Goal: Task Accomplishment & Management: Complete application form

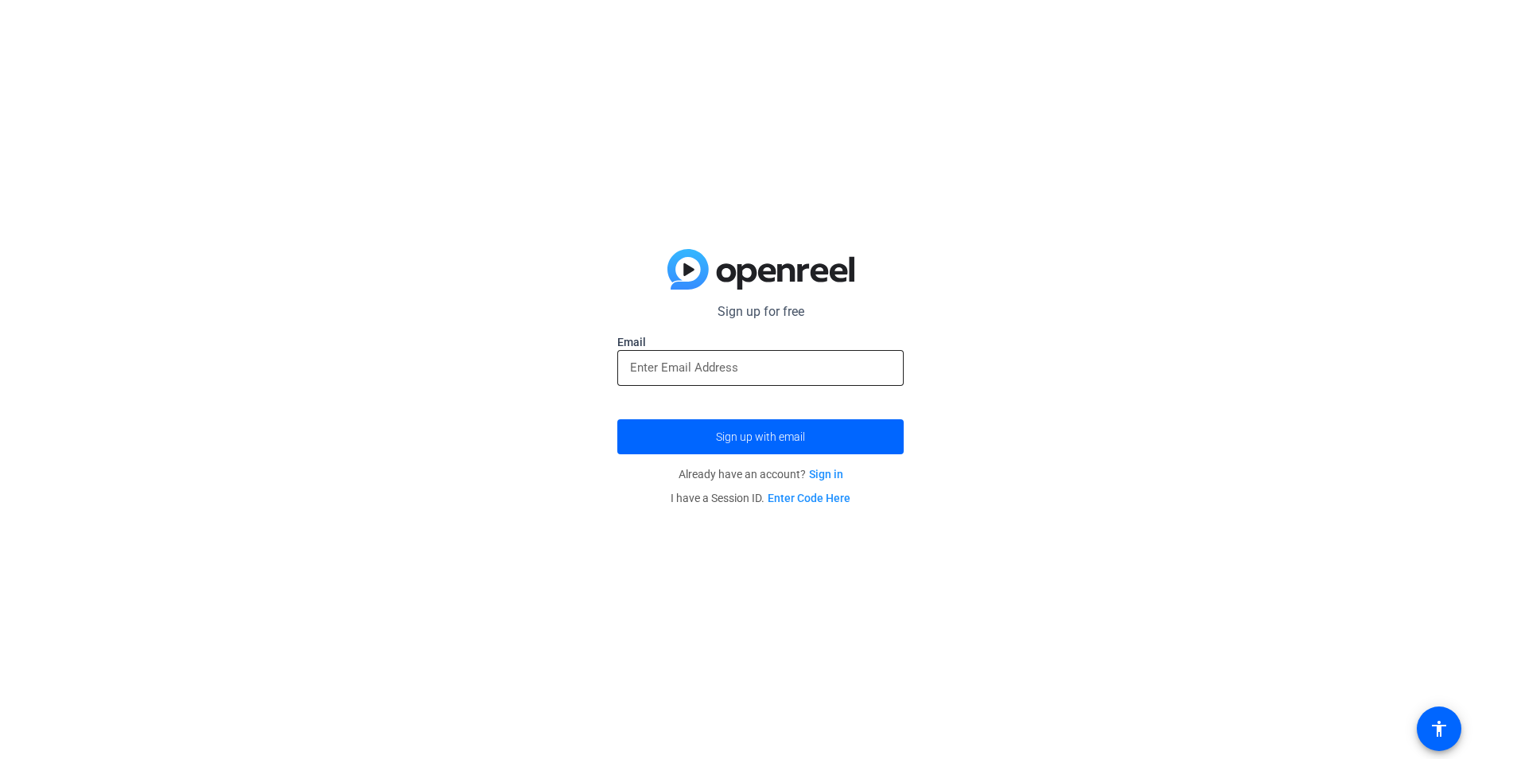
click at [689, 369] on input "email" at bounding box center [760, 367] width 261 height 19
click at [946, 309] on div "Sign up for free Email Sign up with email Already have an account? Sign in I ha…" at bounding box center [760, 379] width 1521 height 759
click at [795, 367] on input "email" at bounding box center [760, 367] width 261 height 19
type input "[EMAIL_ADDRESS][PERSON_NAME][DOMAIN_NAME]"
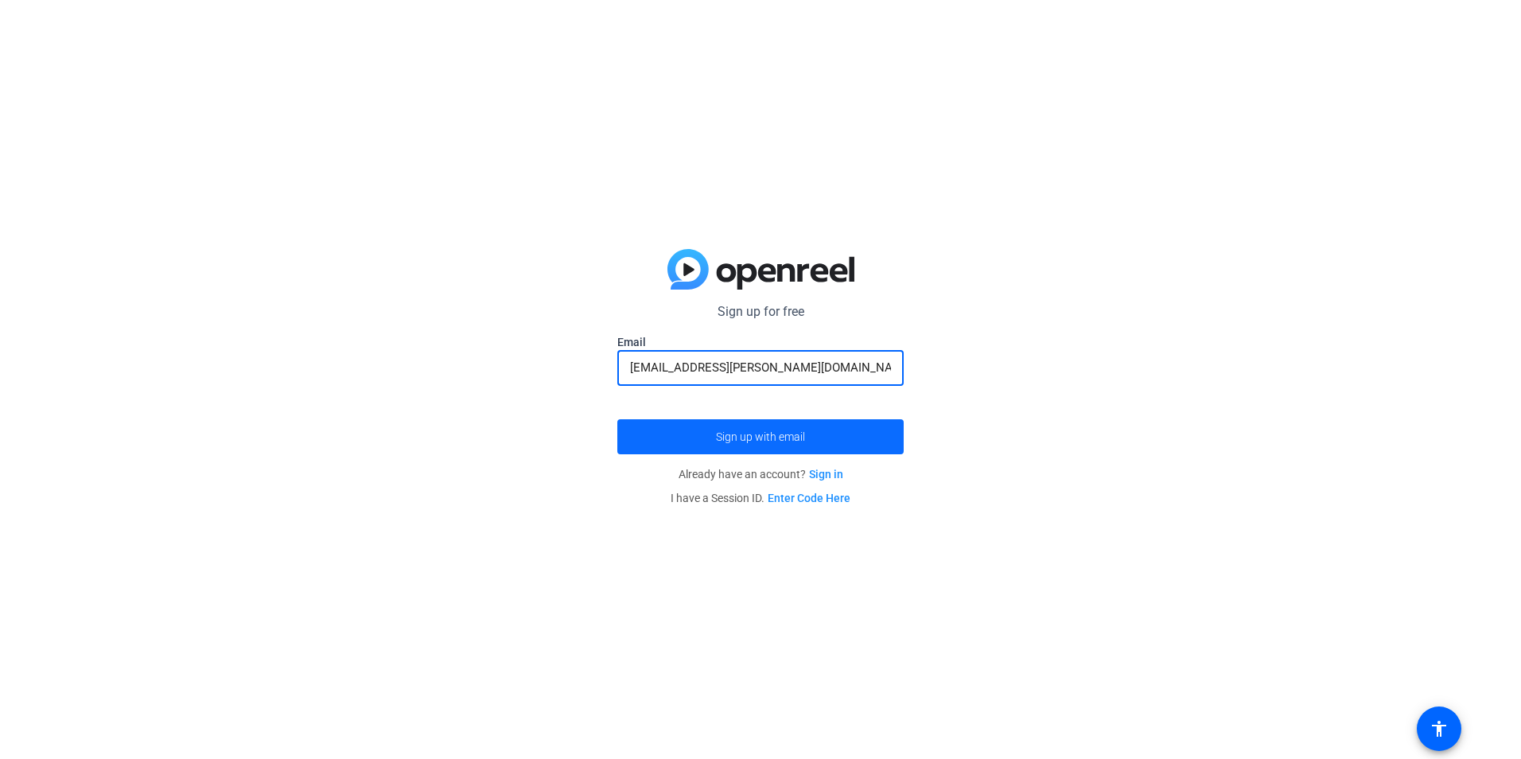
click at [752, 437] on span "Sign up with email" at bounding box center [760, 437] width 89 height 0
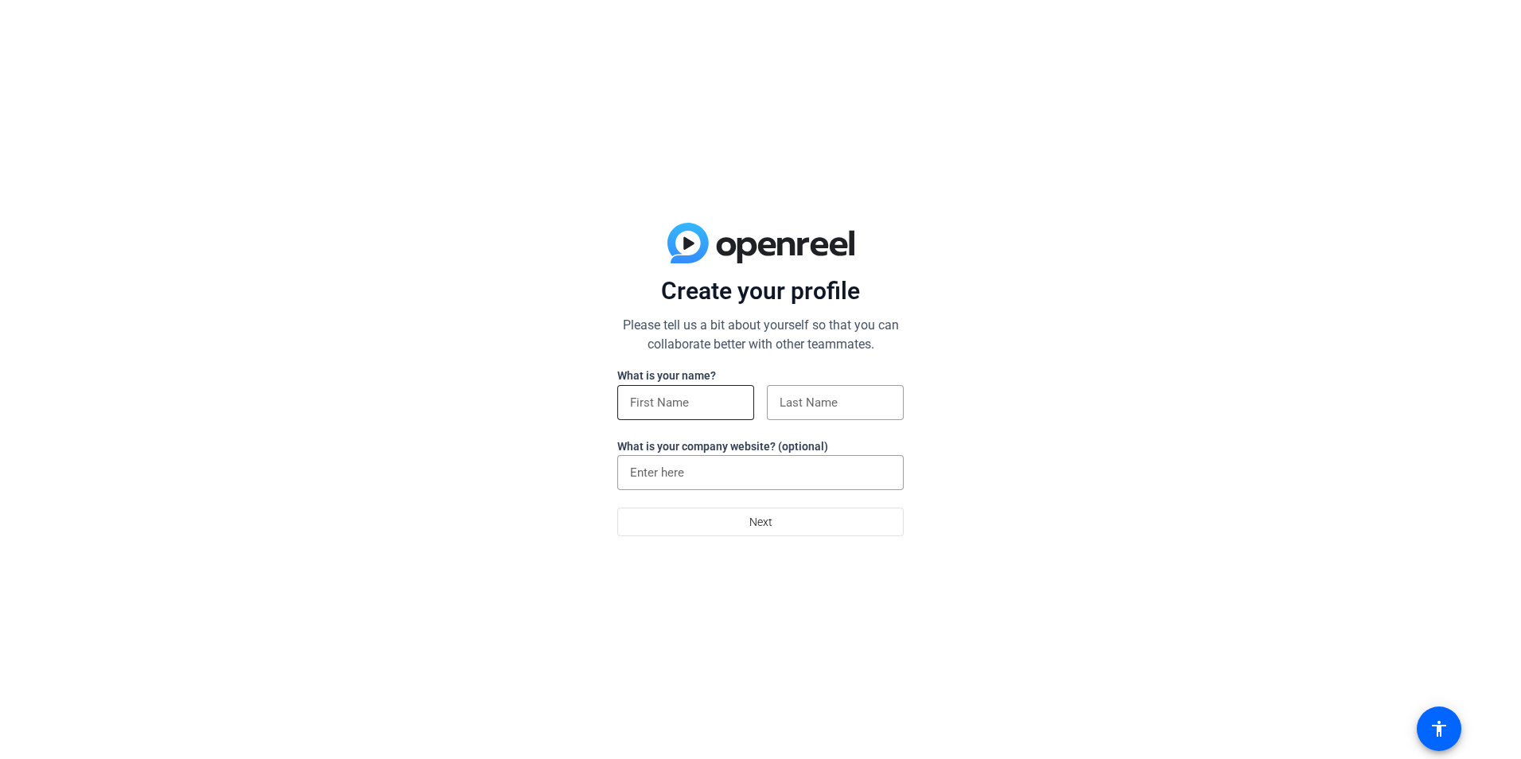
click at [704, 406] on input at bounding box center [685, 402] width 111 height 19
type input "Torsten"
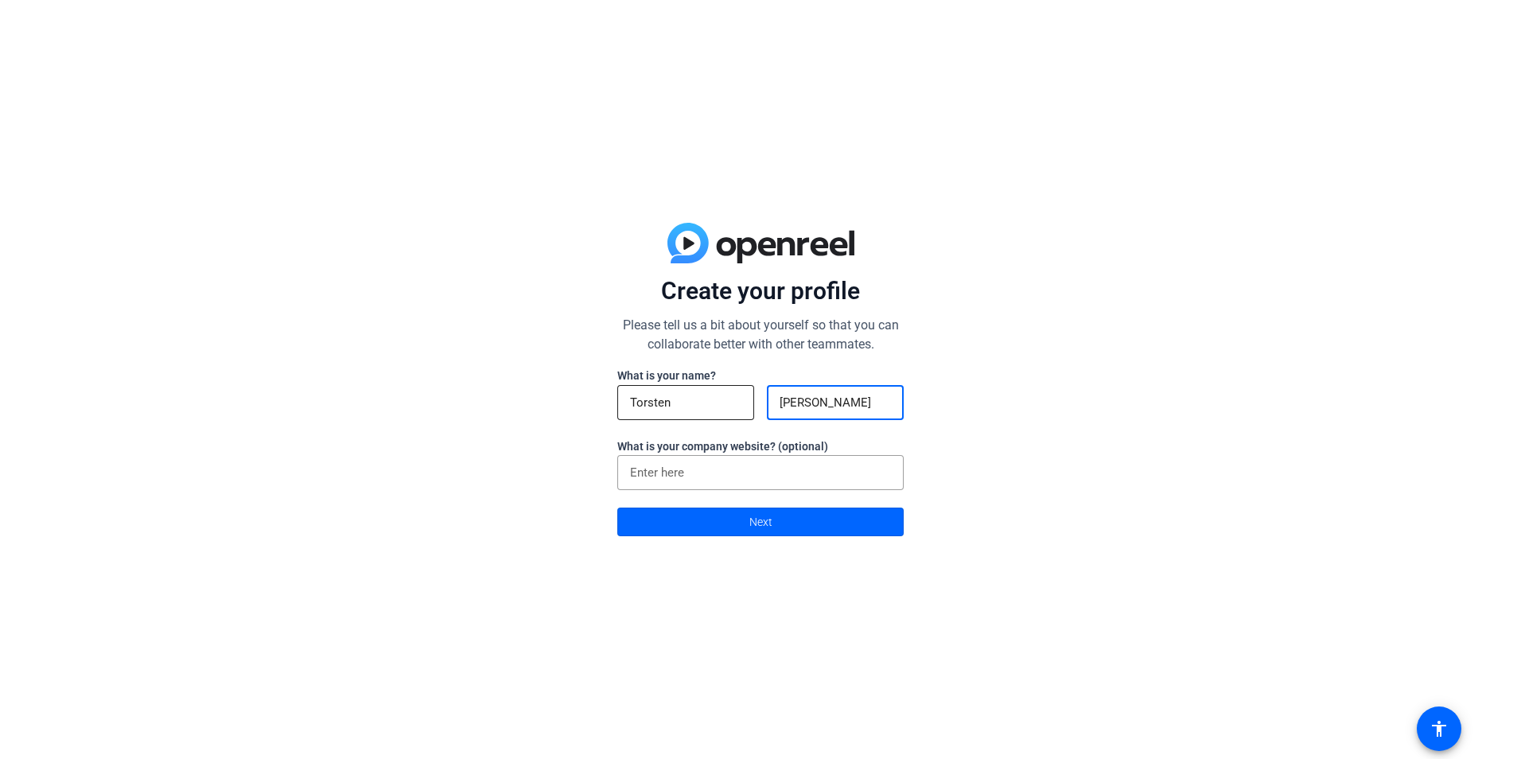
type input "[PERSON_NAME]"
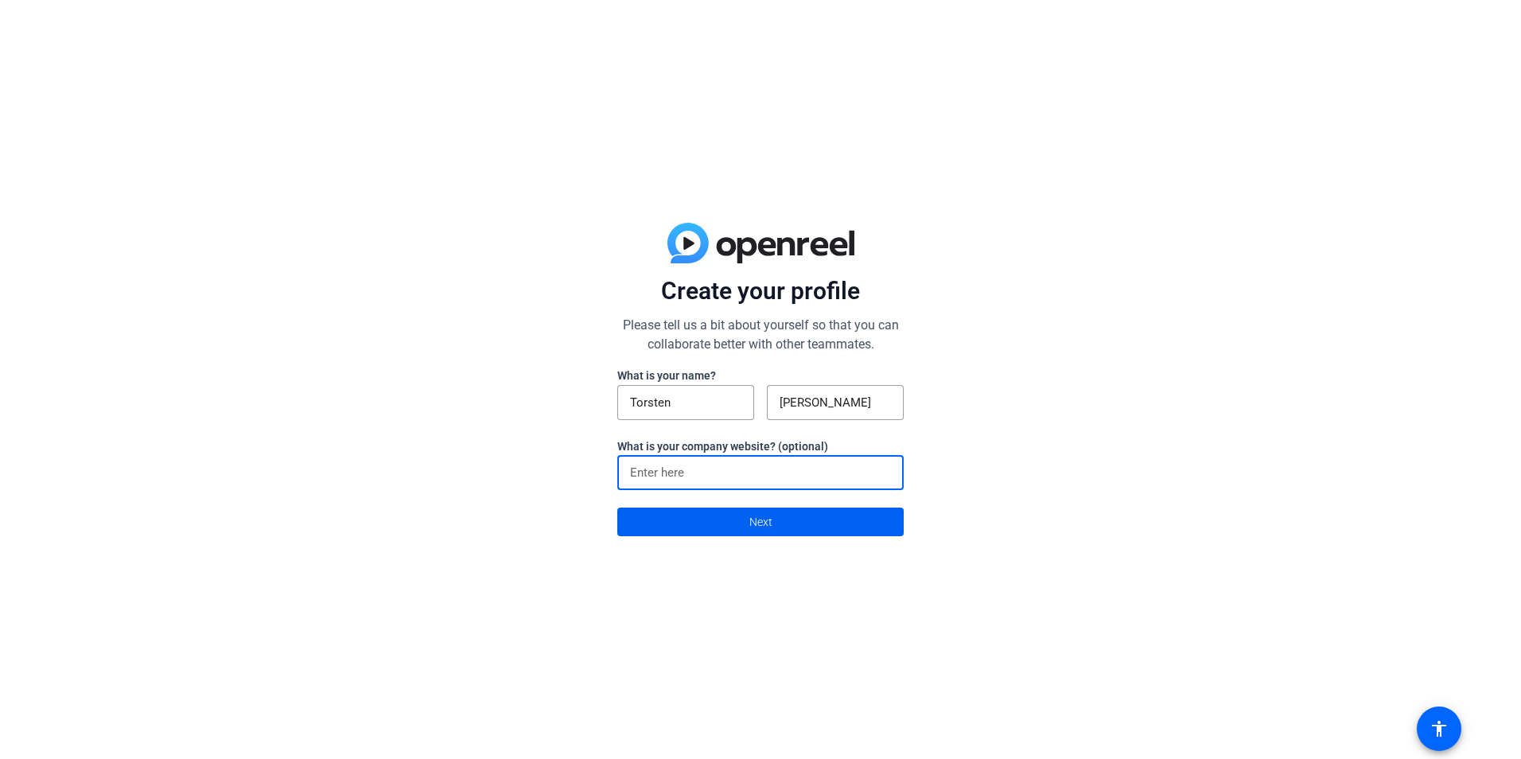
click at [762, 524] on span "Next" at bounding box center [760, 522] width 23 height 30
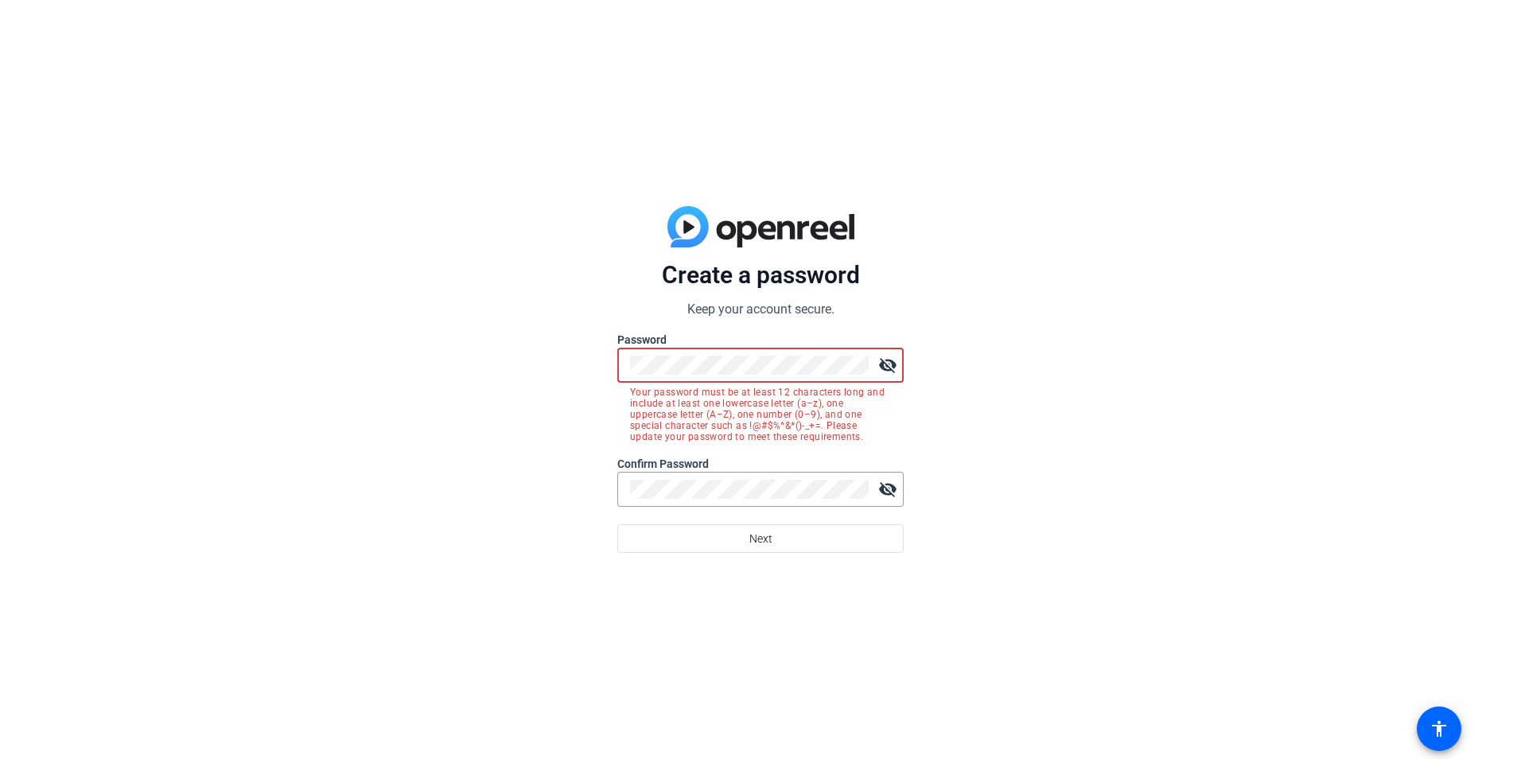
click at [478, 343] on div "Create a password Keep your account secure. Password visibility_off Your passwo…" at bounding box center [760, 379] width 1521 height 759
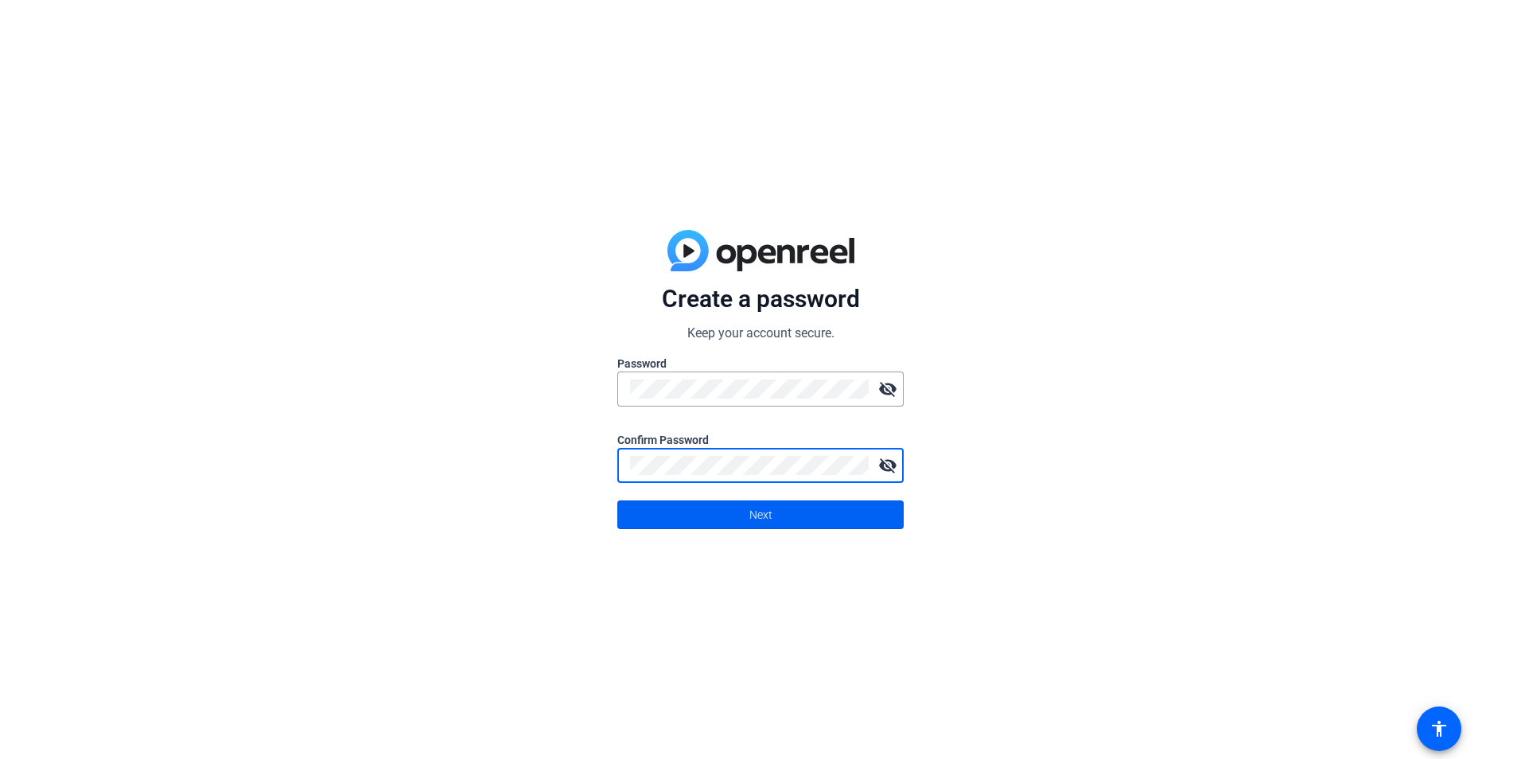
click at [760, 519] on span "Next" at bounding box center [760, 515] width 23 height 30
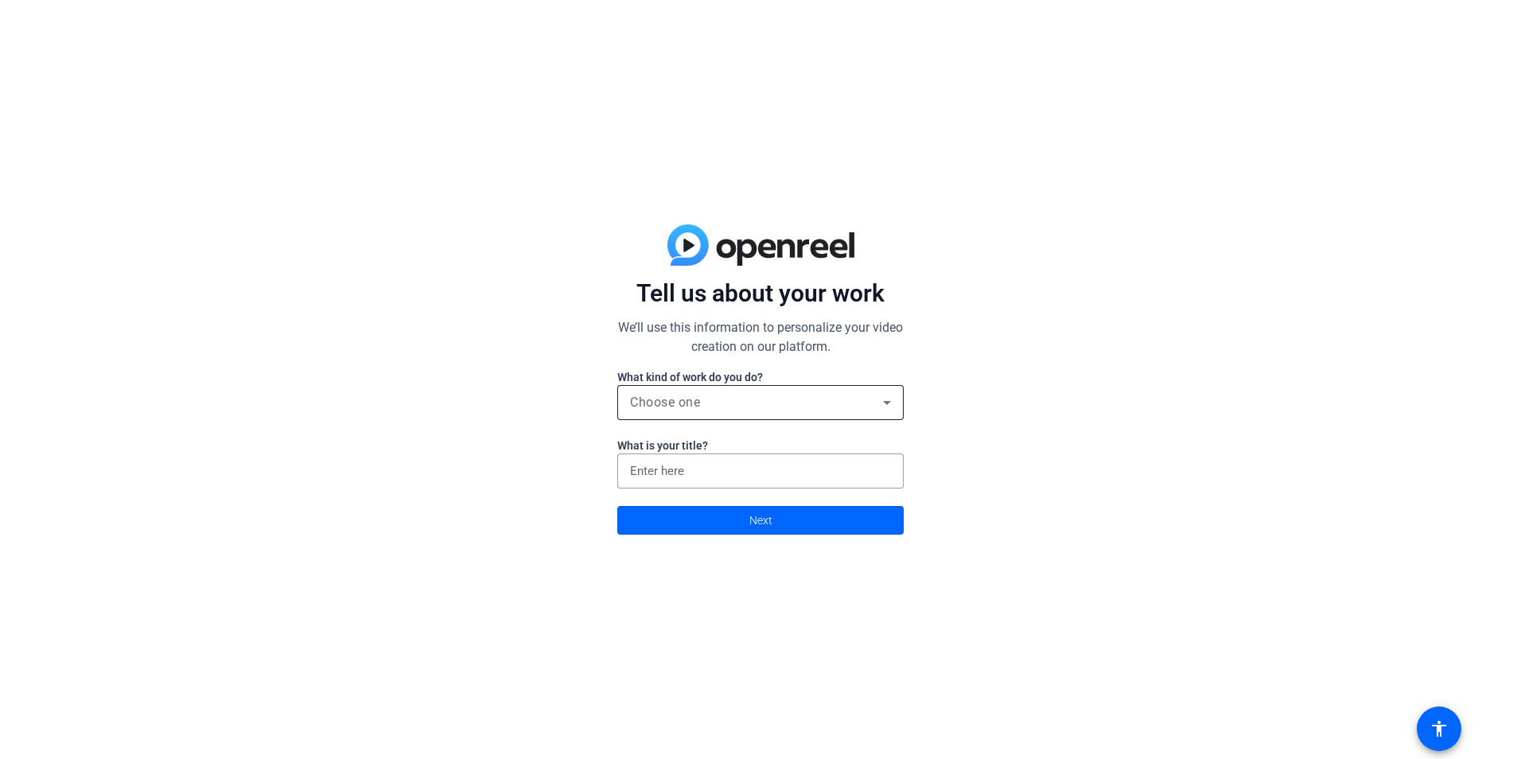
click at [734, 405] on div "Choose one" at bounding box center [756, 402] width 253 height 19
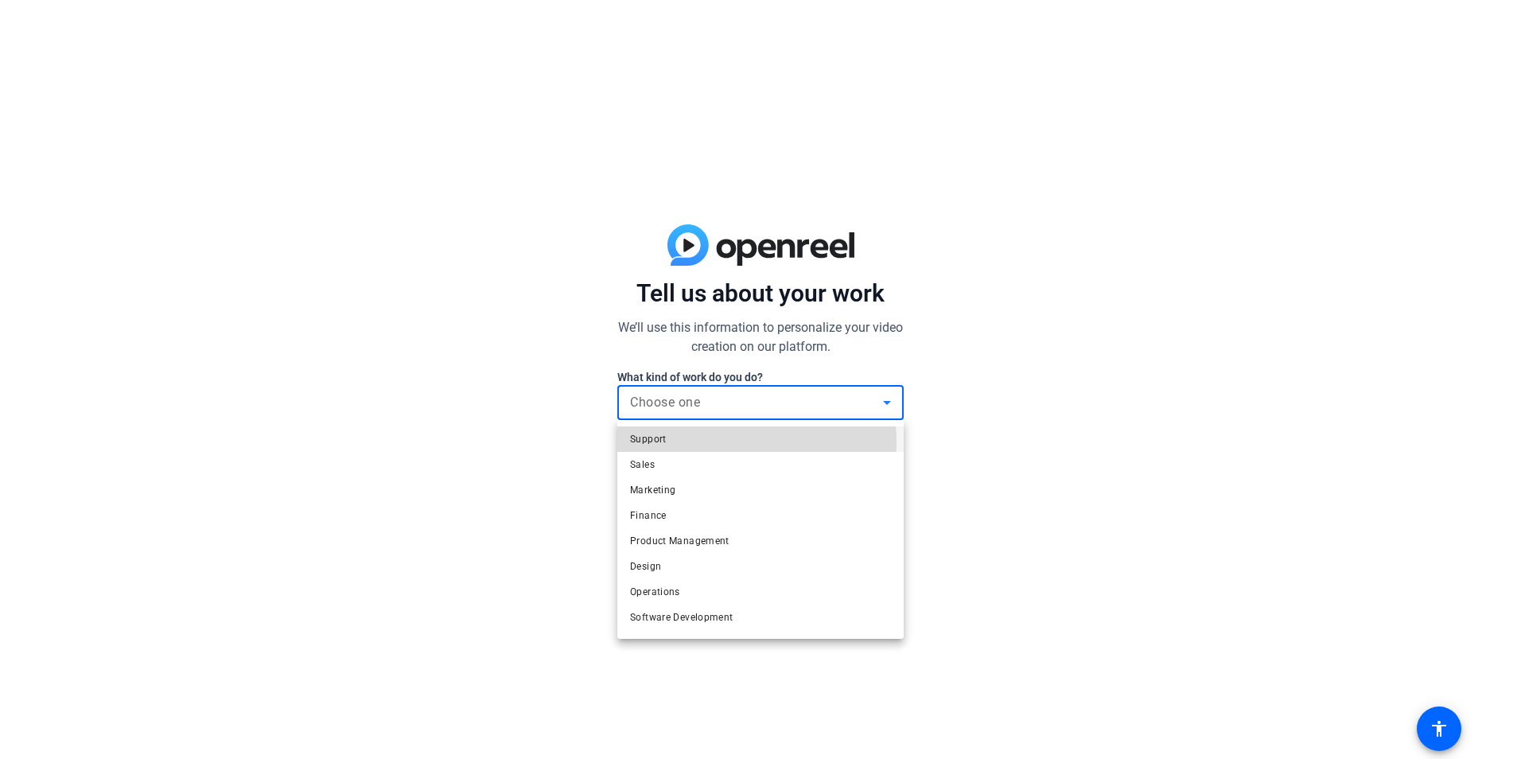
click at [710, 442] on mat-option "Support" at bounding box center [760, 438] width 286 height 25
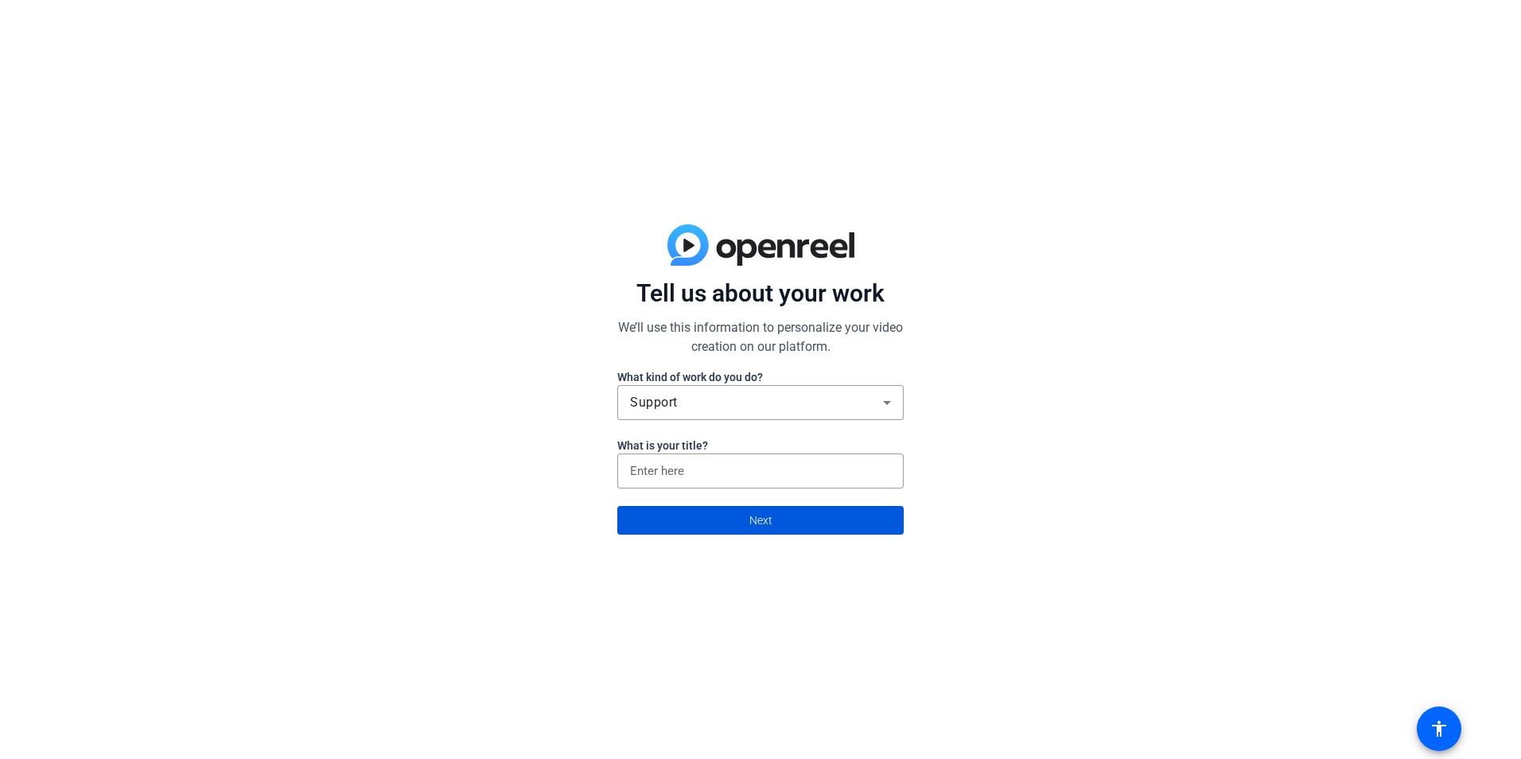
click at [719, 517] on span at bounding box center [760, 520] width 285 height 38
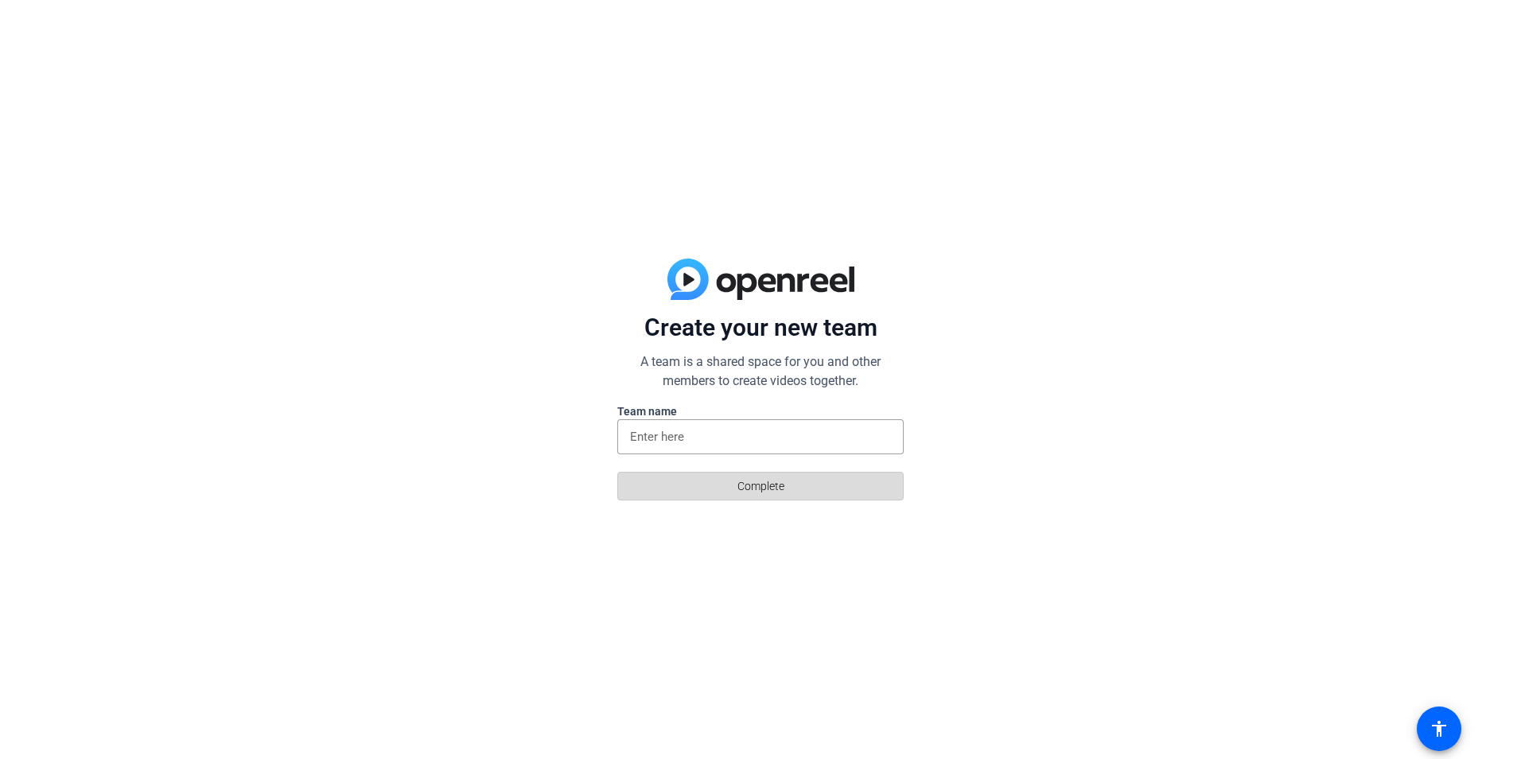
click at [768, 492] on span "Complete" at bounding box center [760, 486] width 47 height 30
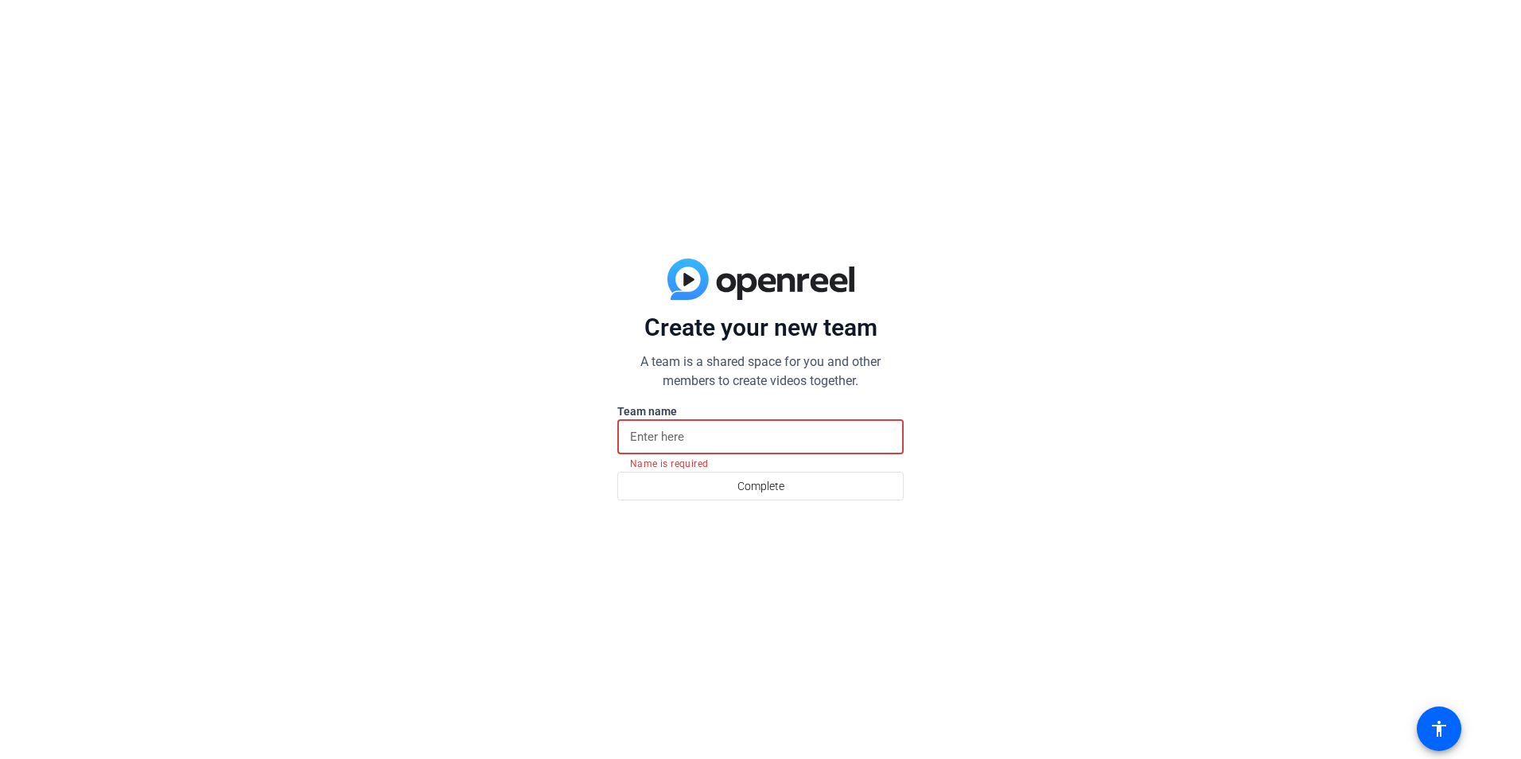
click at [729, 430] on input at bounding box center [760, 436] width 261 height 19
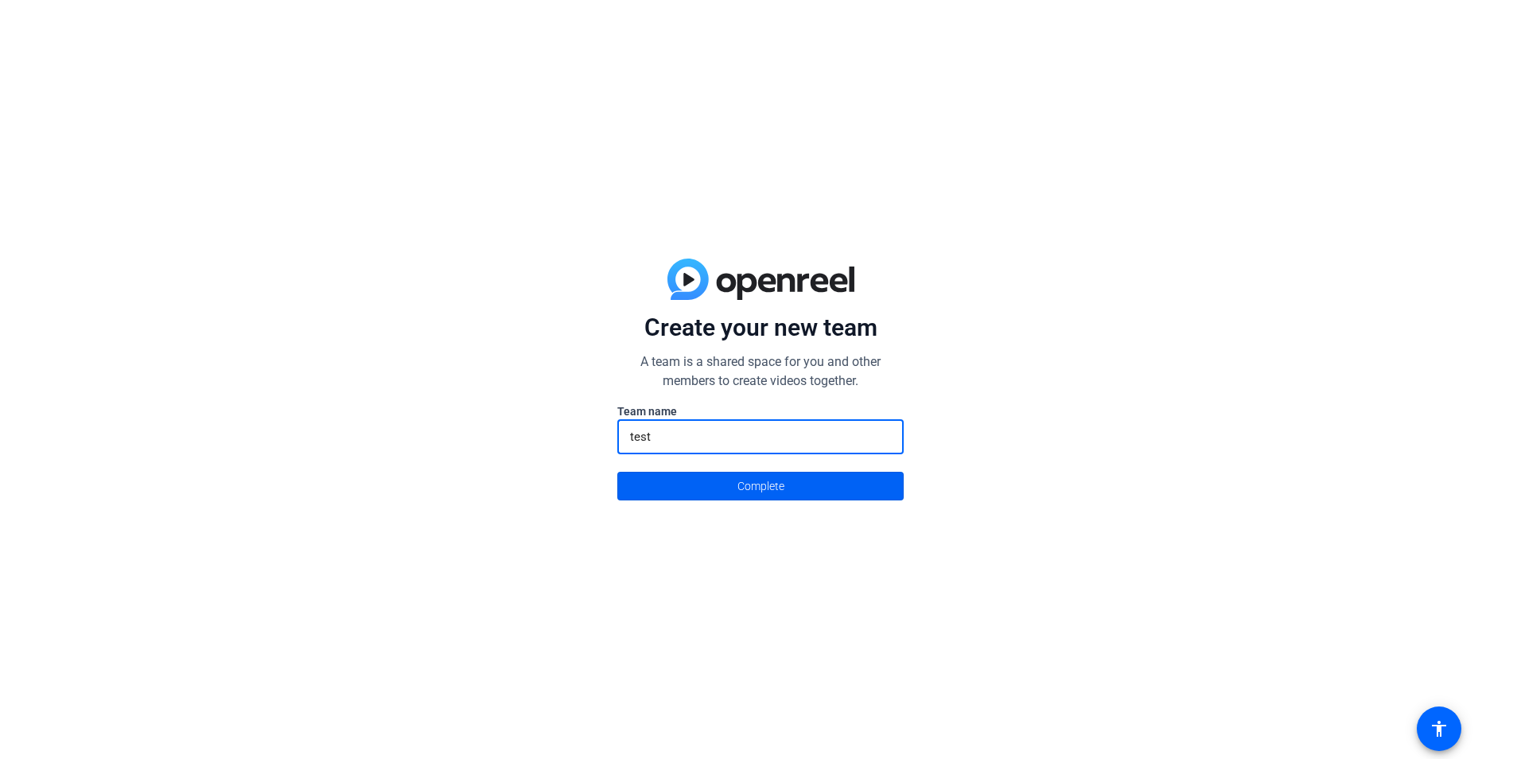
type input "test"
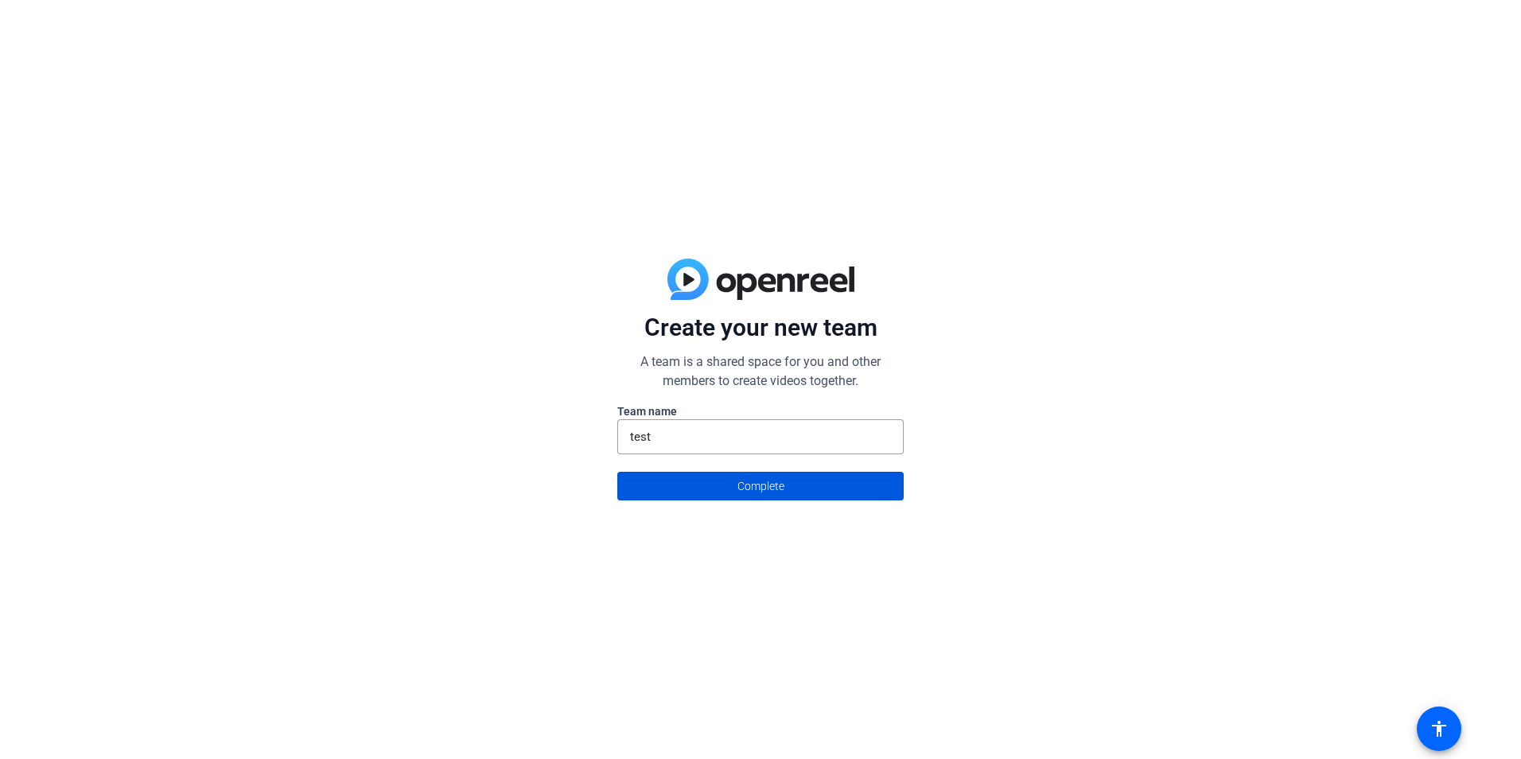
click at [737, 490] on span "Complete" at bounding box center [760, 486] width 47 height 30
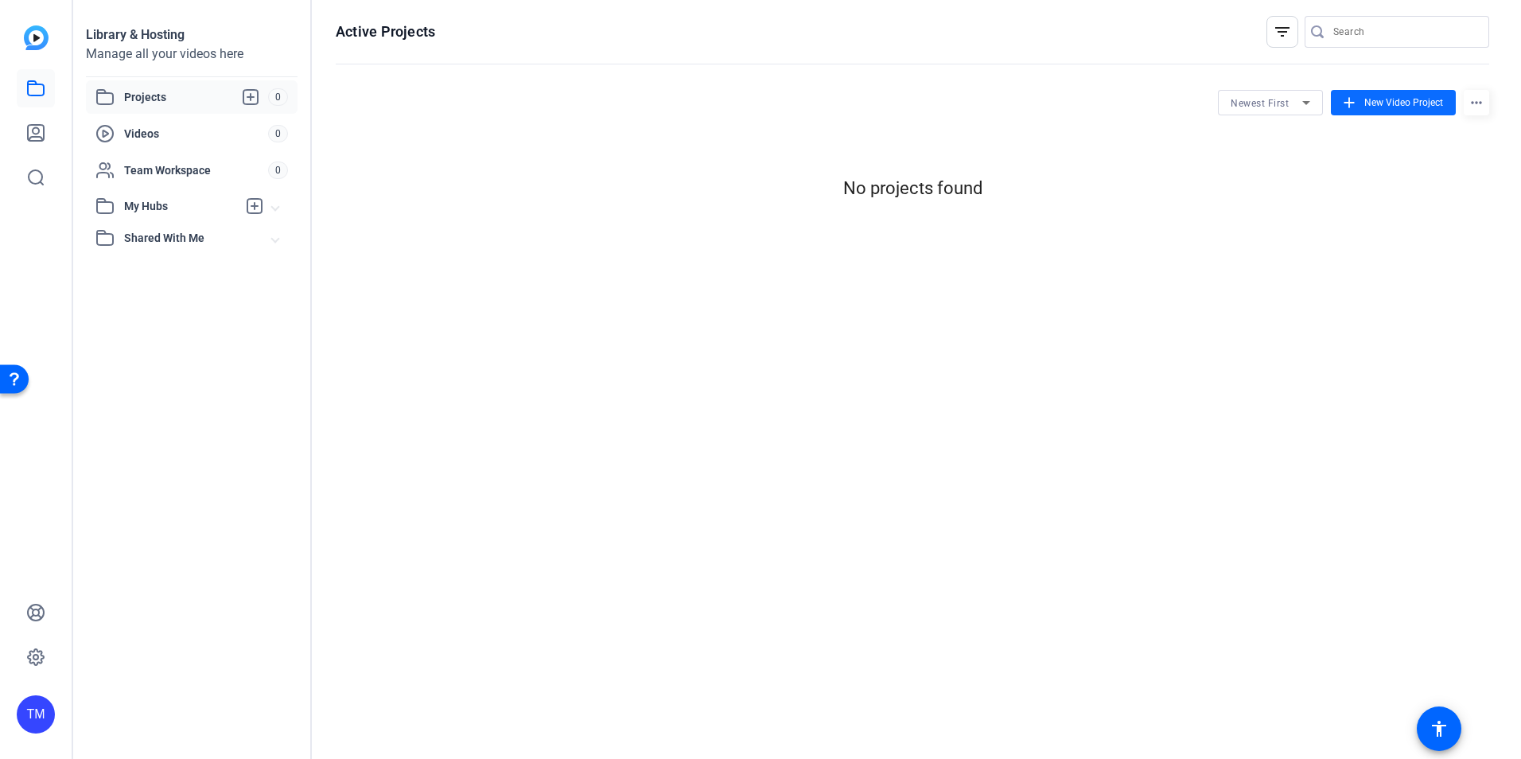
click at [1386, 109] on span "New Video Project" at bounding box center [1403, 102] width 79 height 14
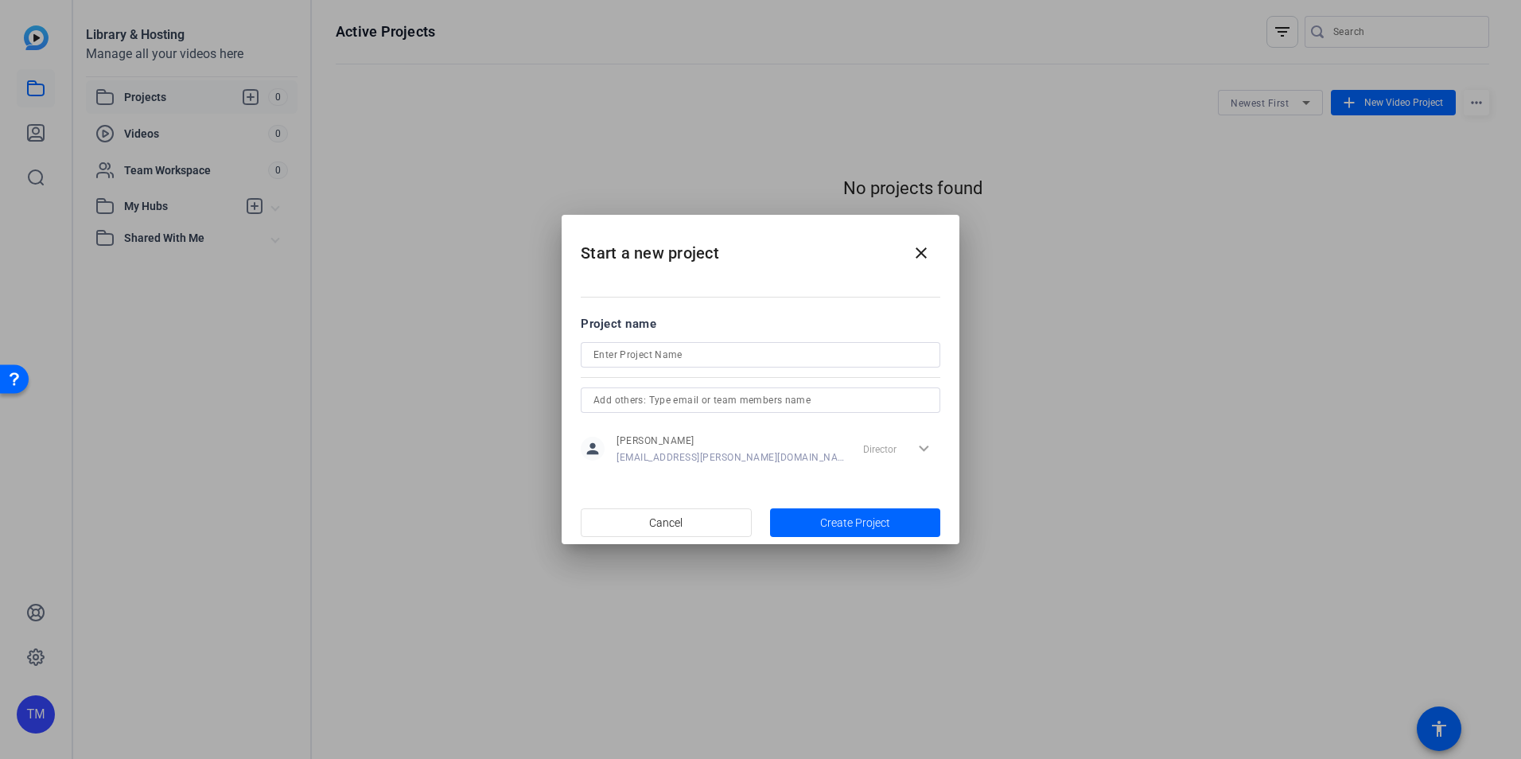
click at [715, 336] on form "Project name person [PERSON_NAME] [EMAIL_ADDRESS][PERSON_NAME][DOMAIN_NAME] Dir…" at bounding box center [761, 392] width 360 height 154
click at [716, 344] on div at bounding box center [760, 354] width 334 height 25
type input "test"
click at [828, 509] on span "button" at bounding box center [855, 523] width 171 height 38
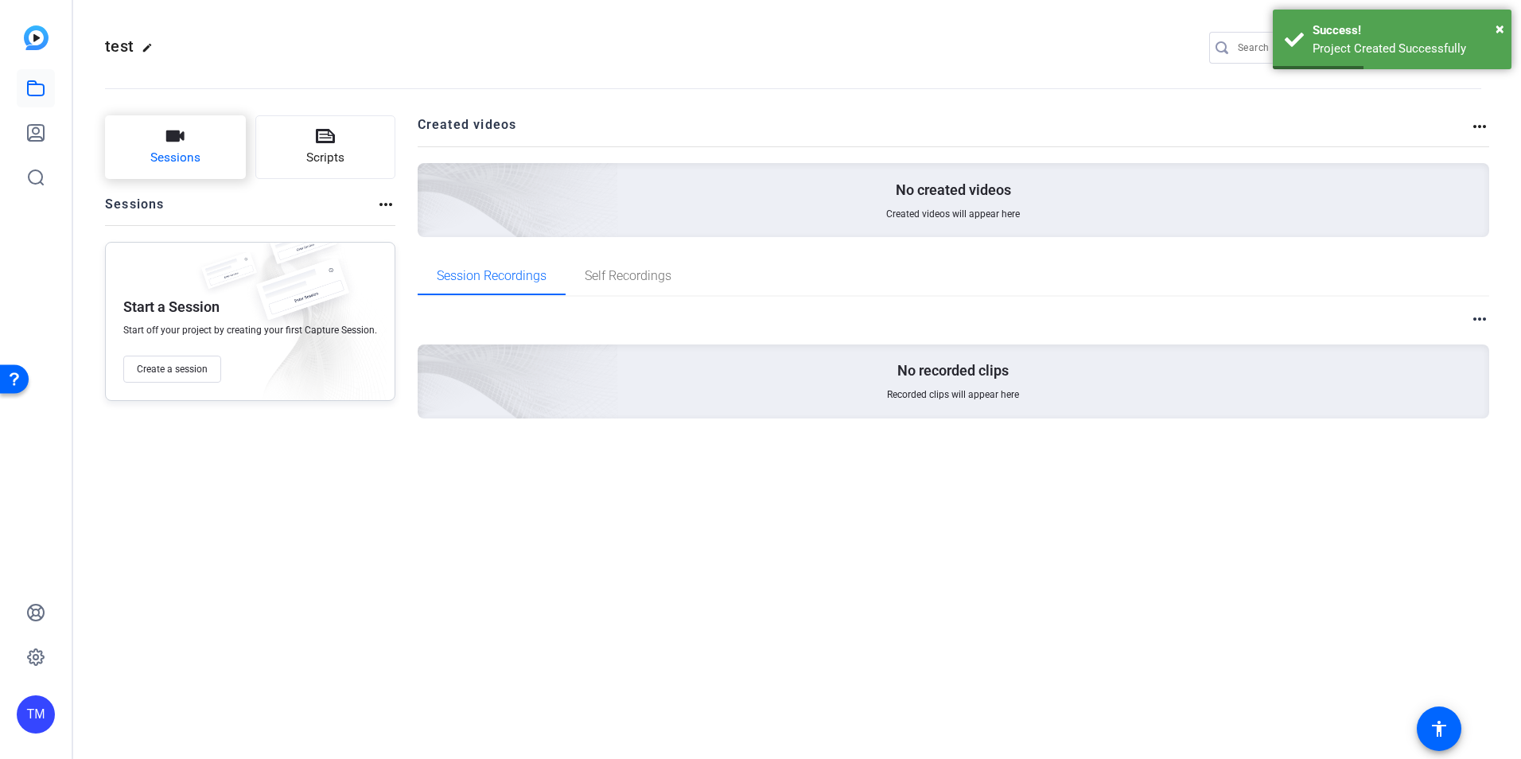
click at [165, 165] on span "Sessions" at bounding box center [175, 158] width 50 height 18
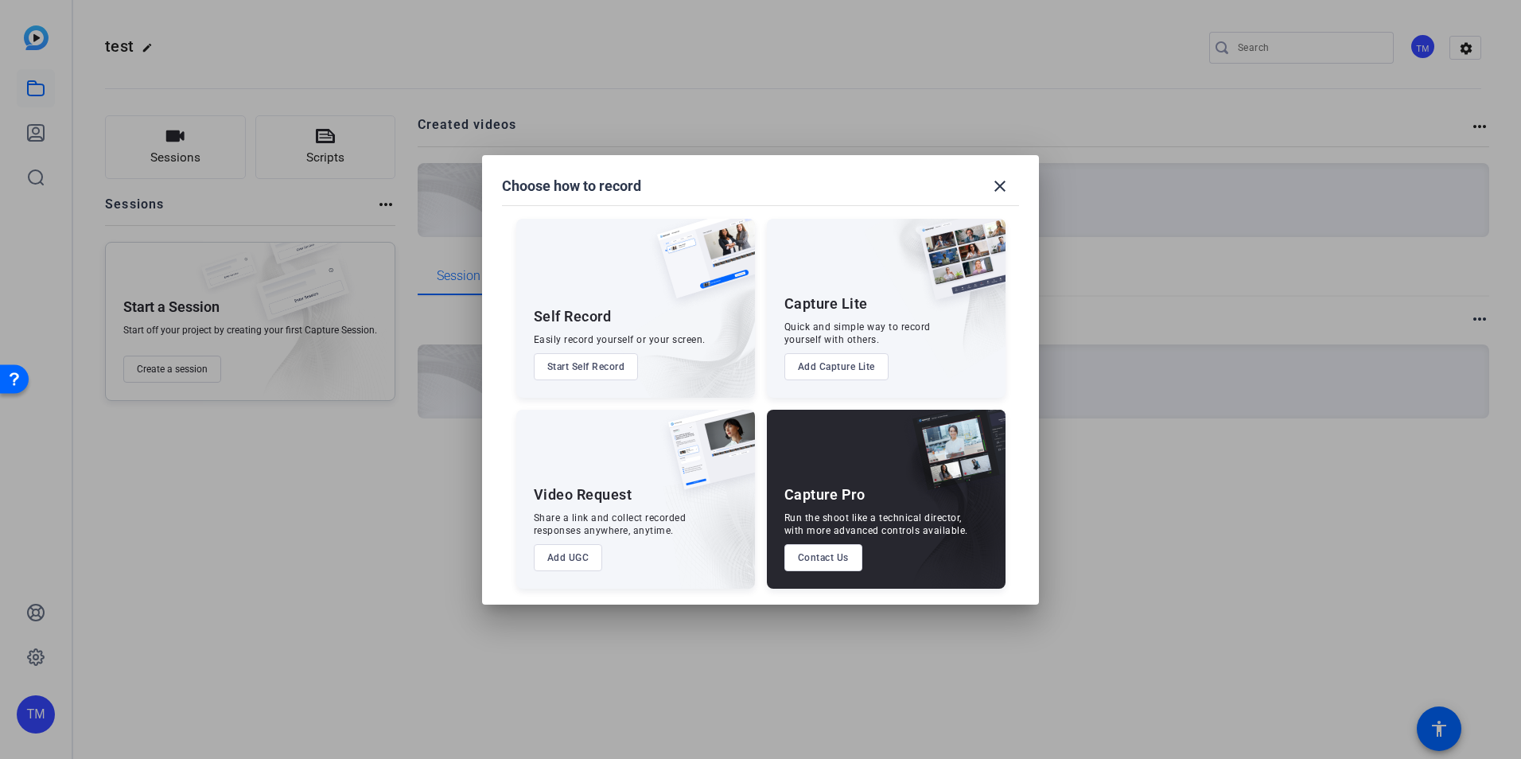
click at [575, 368] on button "Start Self Record" at bounding box center [586, 366] width 105 height 27
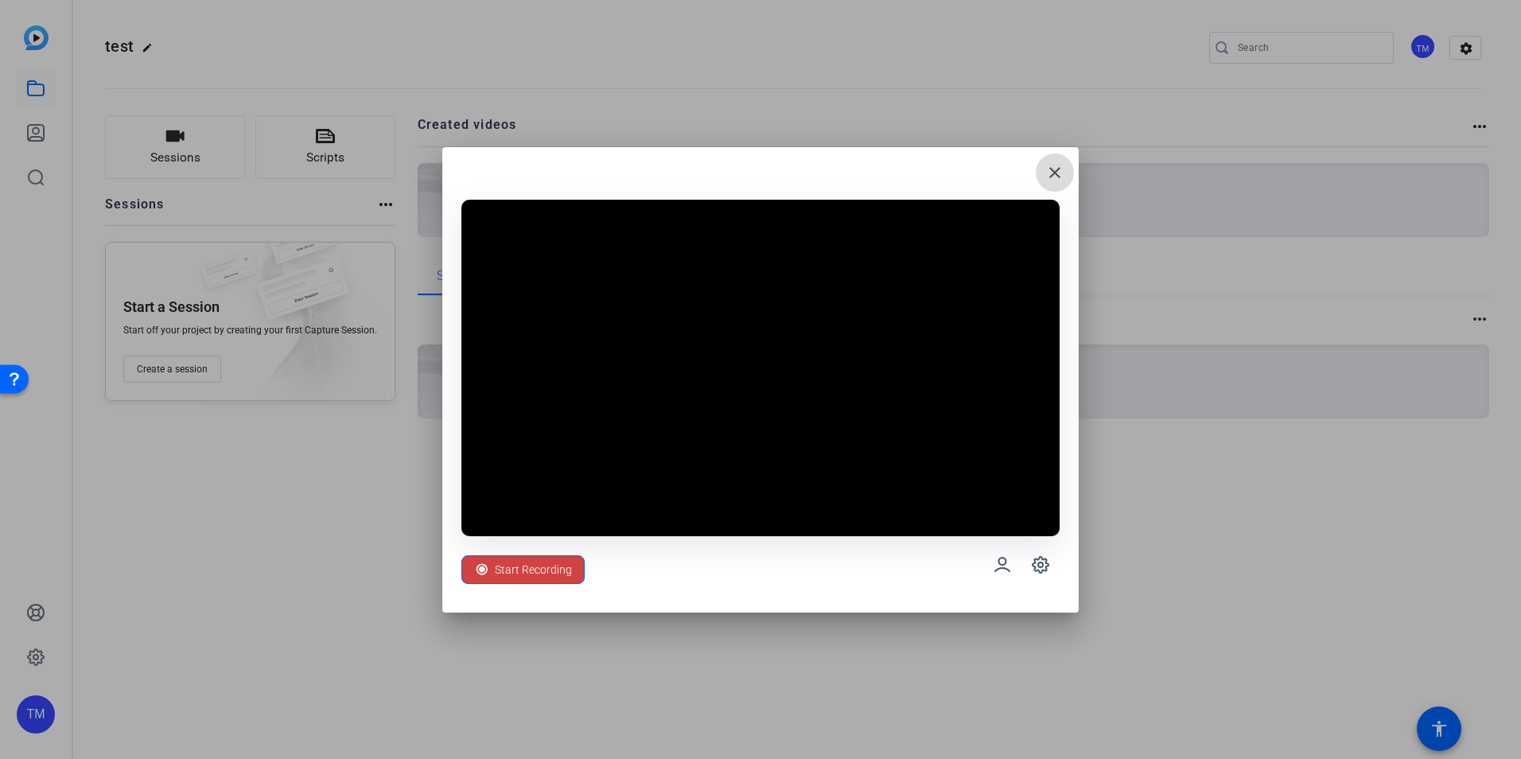
click at [1042, 176] on span at bounding box center [1055, 173] width 38 height 38
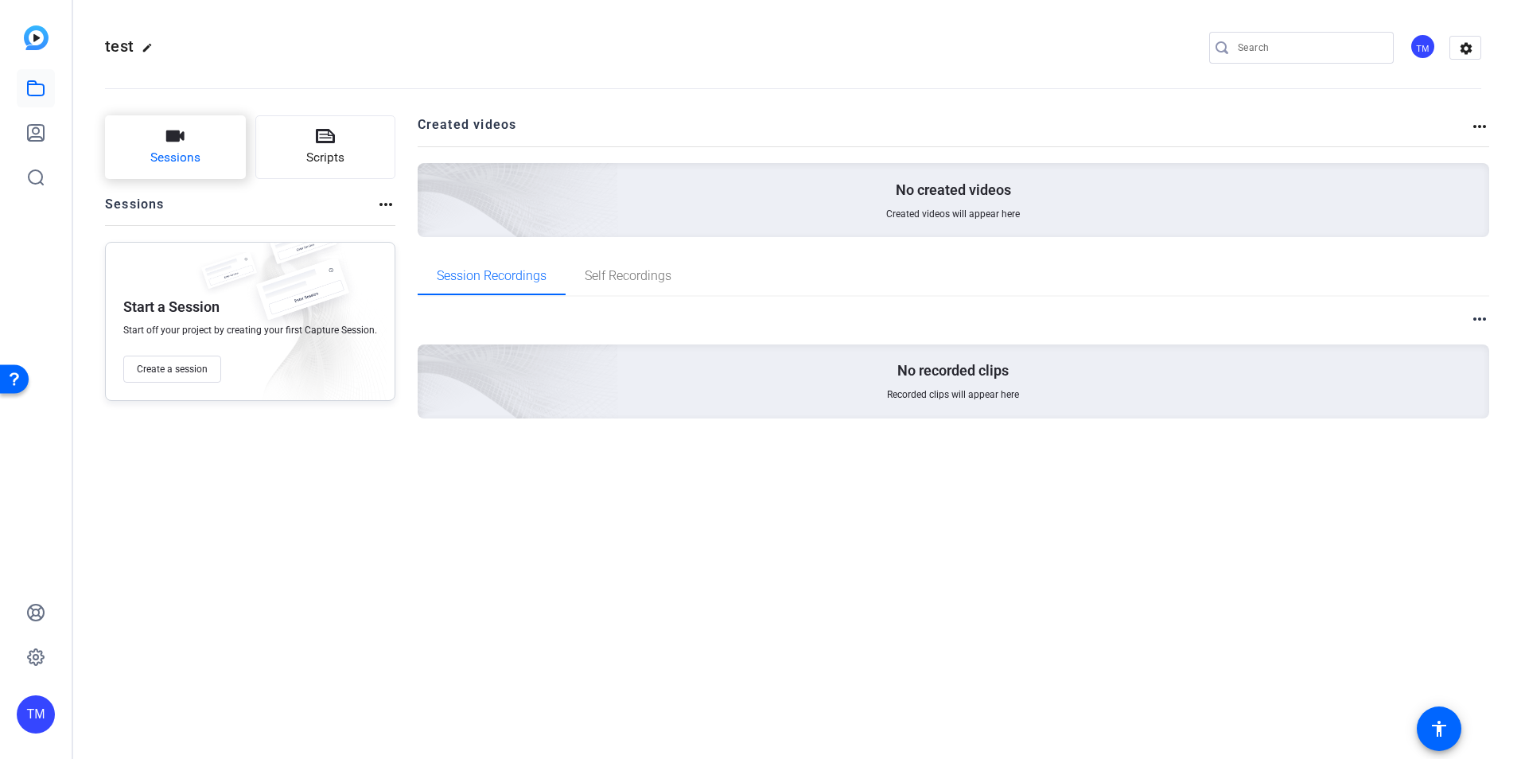
click at [209, 154] on button "Sessions" at bounding box center [175, 147] width 141 height 64
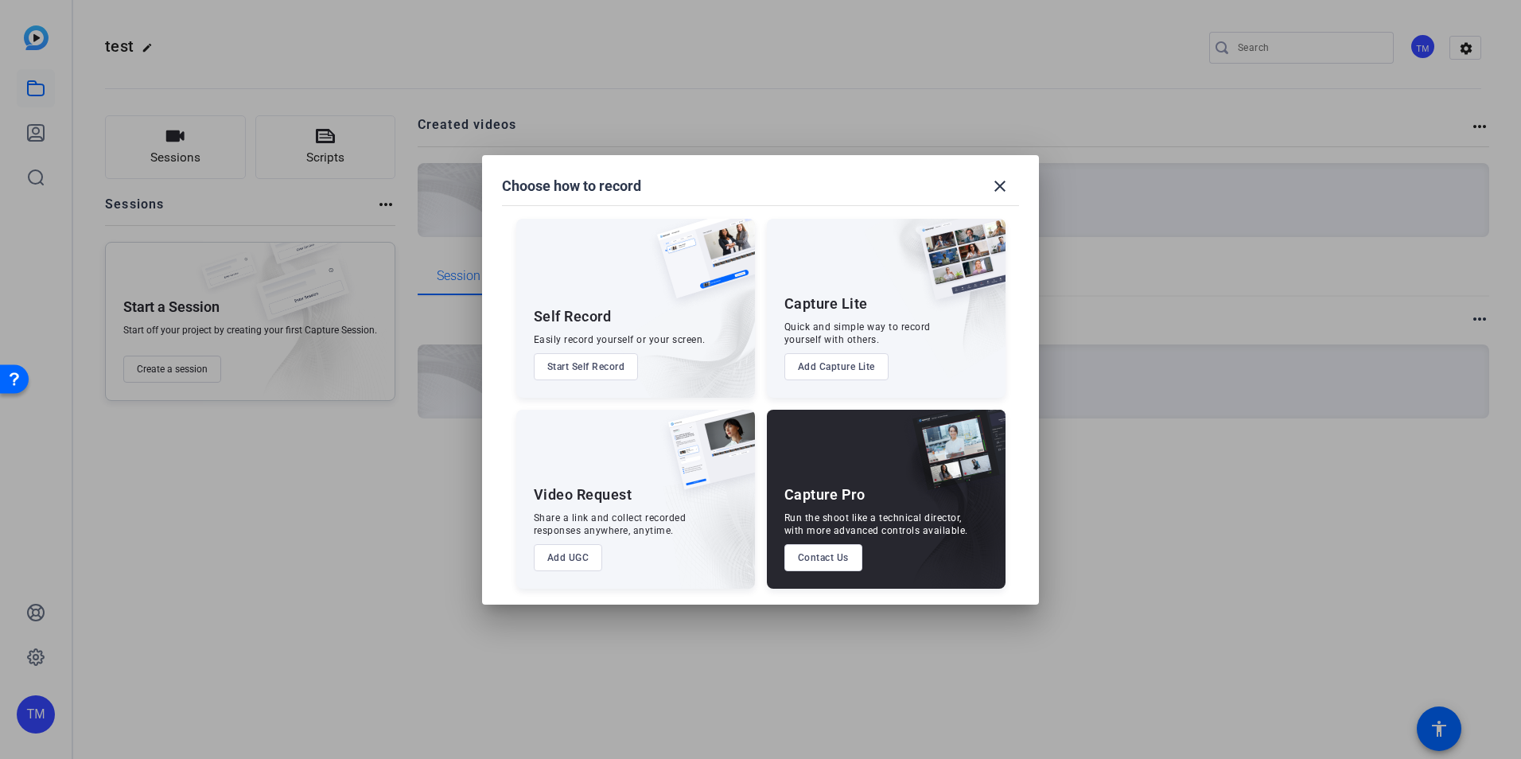
click at [860, 362] on button "Add Capture Lite" at bounding box center [836, 366] width 104 height 27
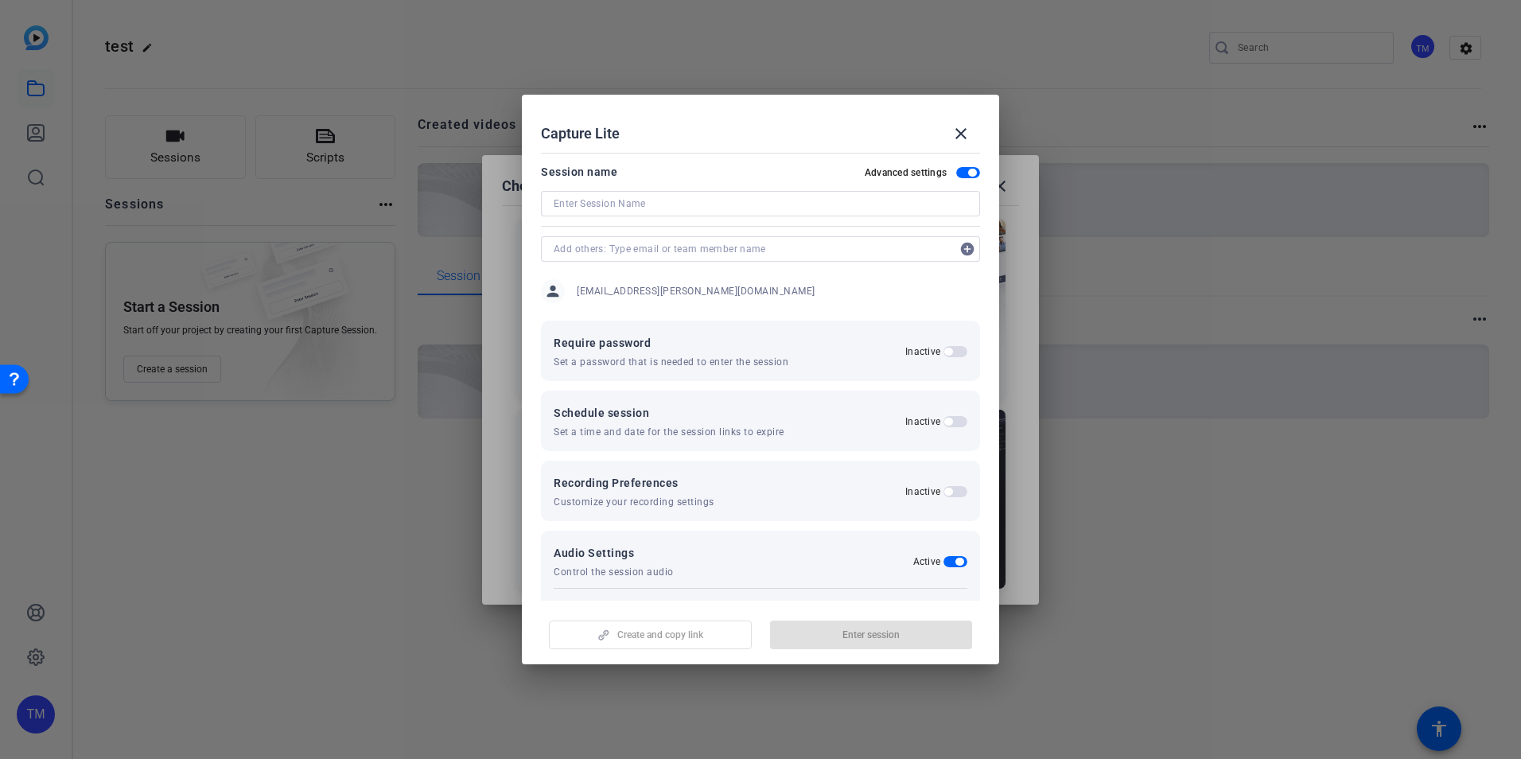
click at [627, 196] on input at bounding box center [761, 203] width 414 height 19
type input "bla"
click at [855, 636] on span "Enter session" at bounding box center [870, 634] width 57 height 13
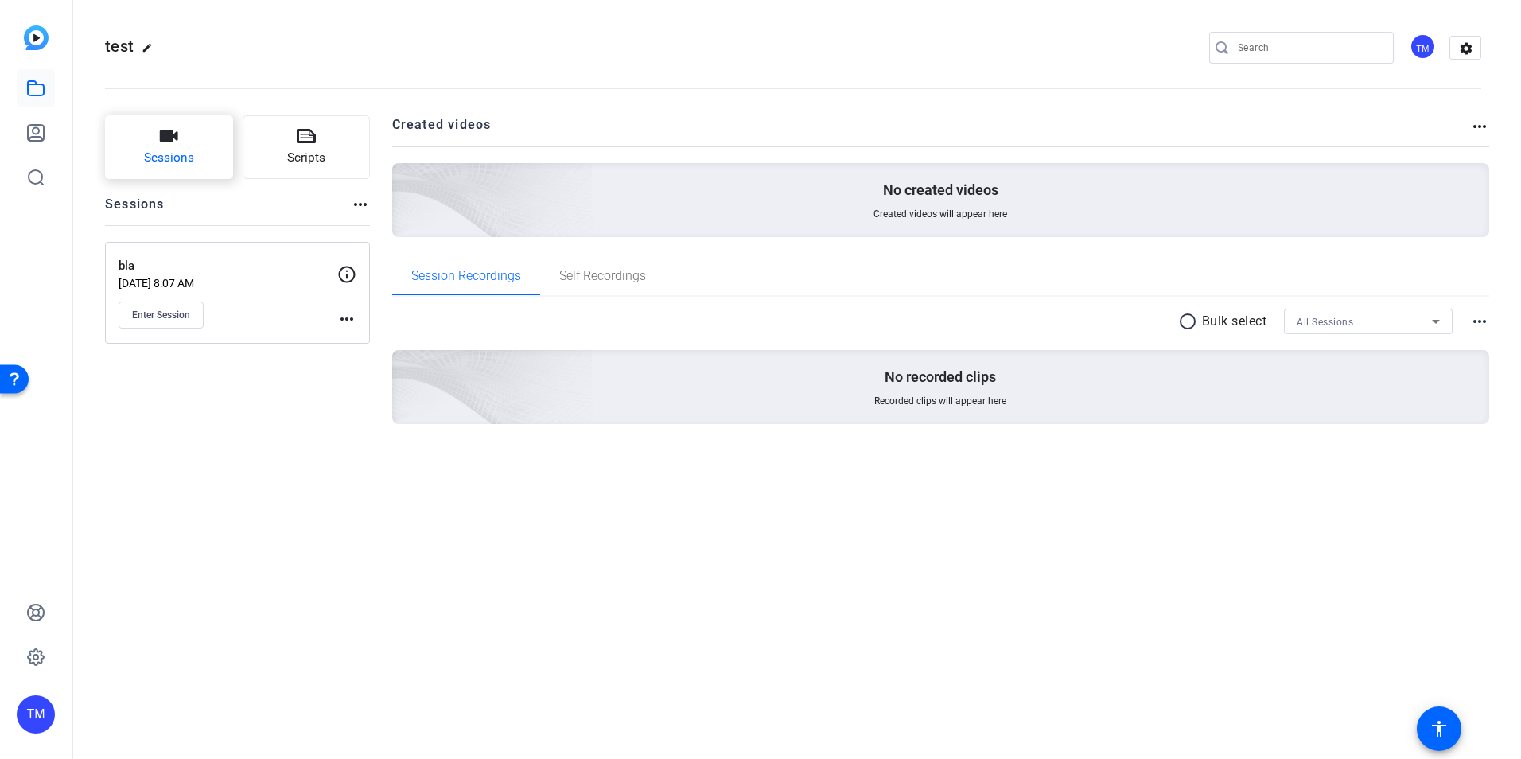
click at [149, 144] on button "Sessions" at bounding box center [169, 147] width 128 height 64
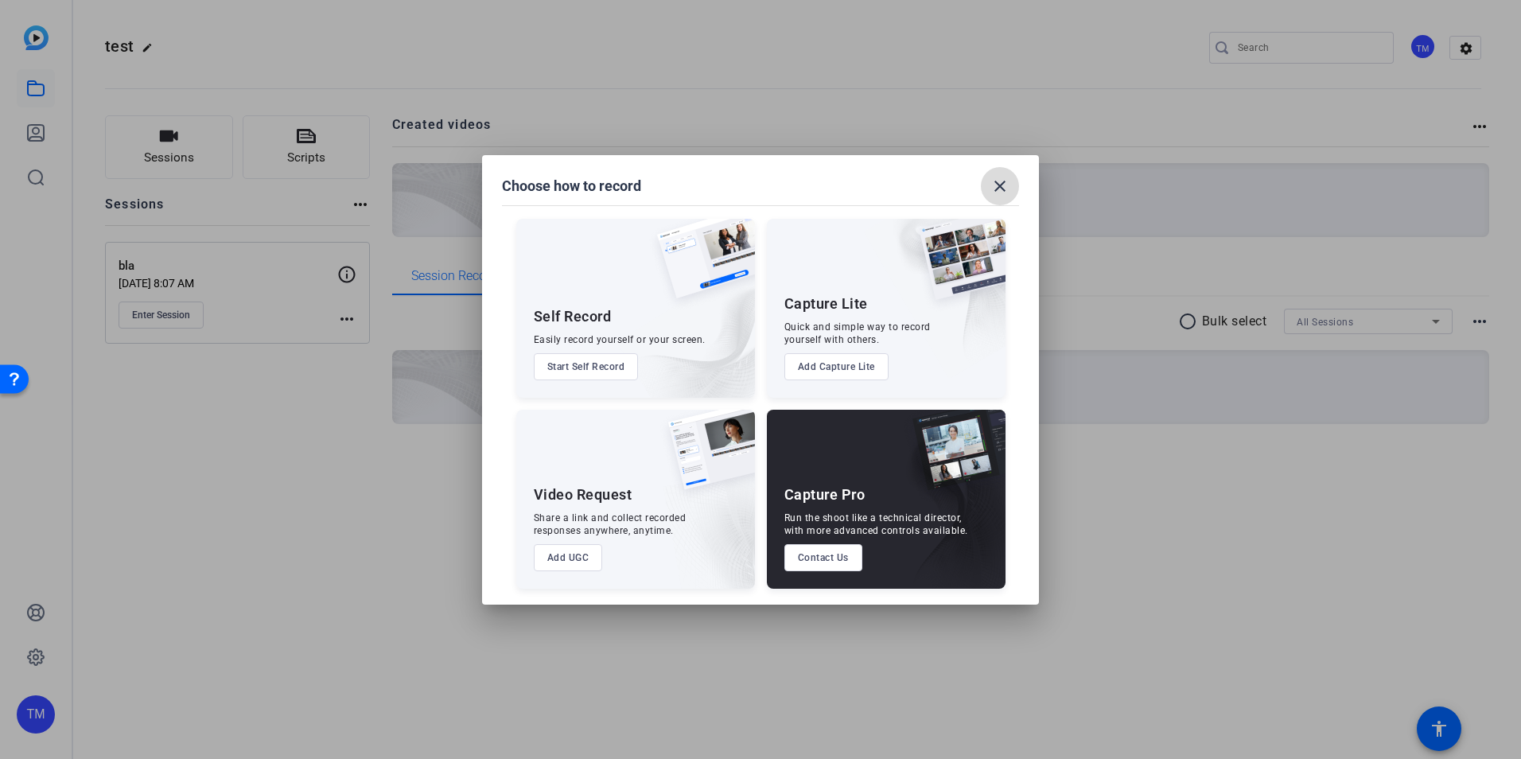
click at [988, 188] on span at bounding box center [1000, 186] width 38 height 38
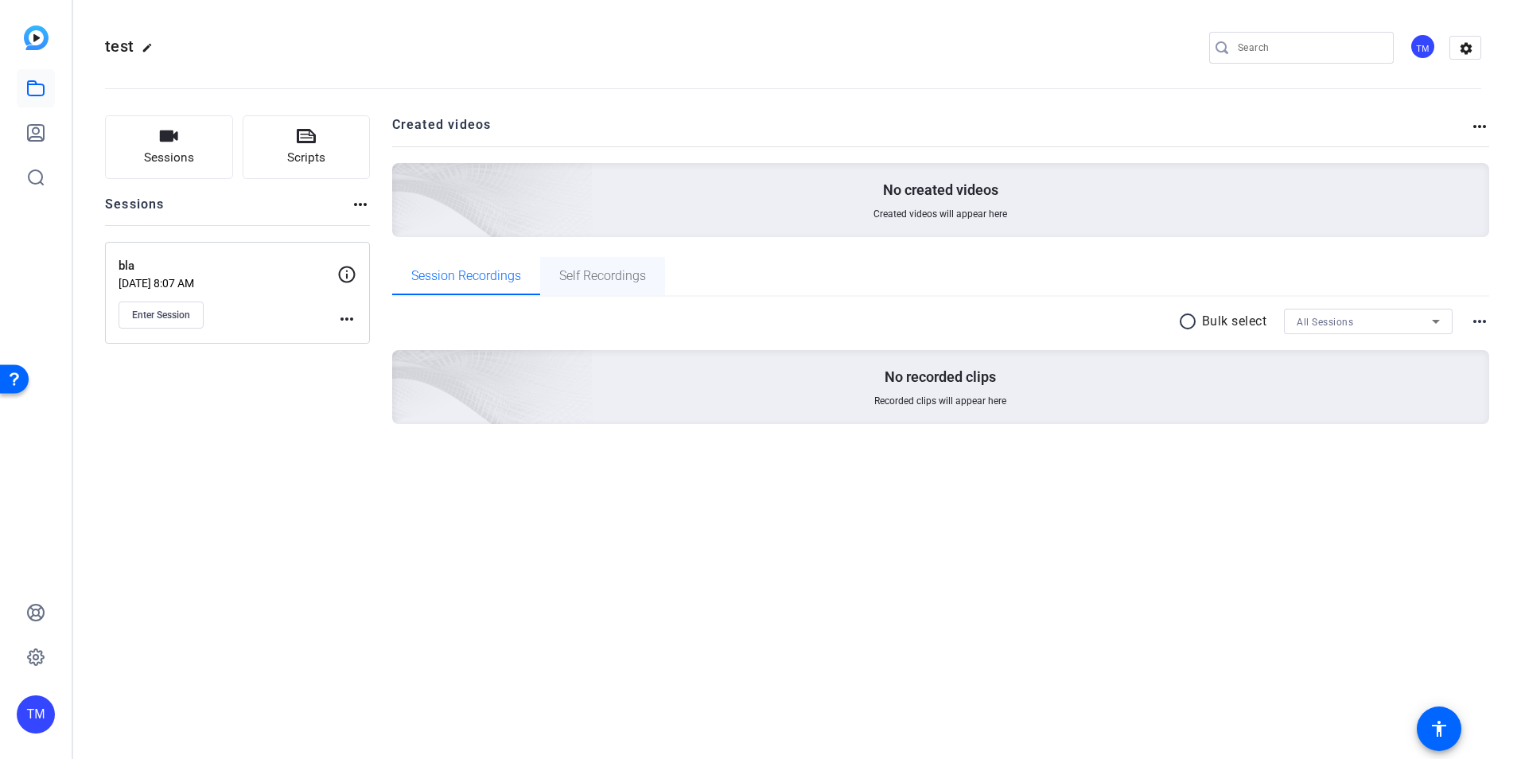
click at [636, 287] on span "Self Recordings" at bounding box center [602, 276] width 87 height 38
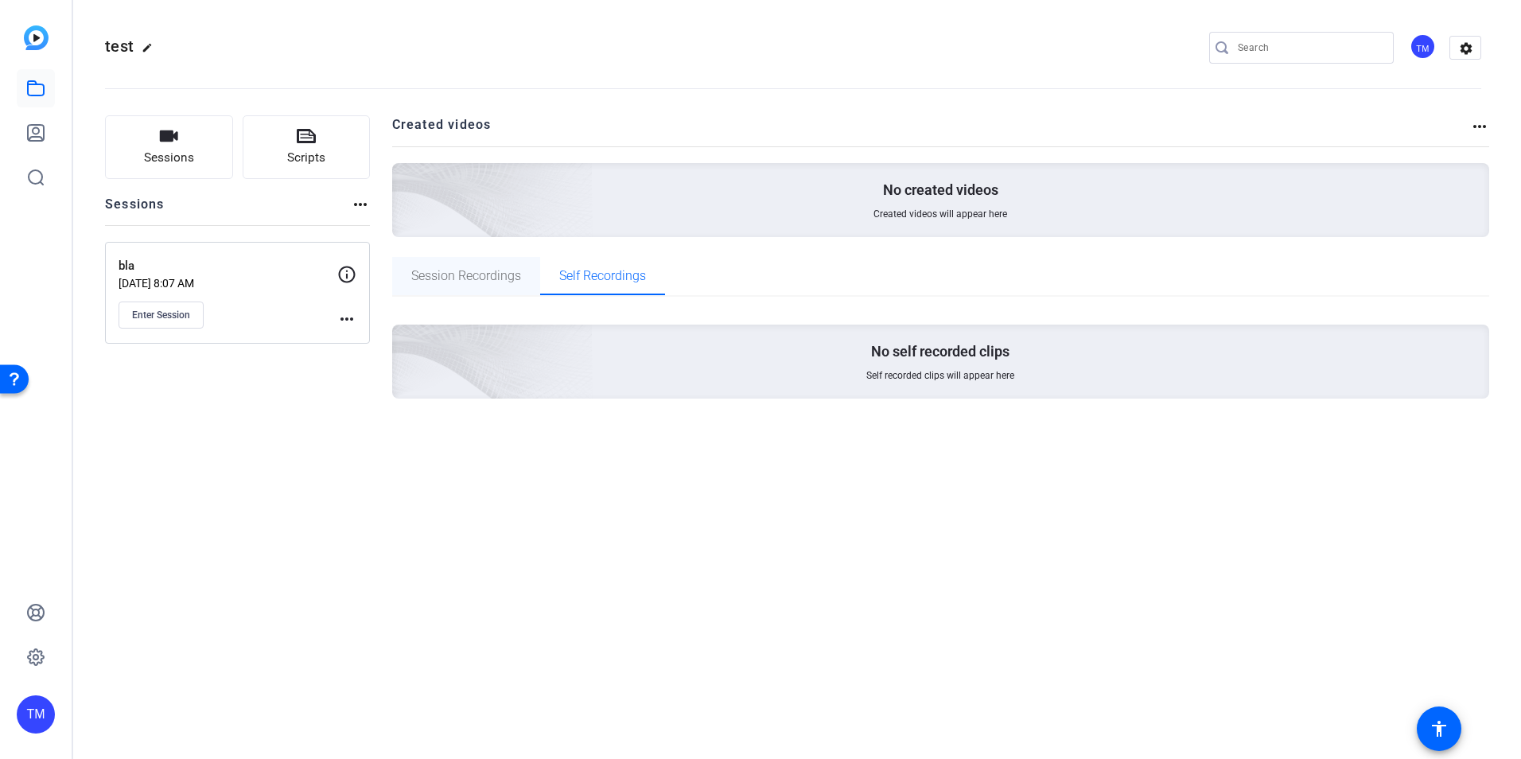
click at [480, 278] on span "Session Recordings" at bounding box center [466, 276] width 110 height 13
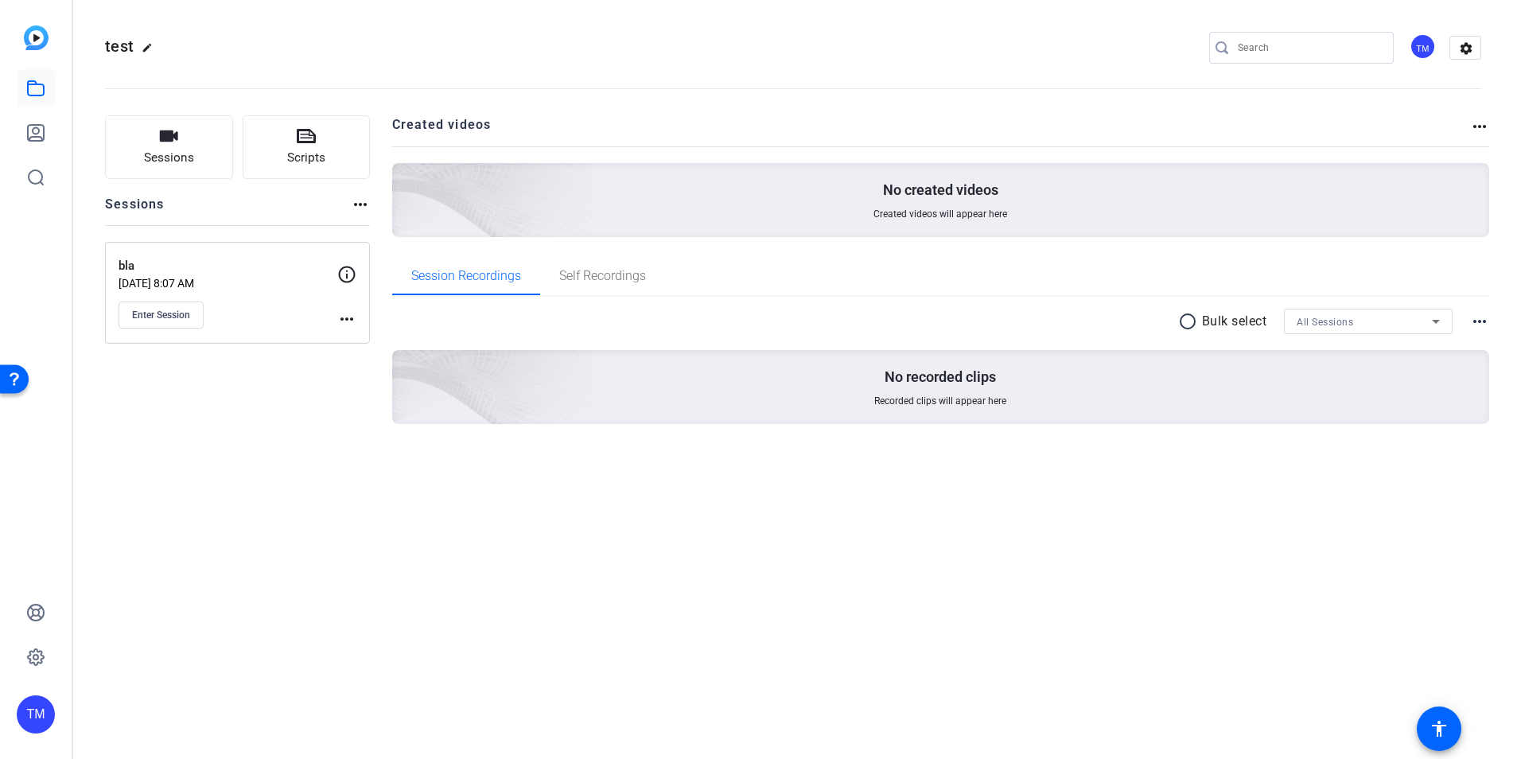
click at [42, 40] on img at bounding box center [36, 37] width 25 height 25
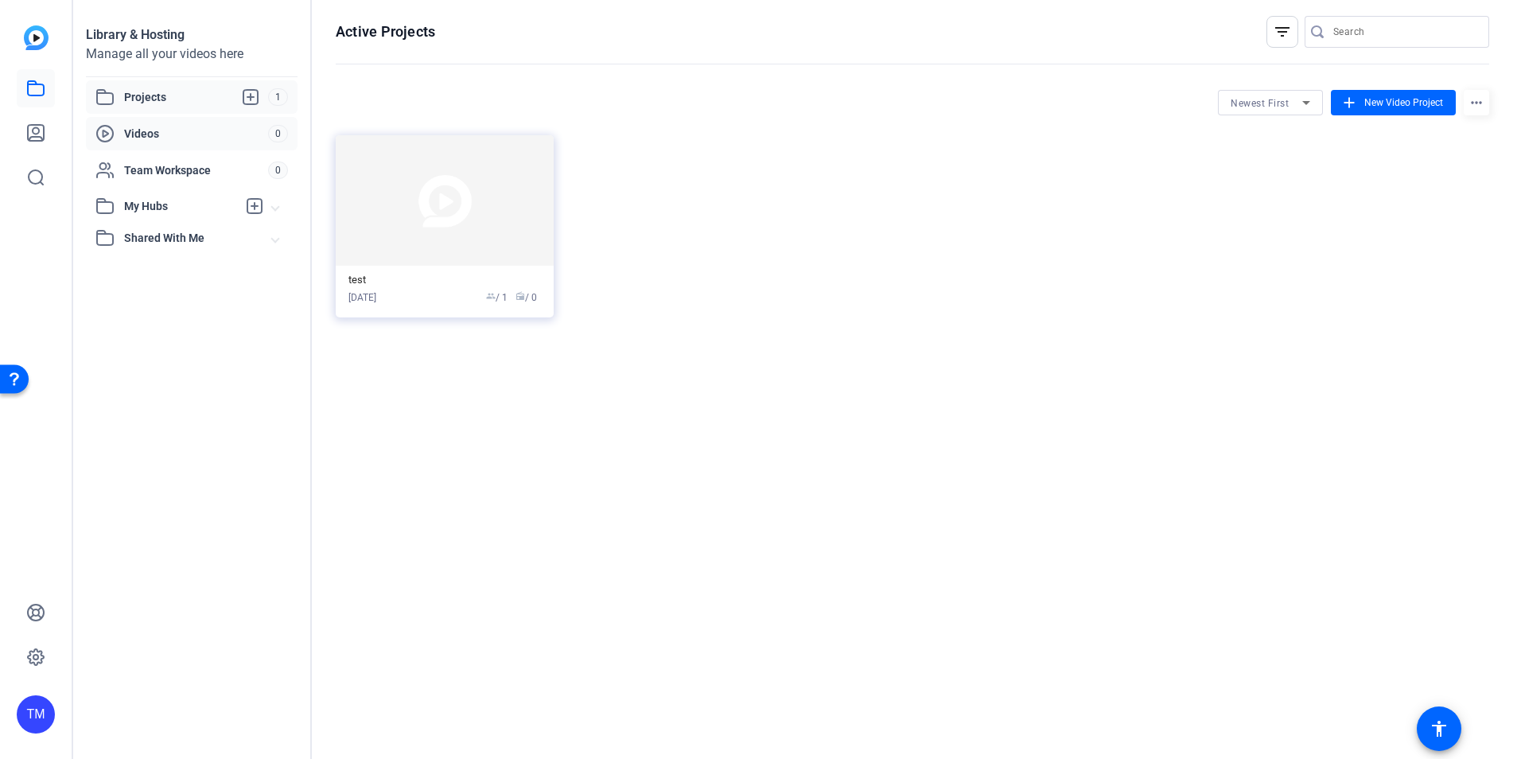
click at [177, 130] on span "Videos" at bounding box center [196, 134] width 144 height 16
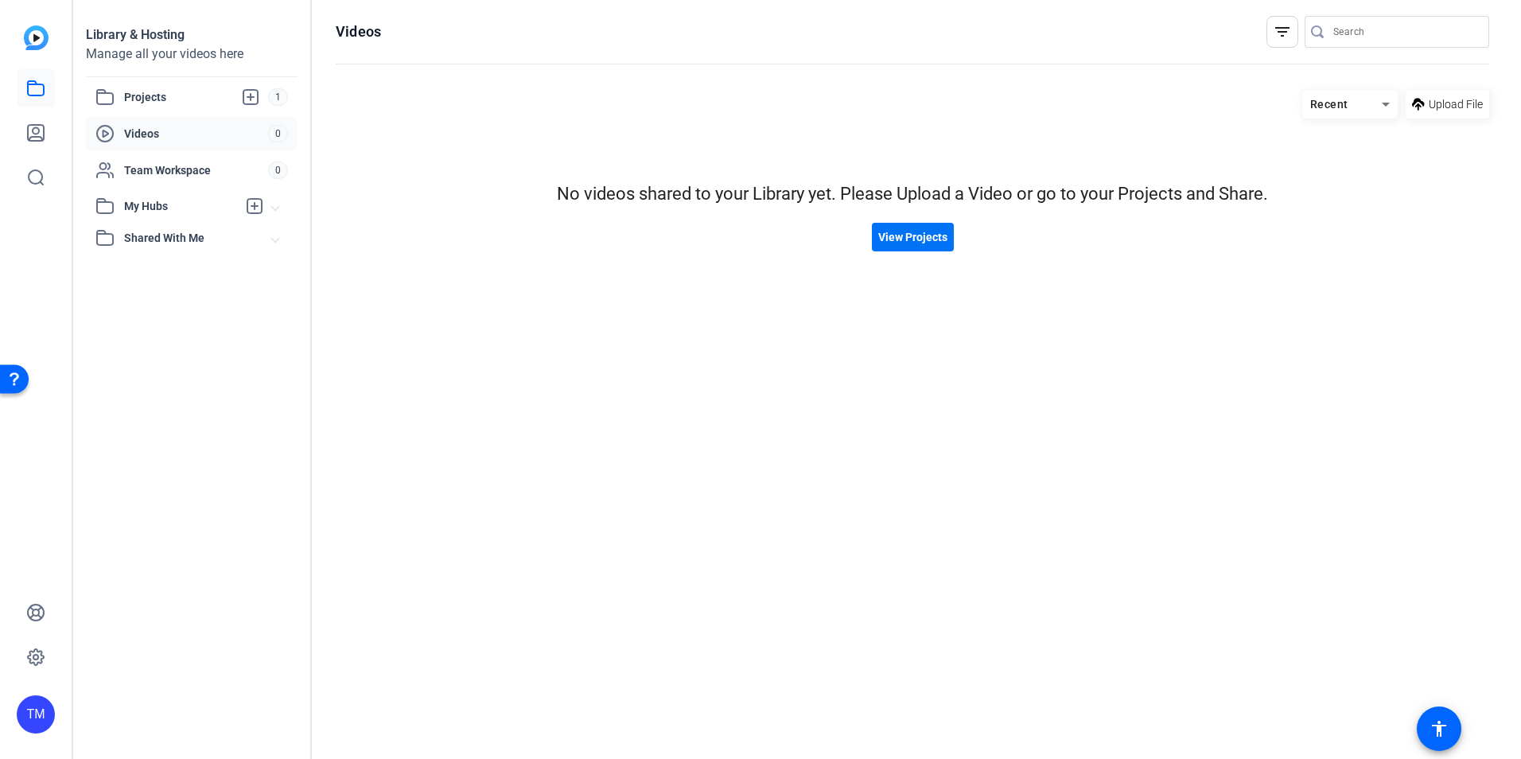
click at [924, 239] on span "View Projects" at bounding box center [912, 237] width 69 height 17
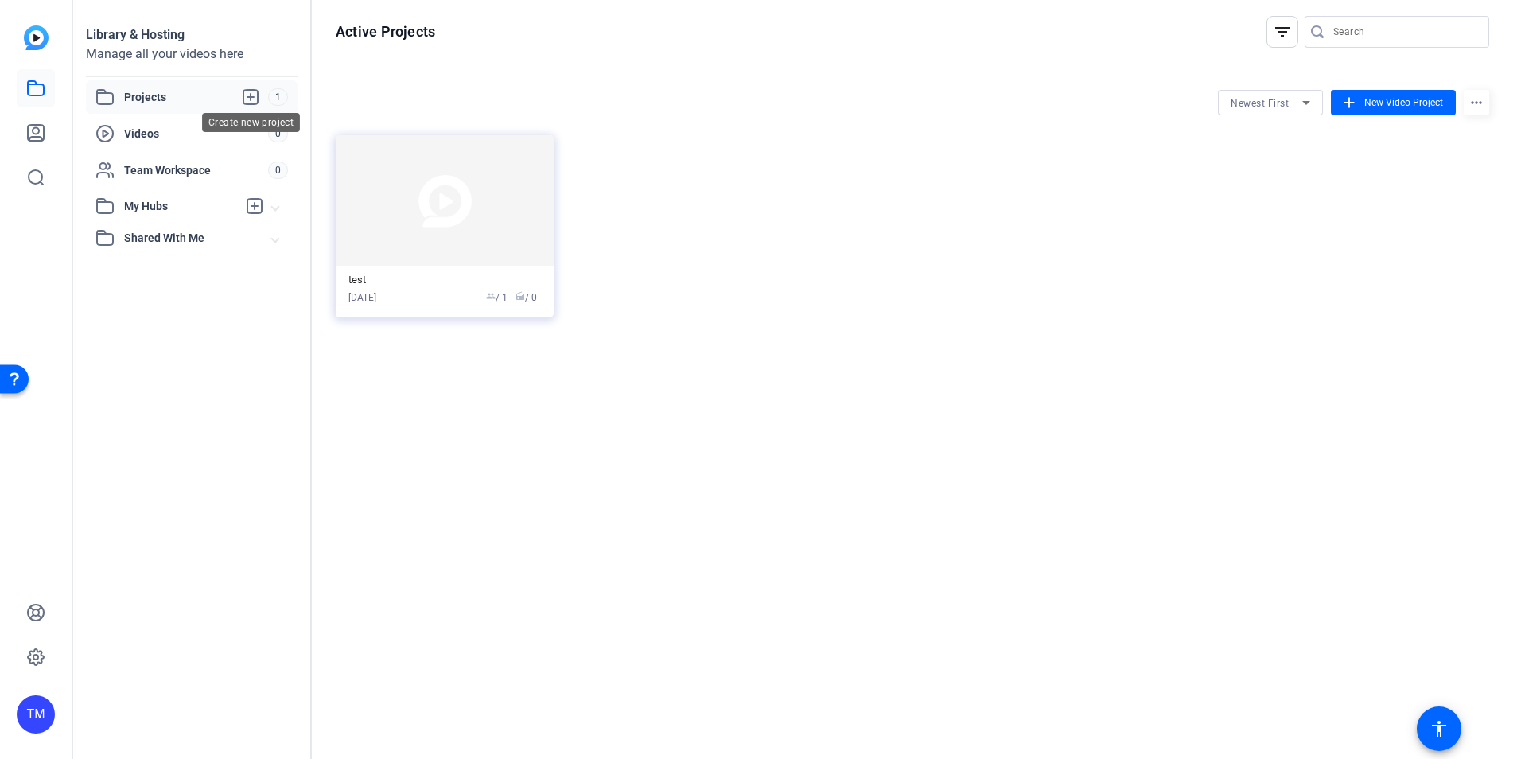
click at [251, 95] on icon at bounding box center [250, 96] width 19 height 19
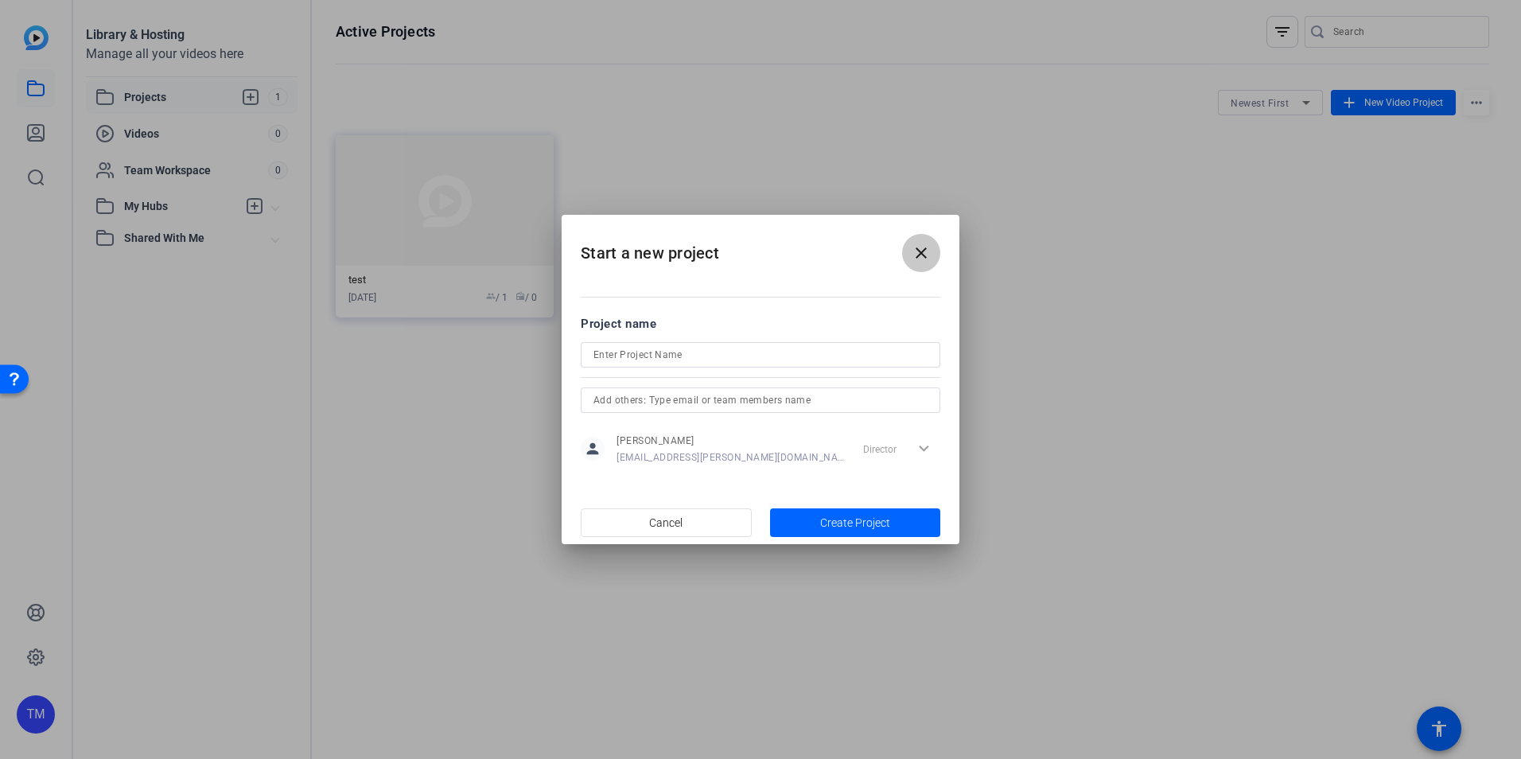
click at [920, 258] on mat-icon "close" at bounding box center [921, 252] width 19 height 19
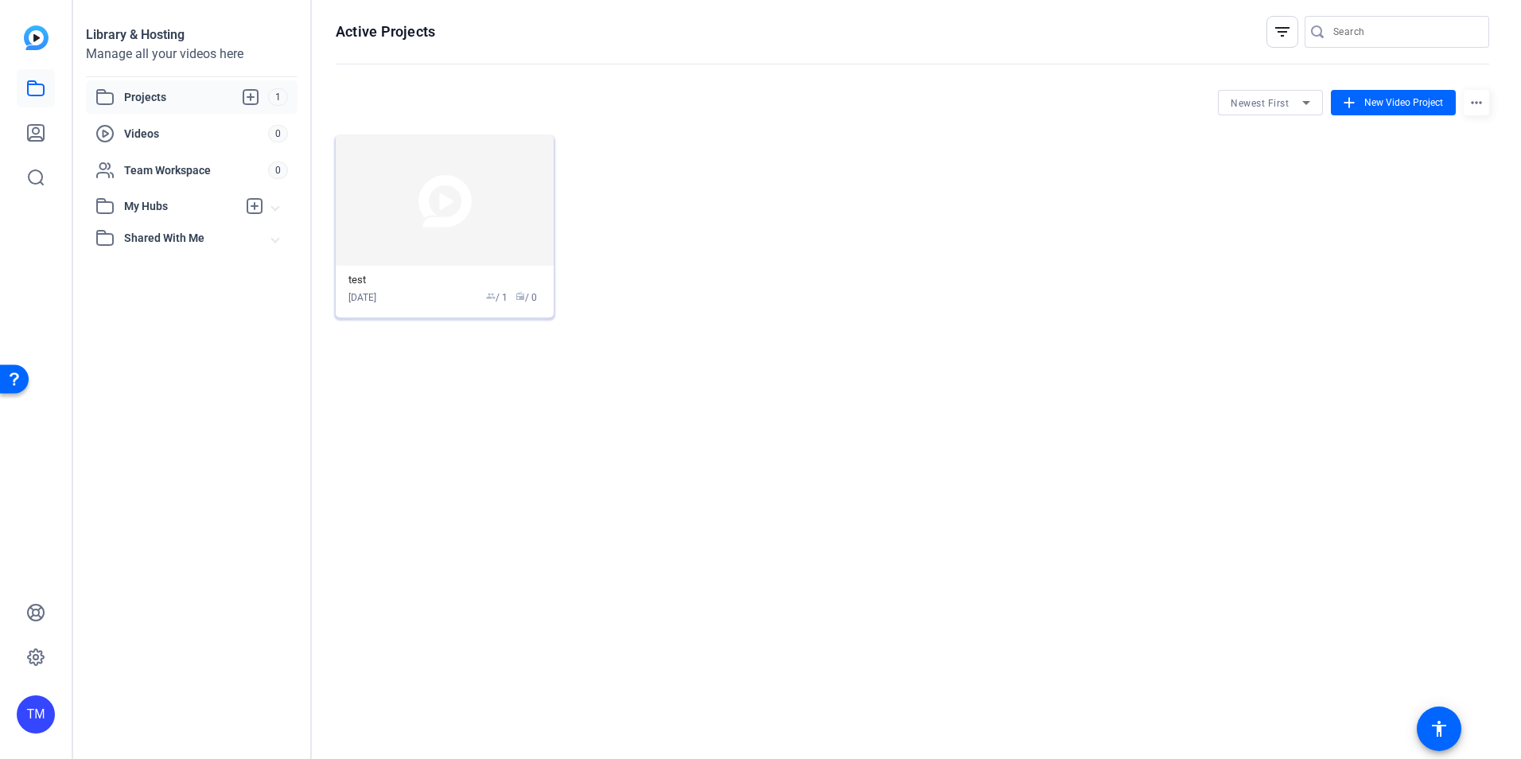
click at [442, 205] on img at bounding box center [445, 200] width 218 height 130
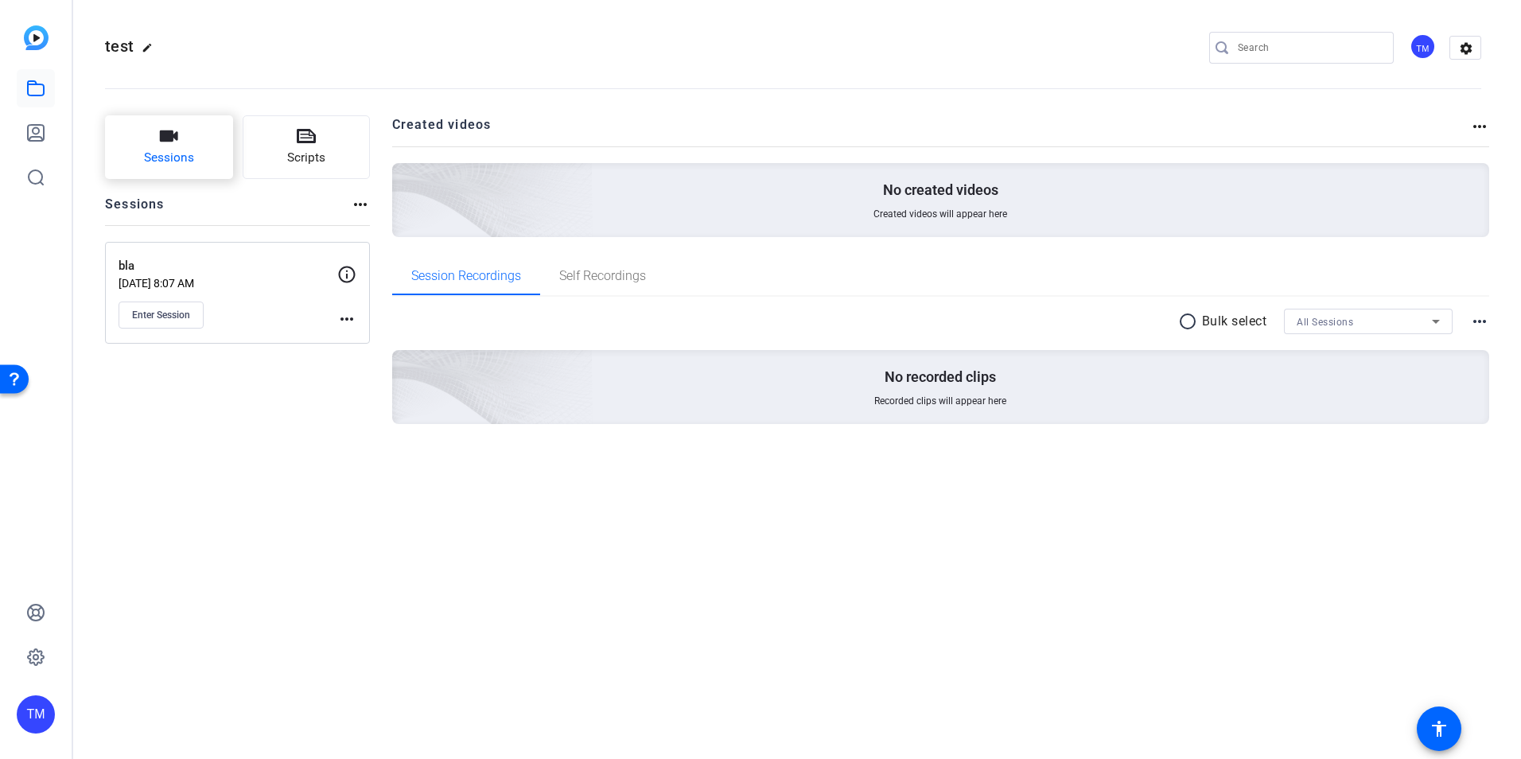
click at [155, 147] on button "Sessions" at bounding box center [169, 147] width 128 height 64
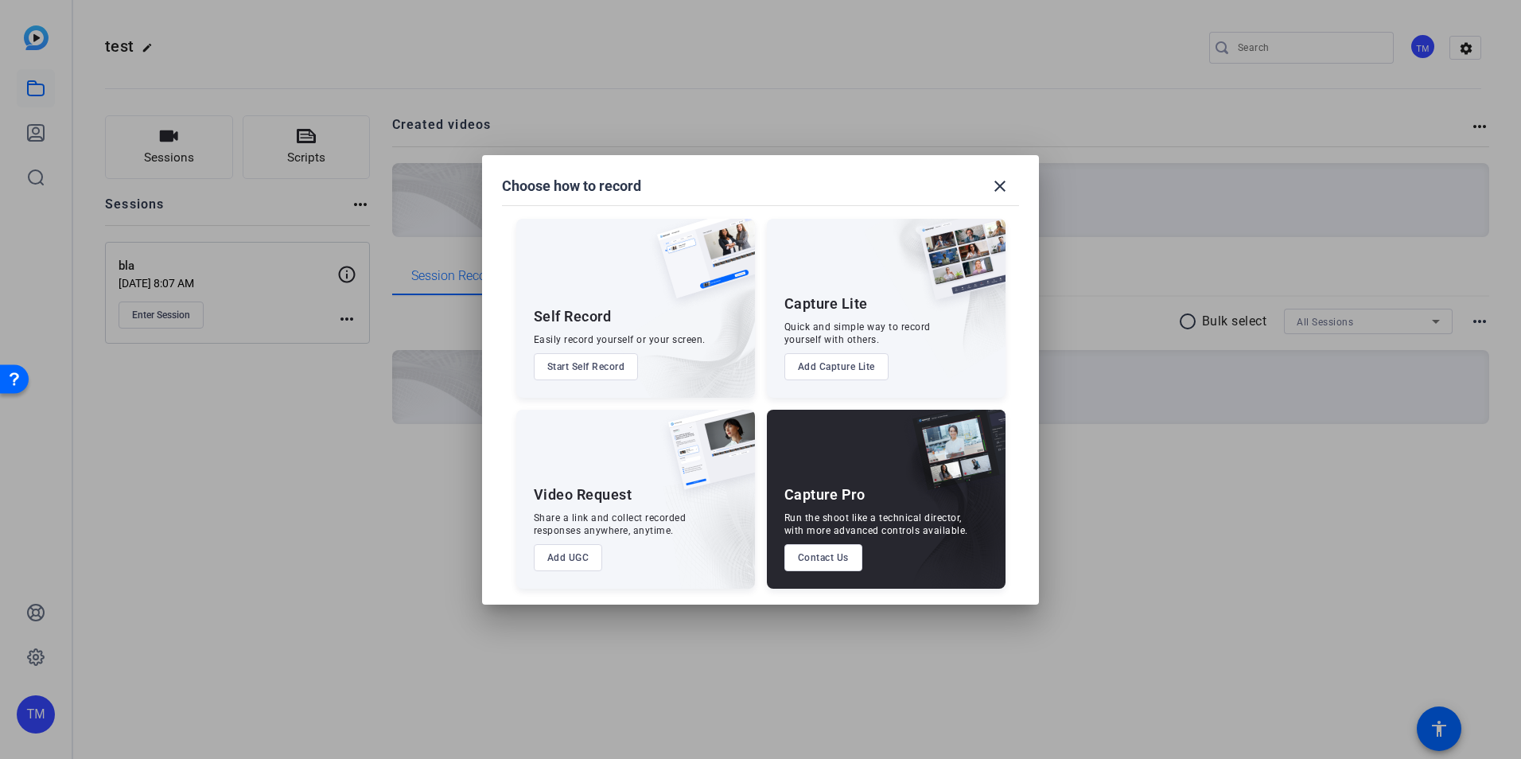
click at [614, 365] on button "Start Self Record" at bounding box center [586, 366] width 105 height 27
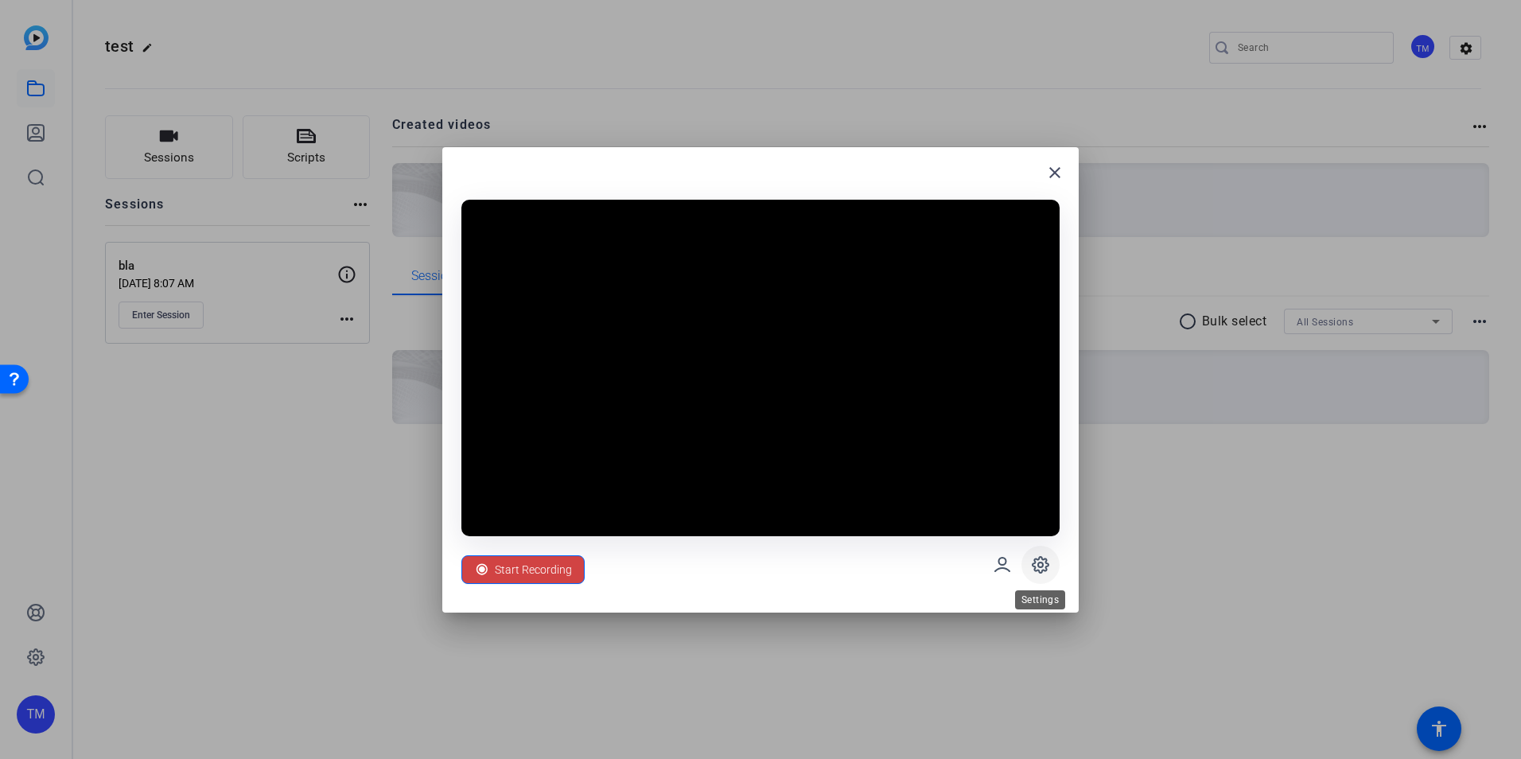
click at [1040, 562] on icon at bounding box center [1040, 564] width 5 height 5
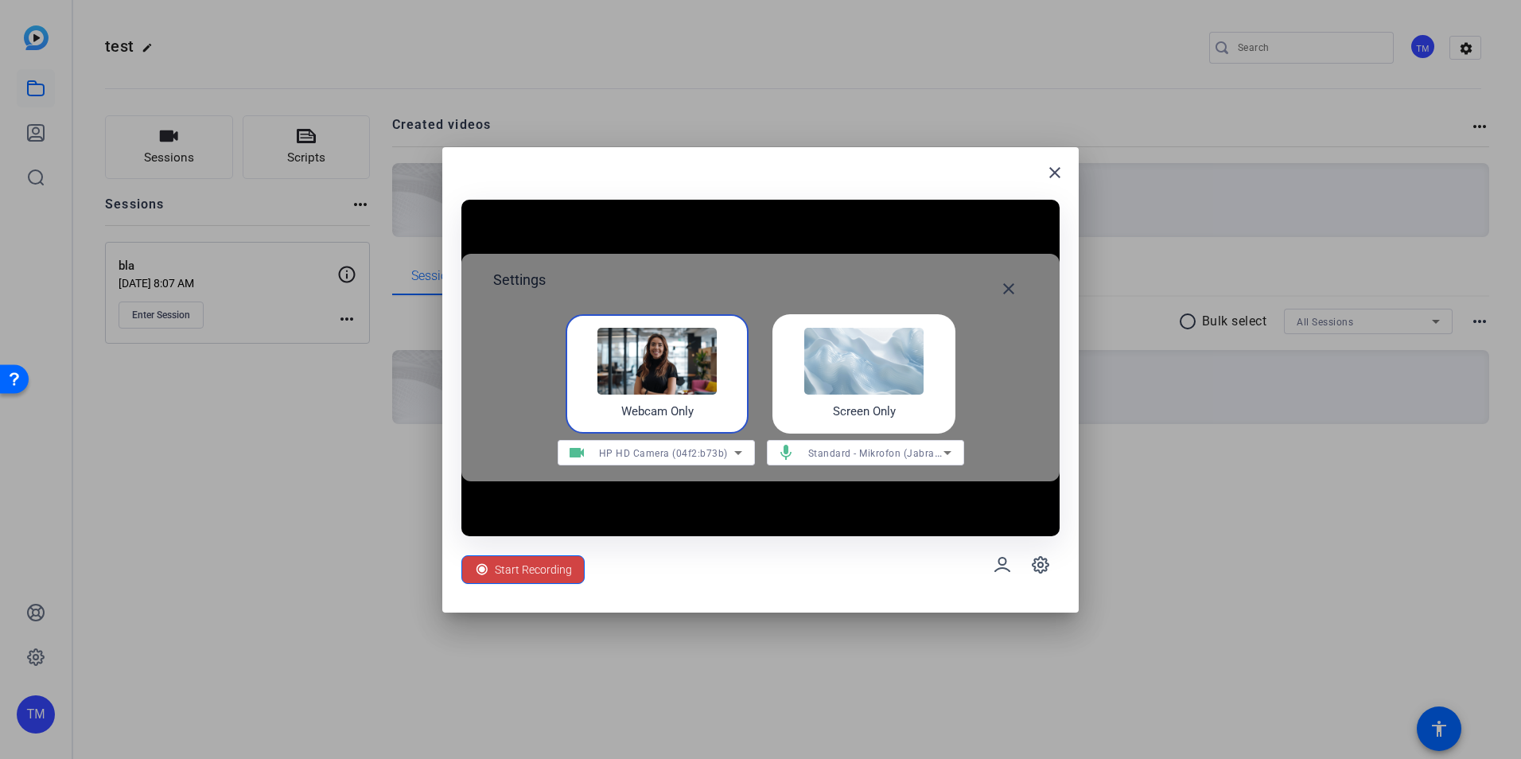
click at [895, 386] on img at bounding box center [863, 361] width 119 height 67
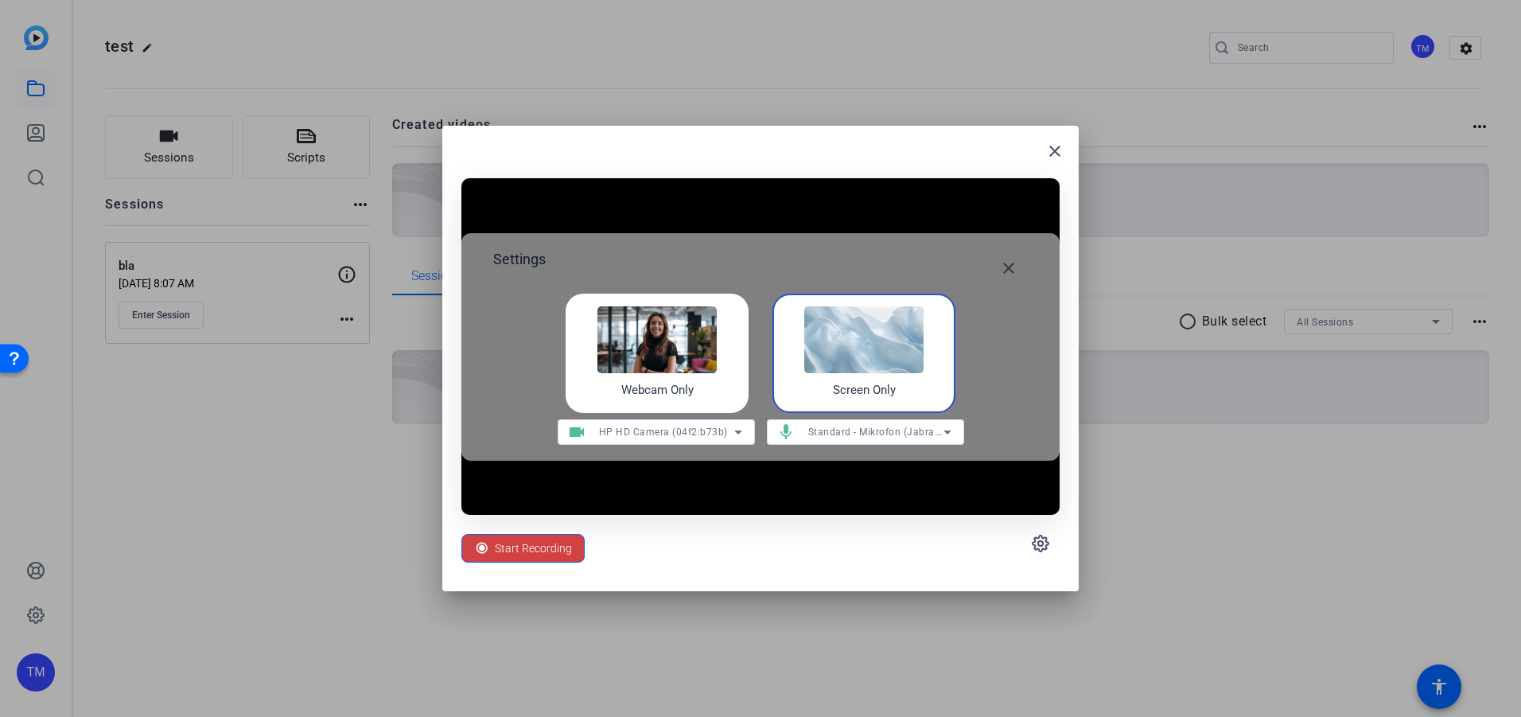
click at [854, 344] on img at bounding box center [863, 339] width 119 height 67
click at [554, 548] on span "Start Recording" at bounding box center [533, 548] width 77 height 30
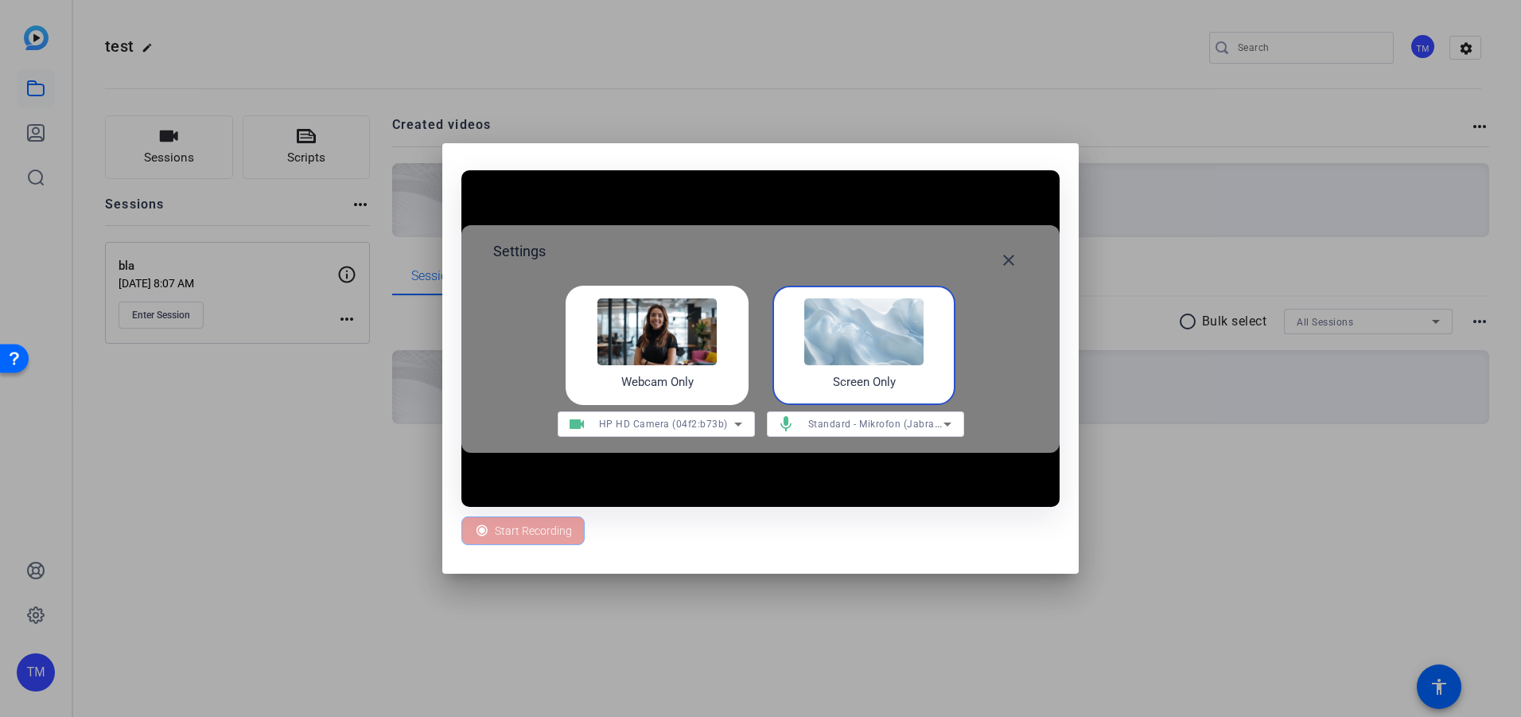
click at [892, 324] on img at bounding box center [863, 331] width 119 height 67
click at [1147, 142] on div at bounding box center [760, 358] width 1521 height 717
click at [518, 533] on span "Stop 00:00:08" at bounding box center [529, 530] width 68 height 30
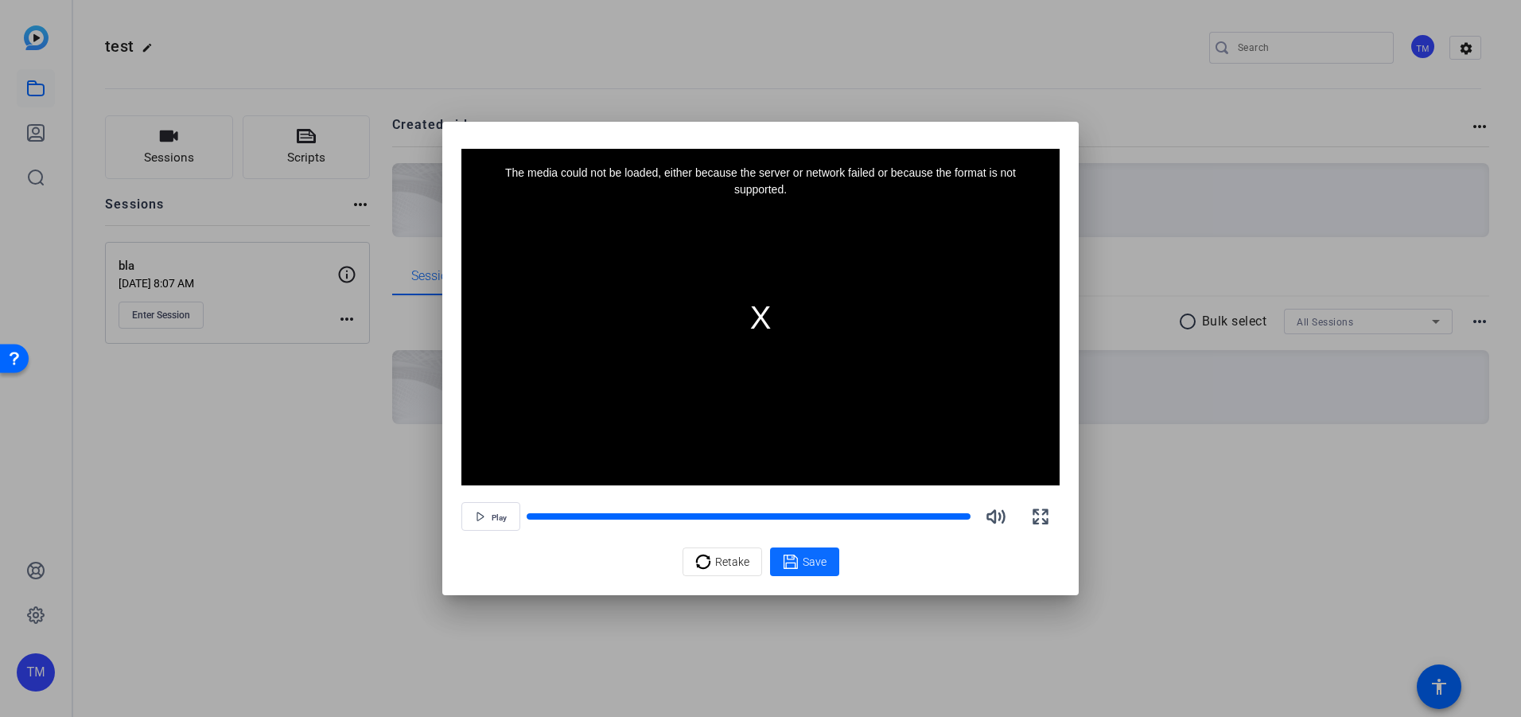
click at [819, 562] on span "Save" at bounding box center [815, 562] width 24 height 17
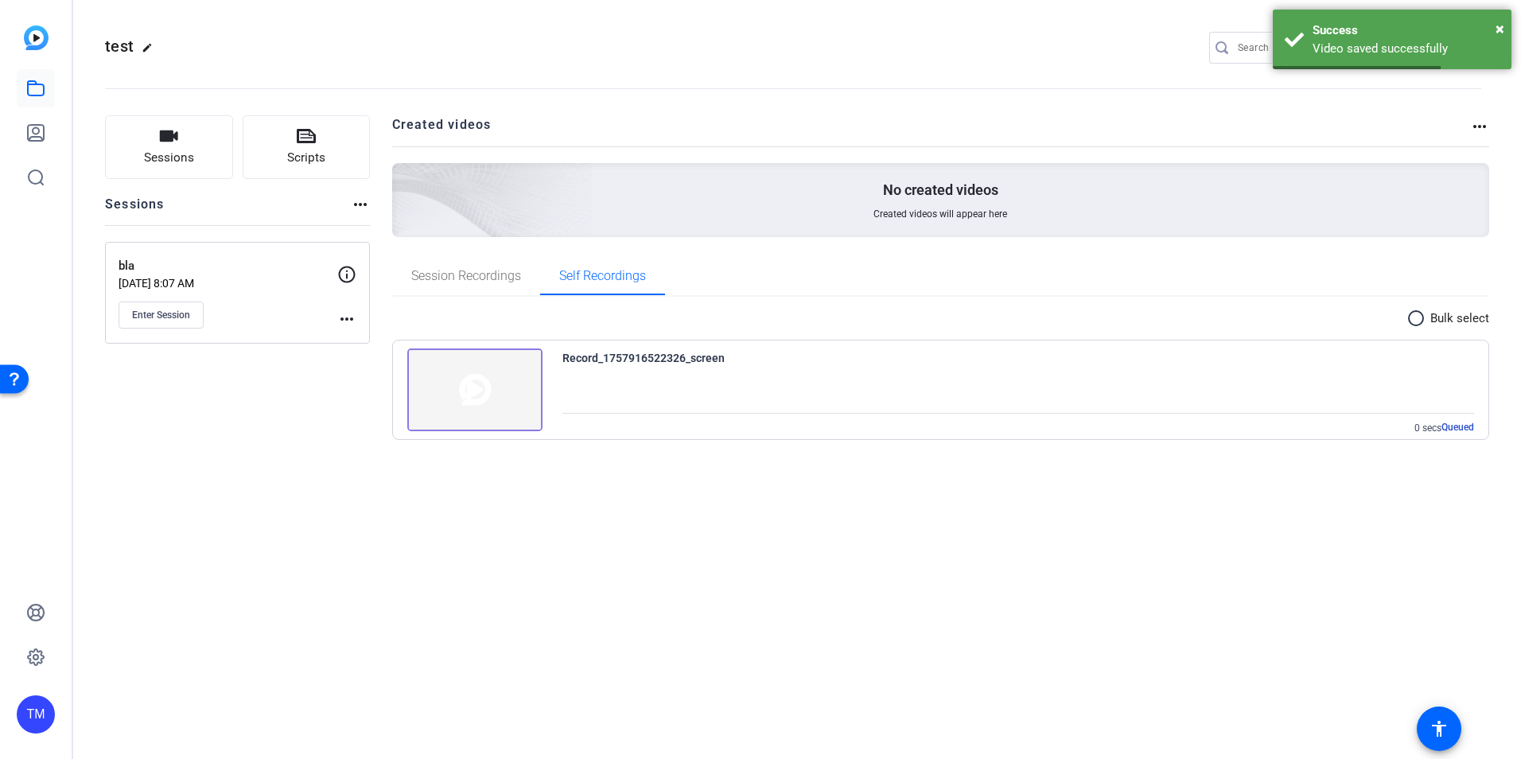
click at [482, 393] on img at bounding box center [474, 389] width 135 height 83
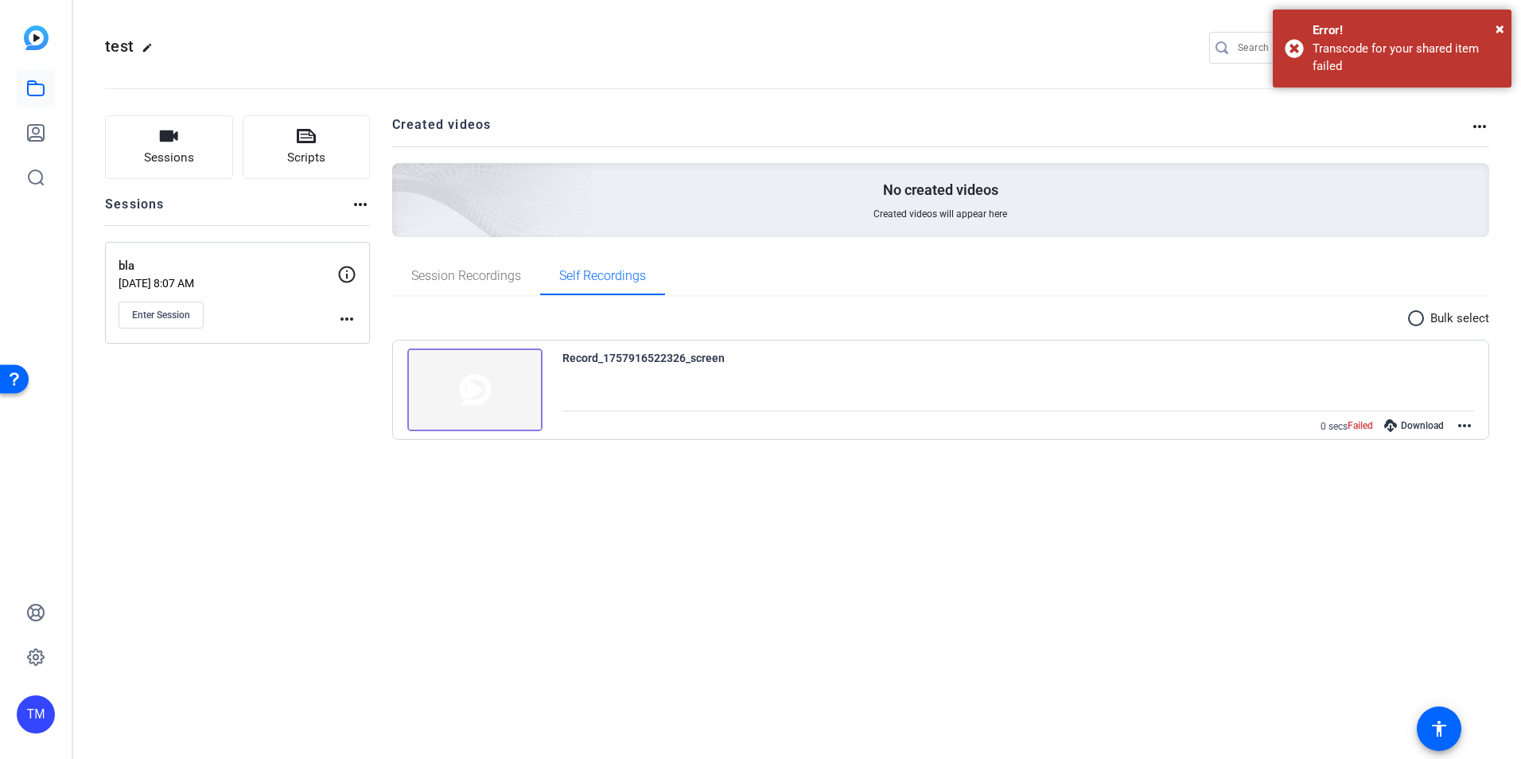
click at [485, 385] on img at bounding box center [474, 389] width 135 height 83
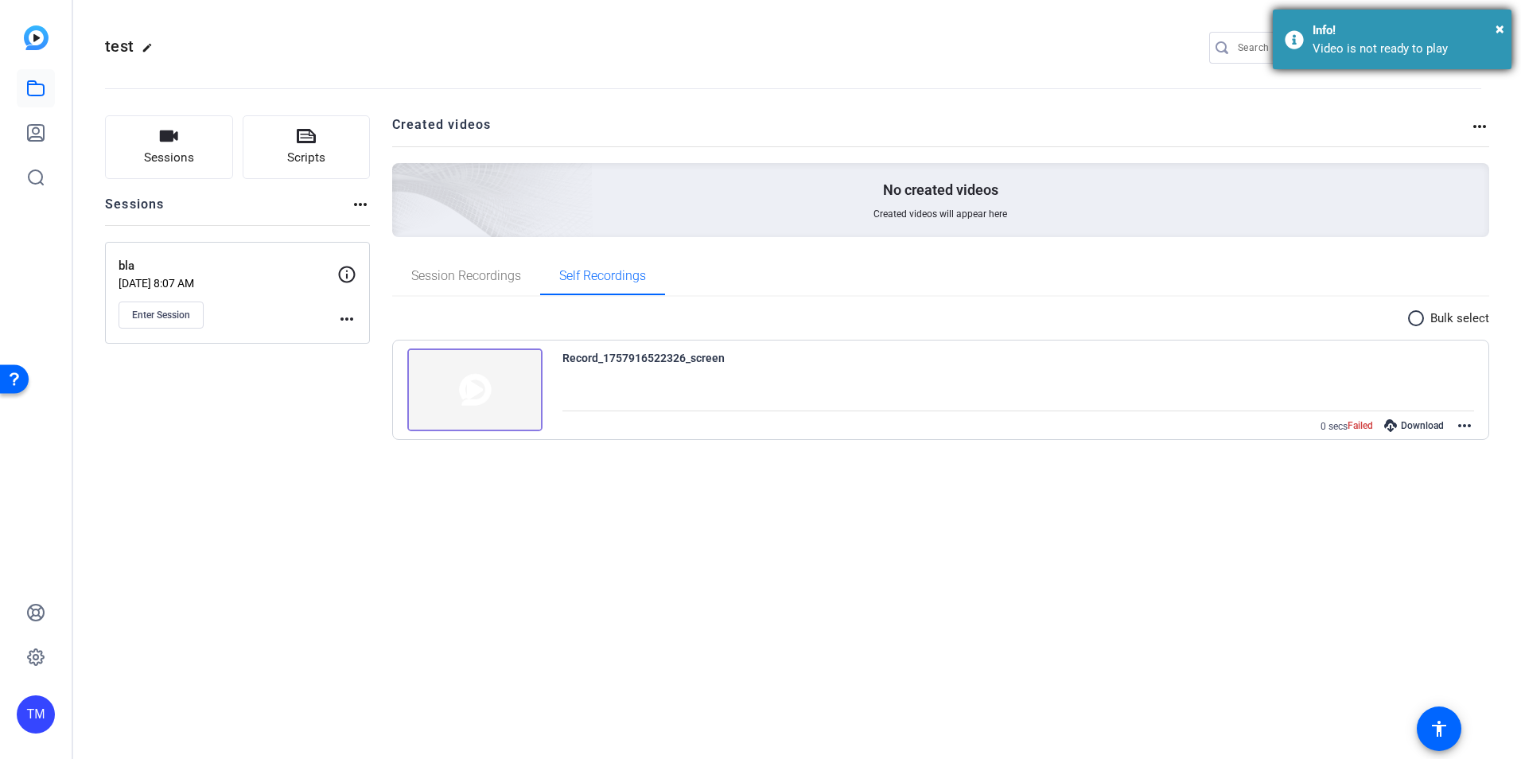
click at [1384, 59] on div "× Info! Video is not ready to play" at bounding box center [1392, 40] width 239 height 60
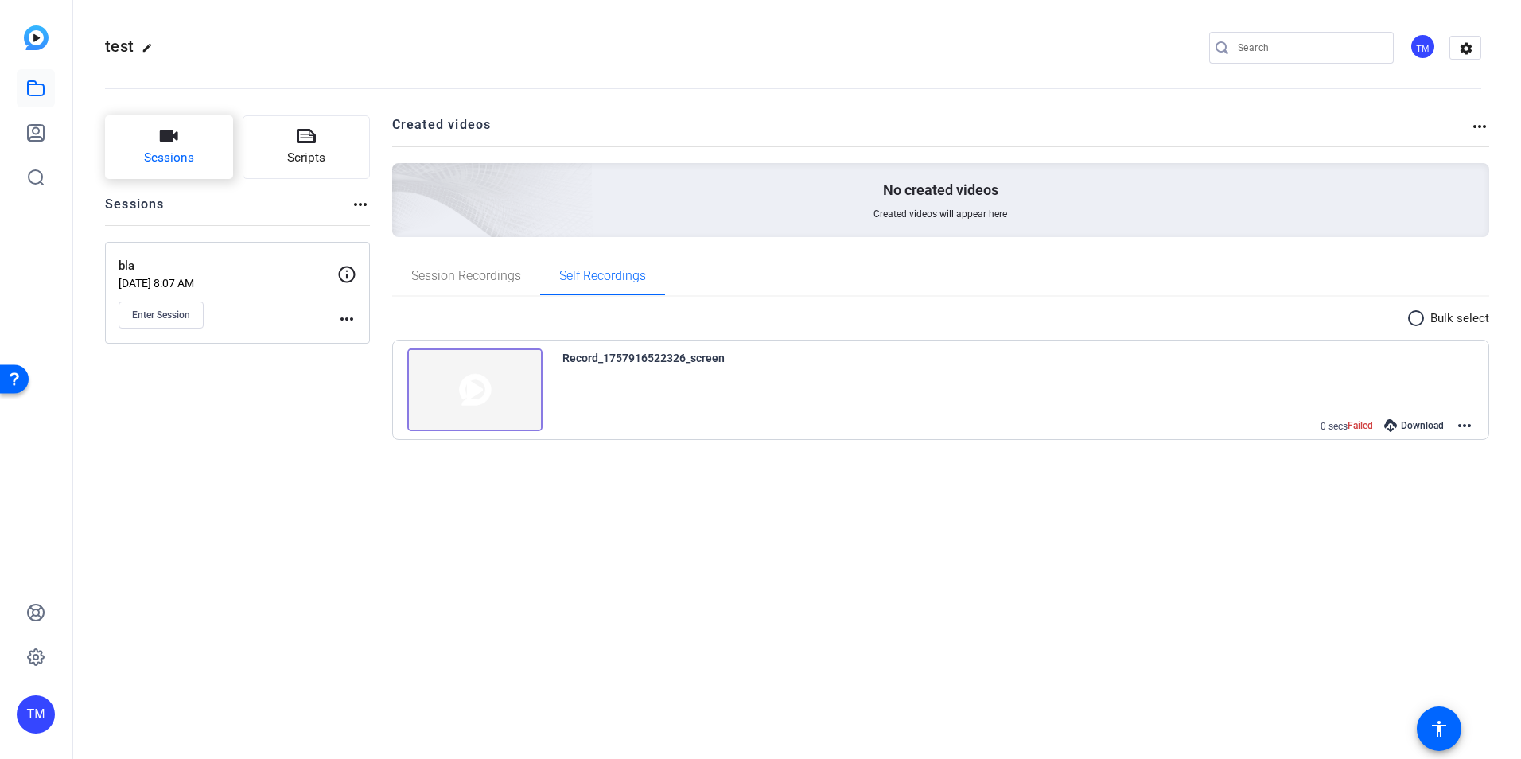
click at [227, 173] on button "Sessions" at bounding box center [169, 147] width 128 height 64
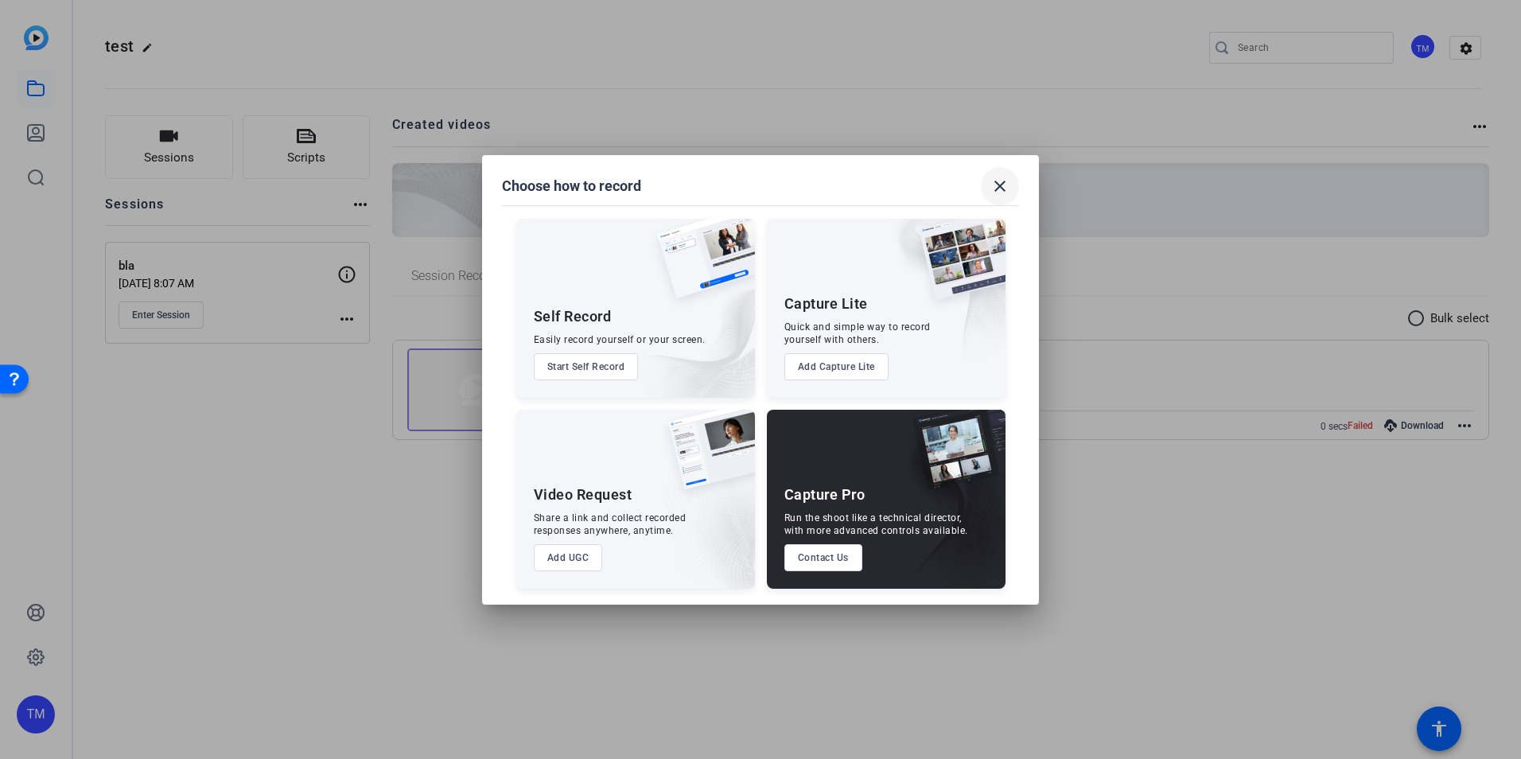
click at [999, 187] on mat-icon "close" at bounding box center [999, 186] width 19 height 19
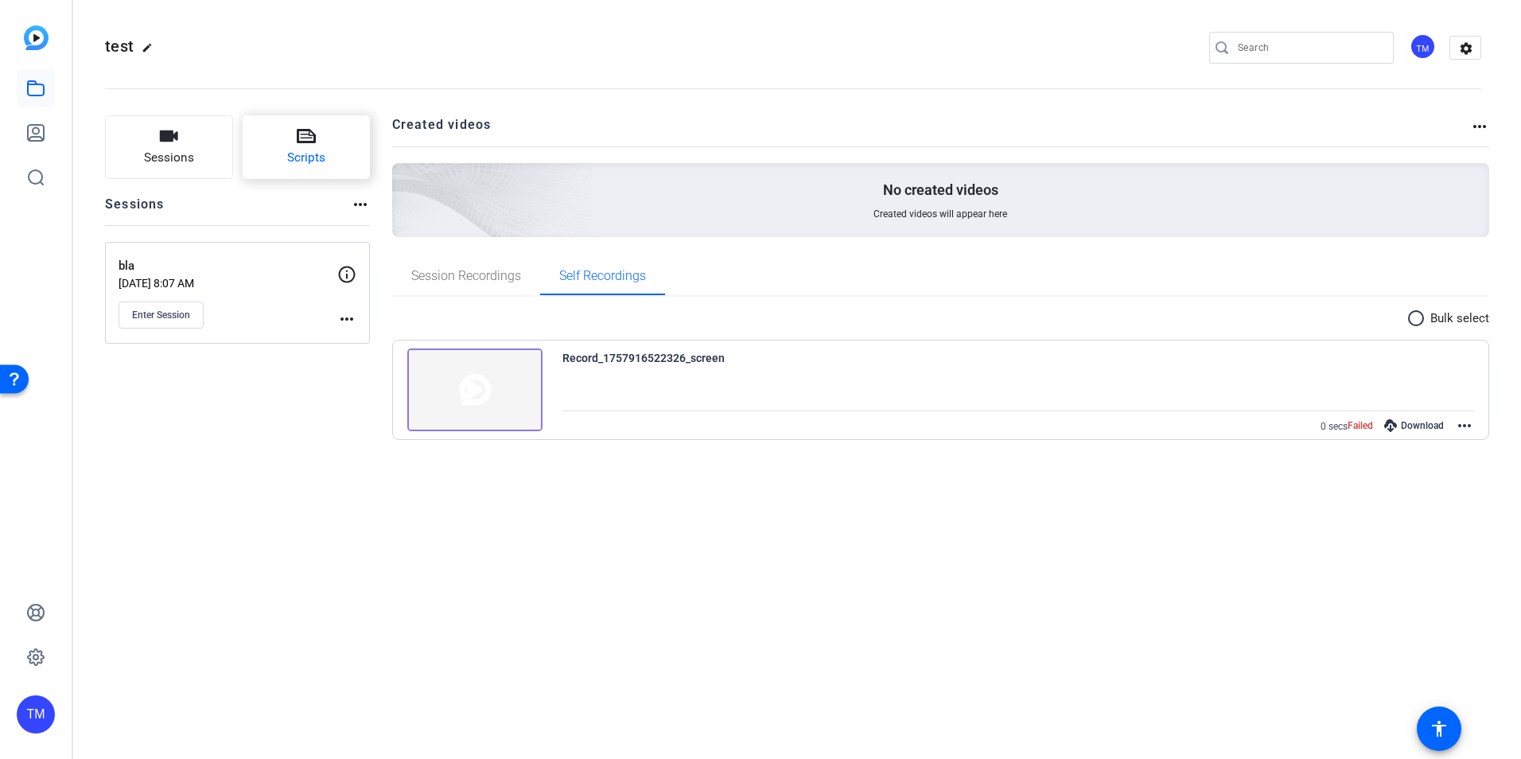
click at [306, 157] on span "Scripts" at bounding box center [306, 158] width 38 height 18
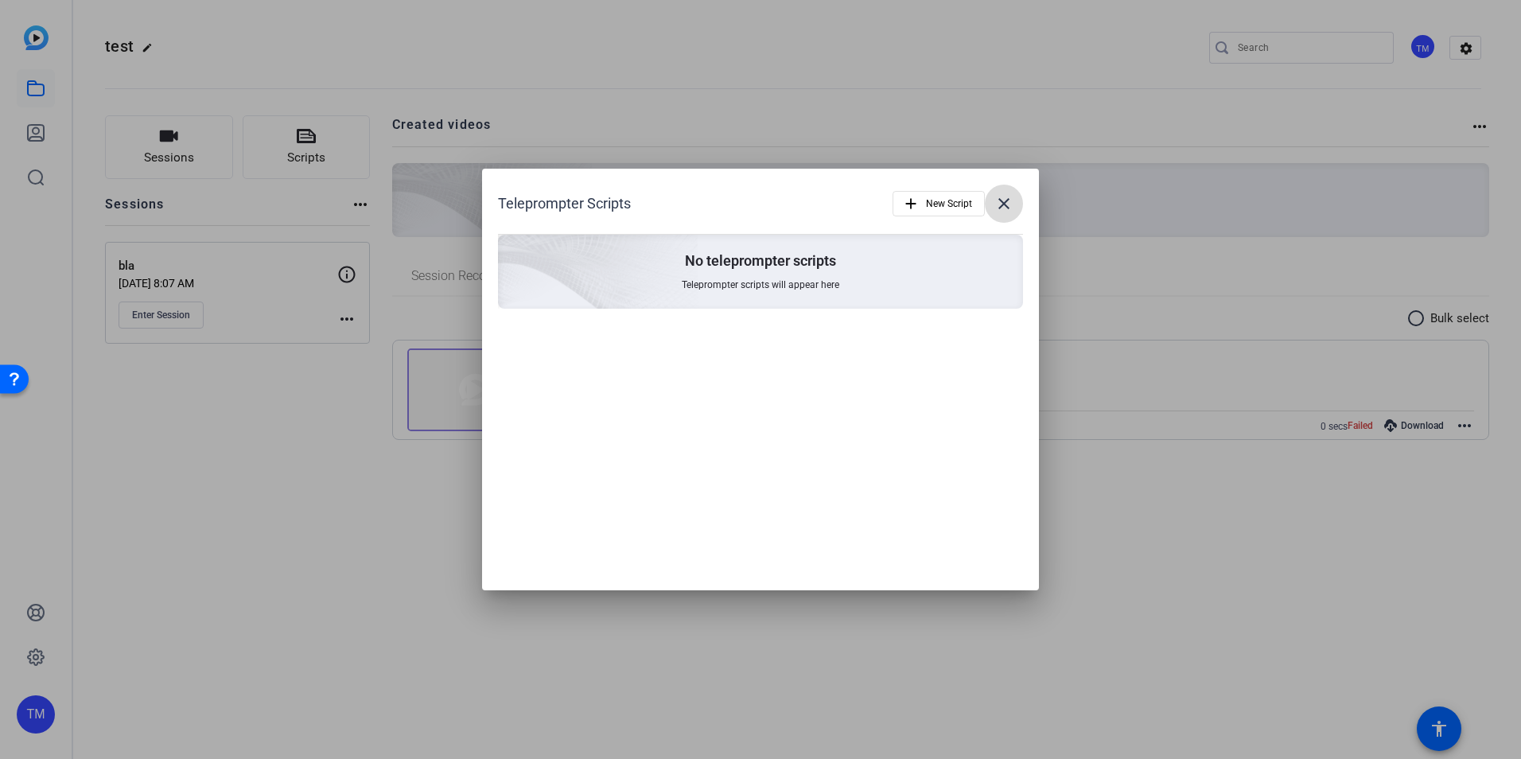
click at [1010, 195] on mat-icon "close" at bounding box center [1003, 203] width 19 height 19
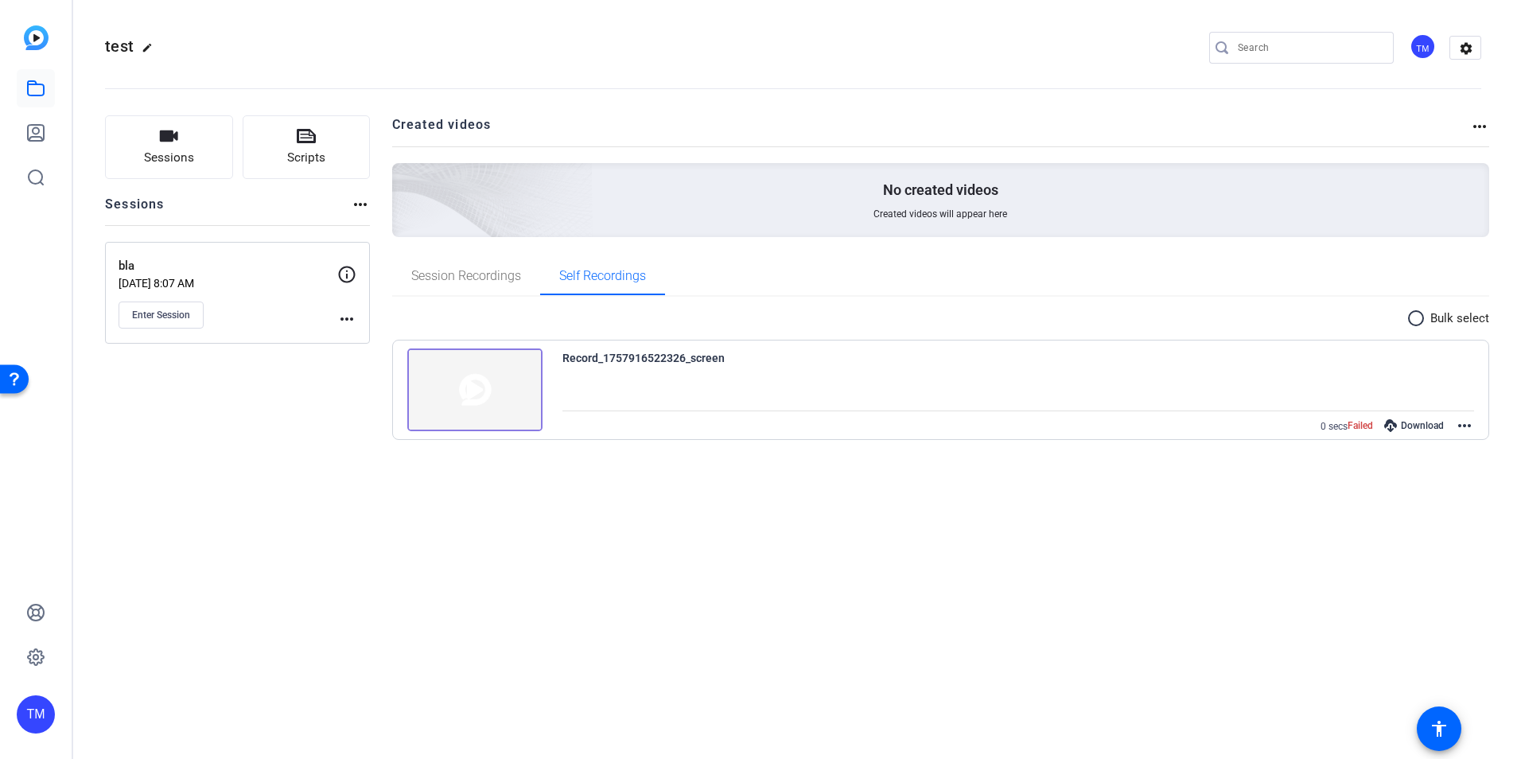
click at [458, 379] on img at bounding box center [474, 389] width 135 height 83
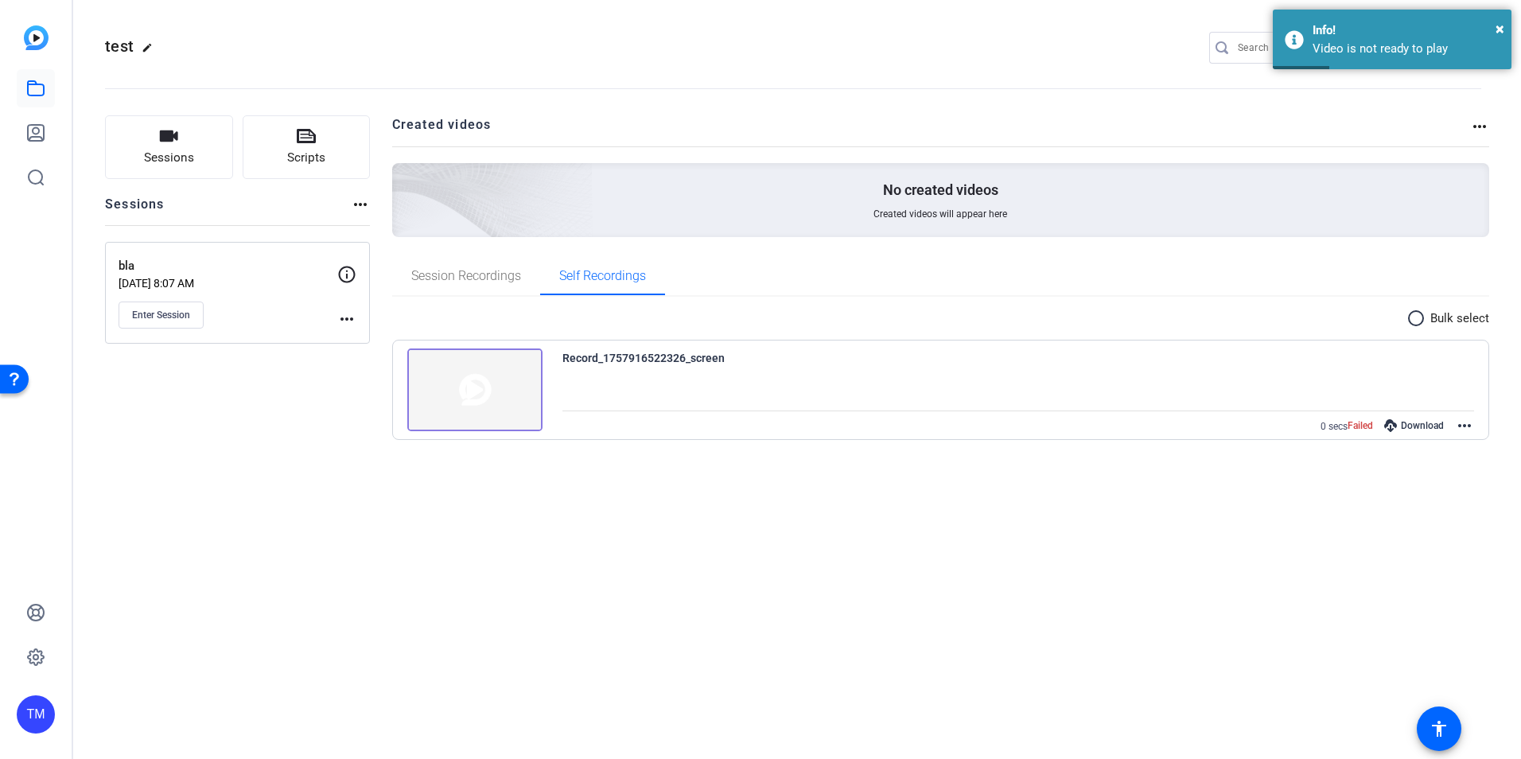
click at [1458, 428] on mat-icon "more_horiz" at bounding box center [1464, 425] width 19 height 19
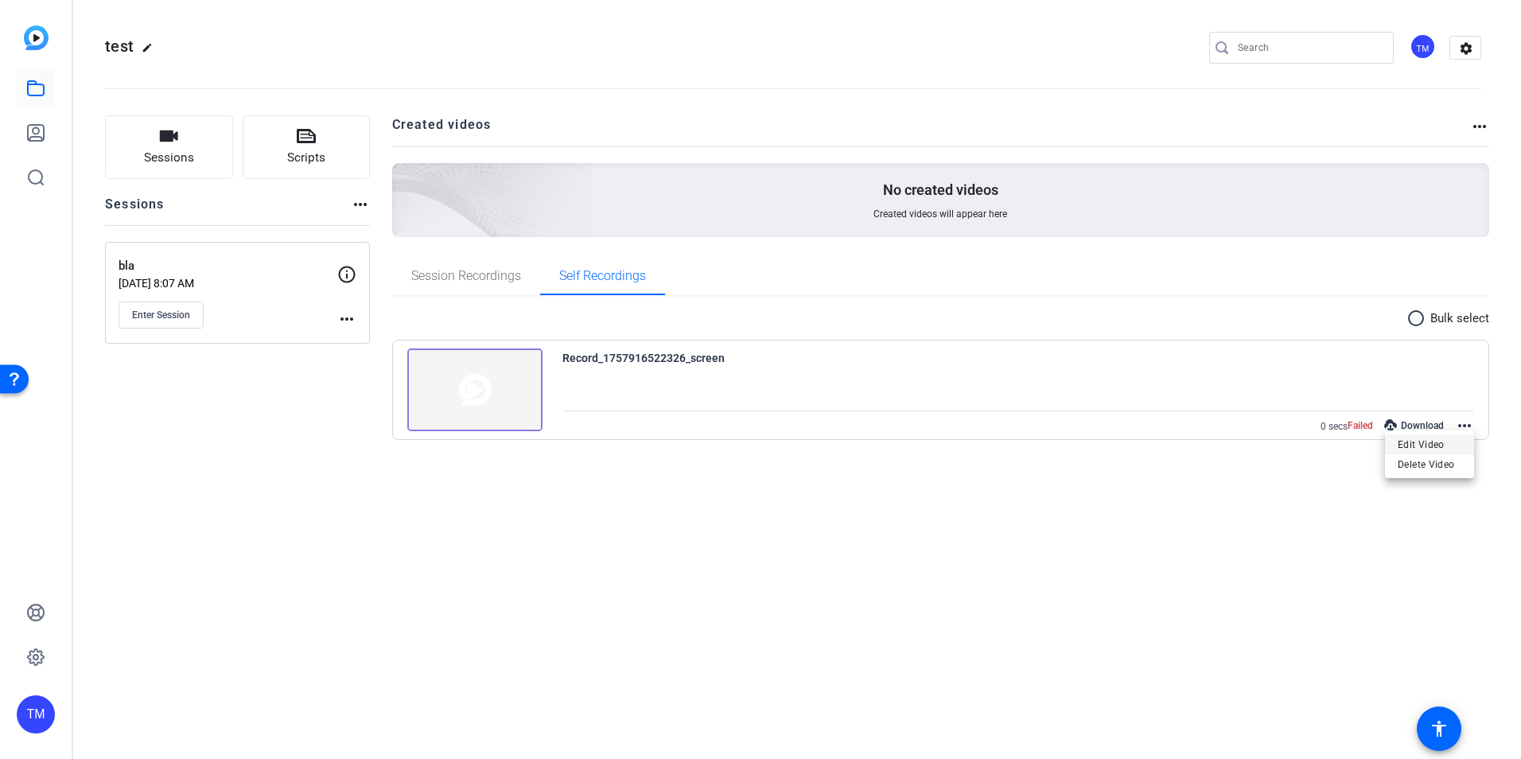
click at [1441, 447] on span "Edit Video" at bounding box center [1430, 444] width 64 height 19
click at [1364, 424] on span "Failed" at bounding box center [1359, 425] width 25 height 13
click at [1452, 312] on p "Bulk select" at bounding box center [1459, 318] width 59 height 18
click at [1435, 314] on p "Bulk select" at bounding box center [1459, 318] width 59 height 18
click at [1421, 430] on div "Download" at bounding box center [1414, 425] width 76 height 21
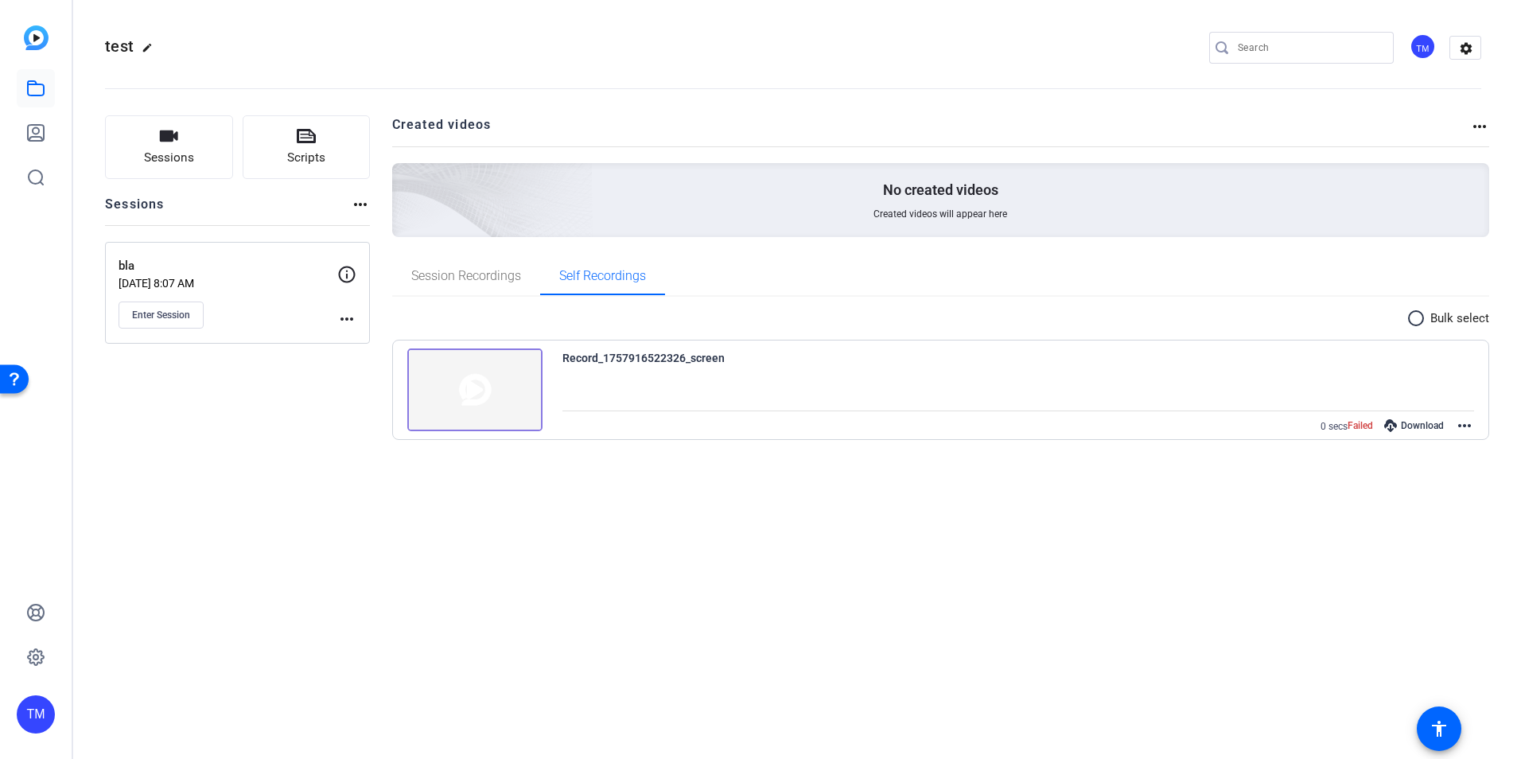
click at [60, 138] on div "TM" at bounding box center [36, 379] width 72 height 759
click at [45, 133] on link at bounding box center [36, 133] width 38 height 38
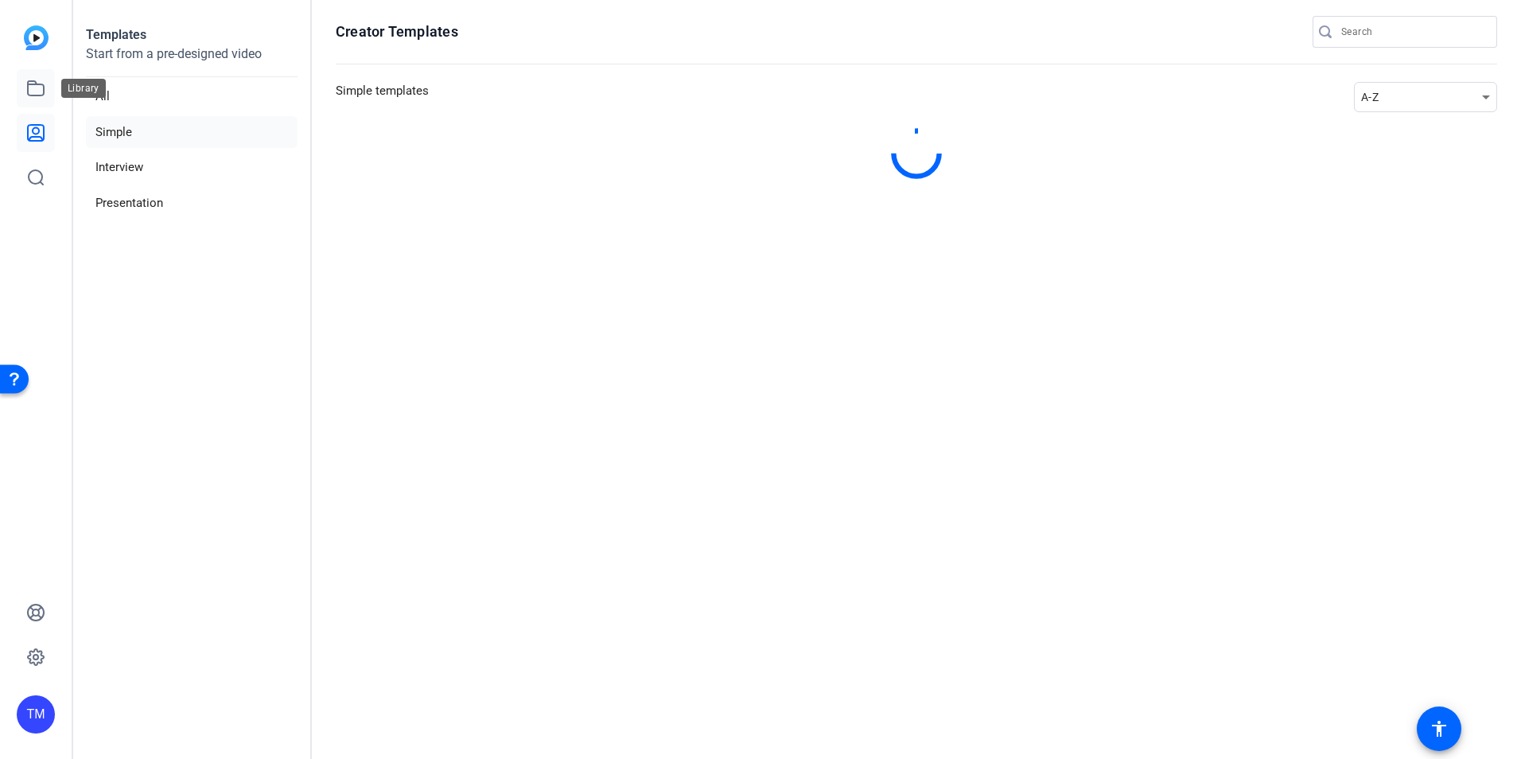
click at [46, 82] on link at bounding box center [36, 88] width 38 height 38
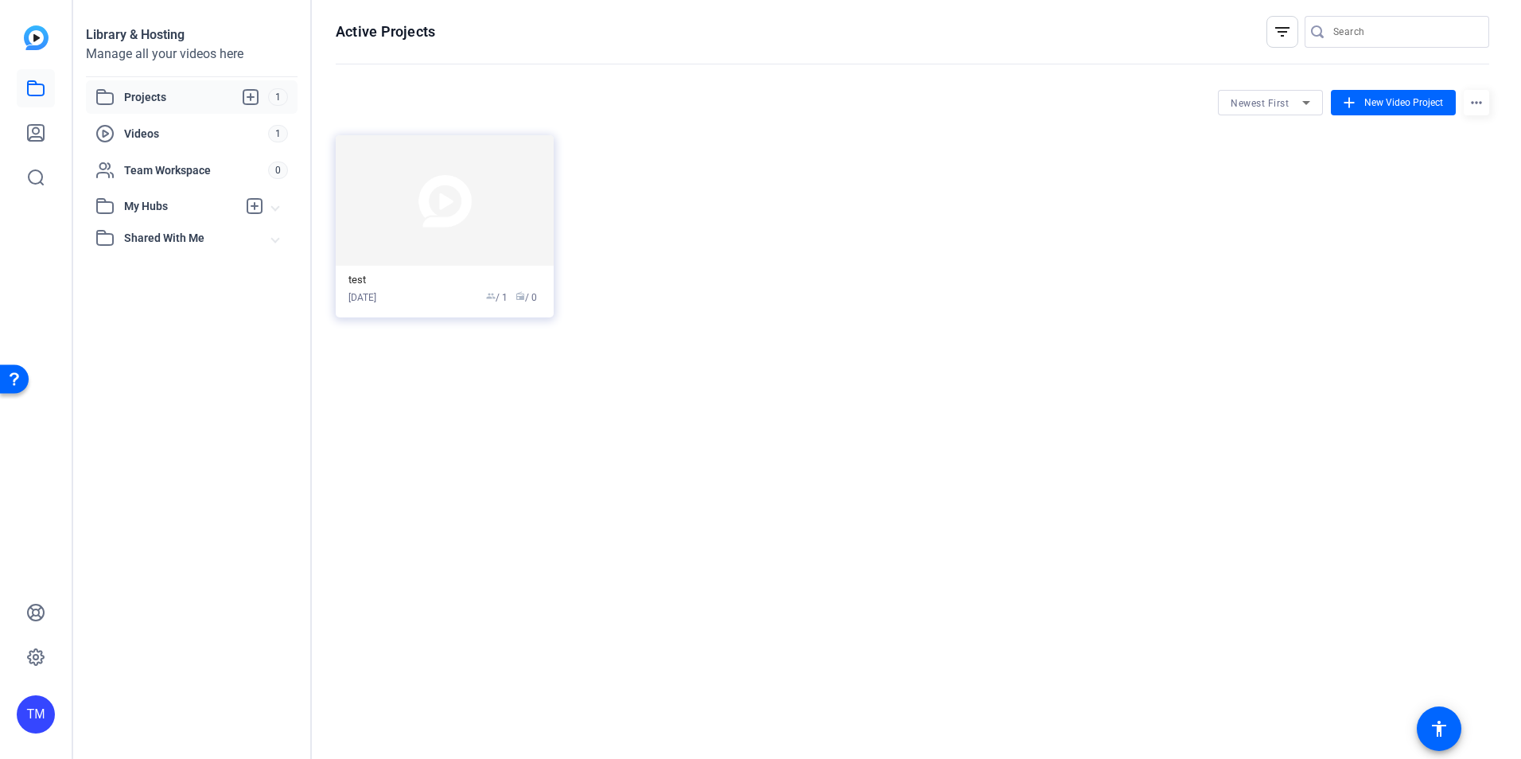
click at [199, 102] on span "Projects" at bounding box center [196, 96] width 144 height 19
click at [445, 194] on img at bounding box center [445, 200] width 218 height 130
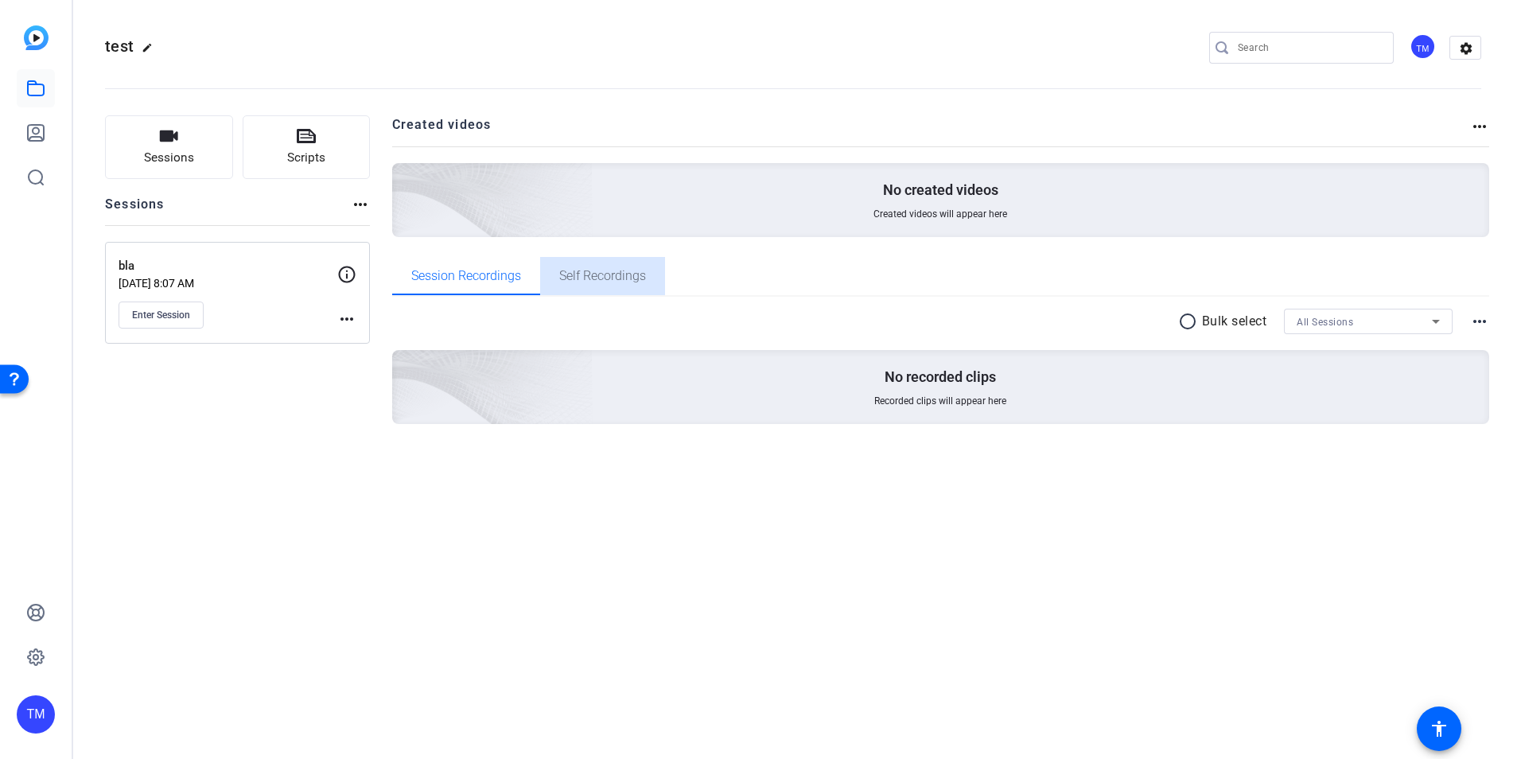
click at [555, 276] on div "Self Recordings" at bounding box center [602, 276] width 125 height 38
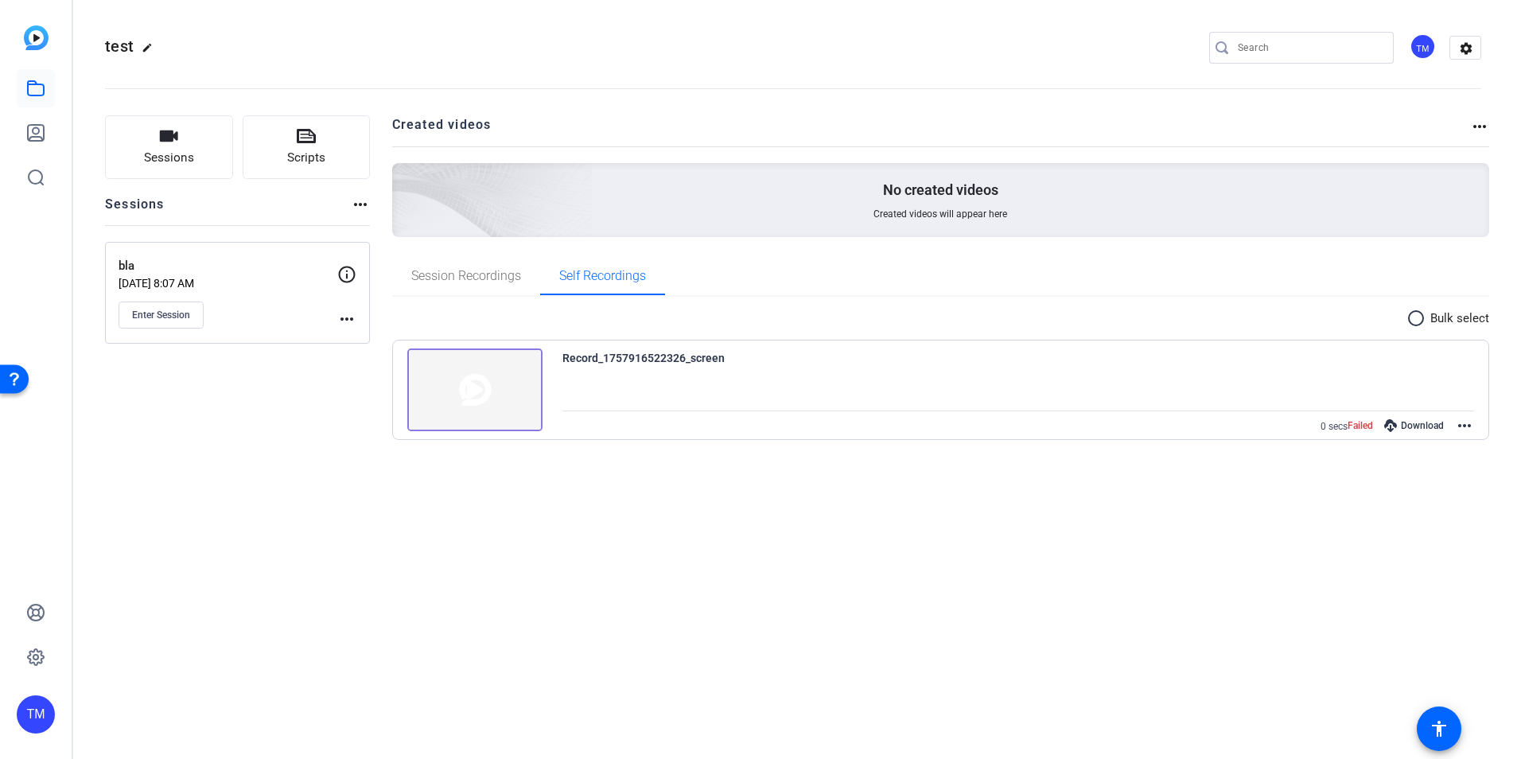
click at [507, 385] on img at bounding box center [474, 389] width 135 height 83
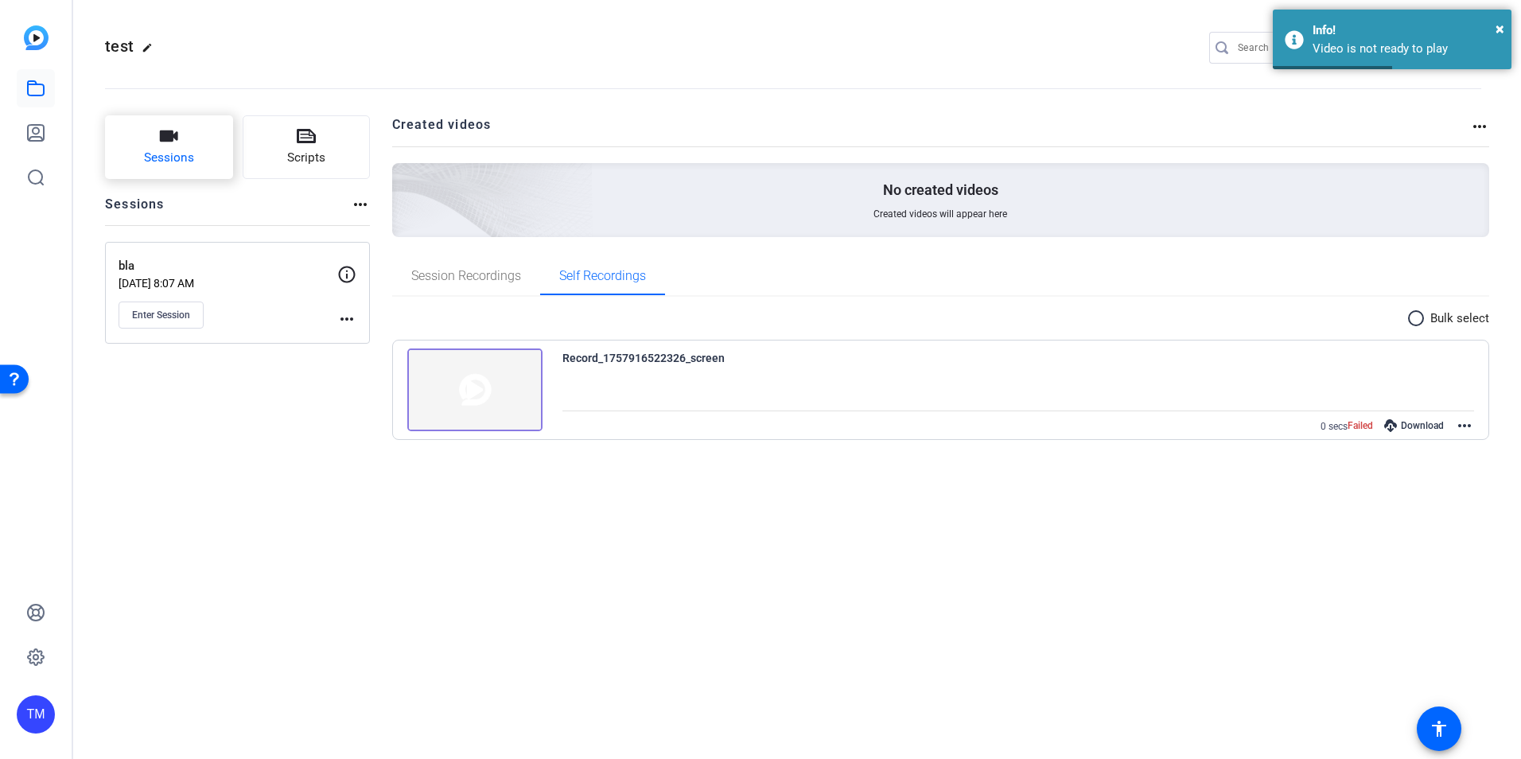
click at [161, 154] on span "Sessions" at bounding box center [169, 158] width 50 height 18
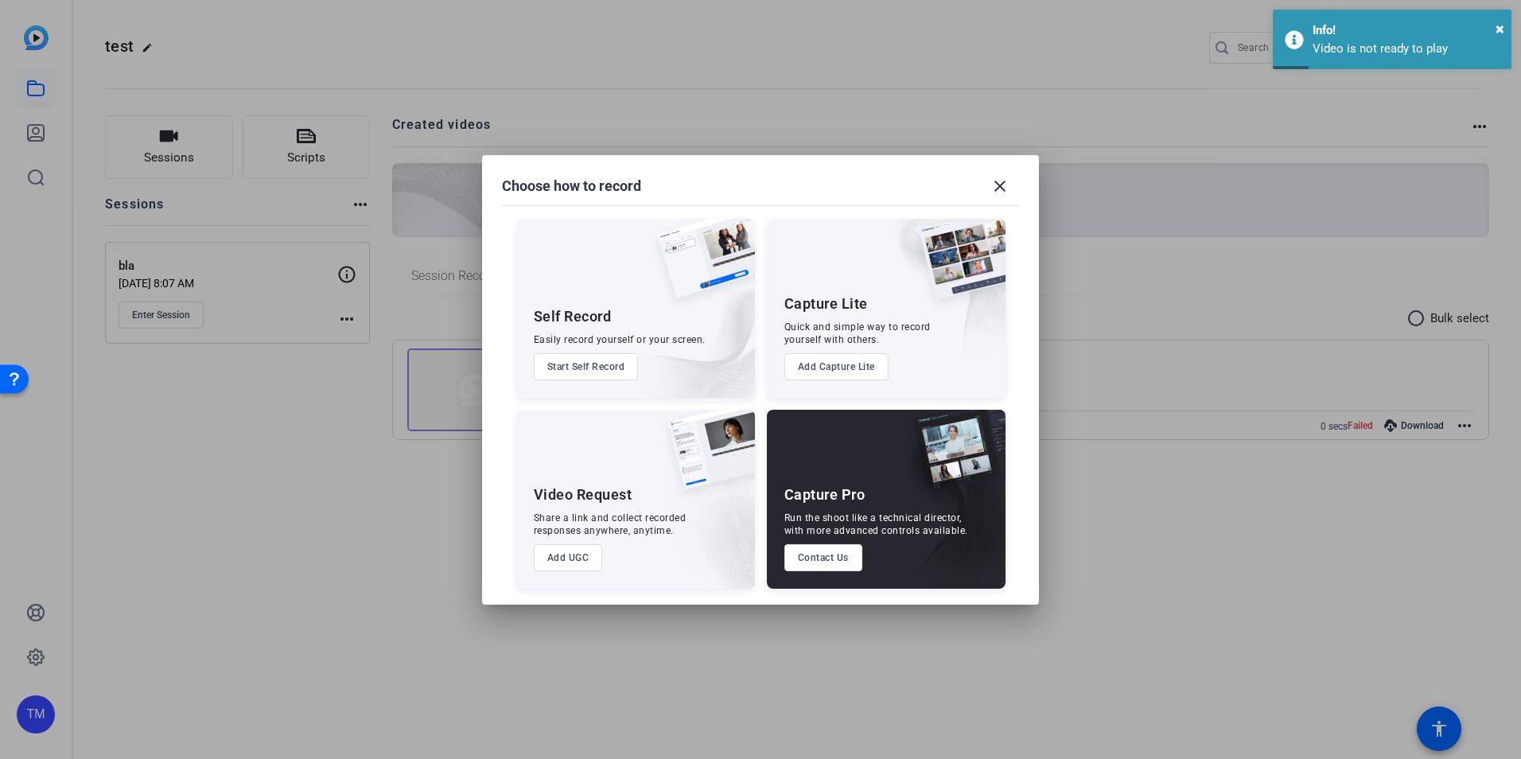
click at [585, 371] on button "Start Self Record" at bounding box center [586, 366] width 105 height 27
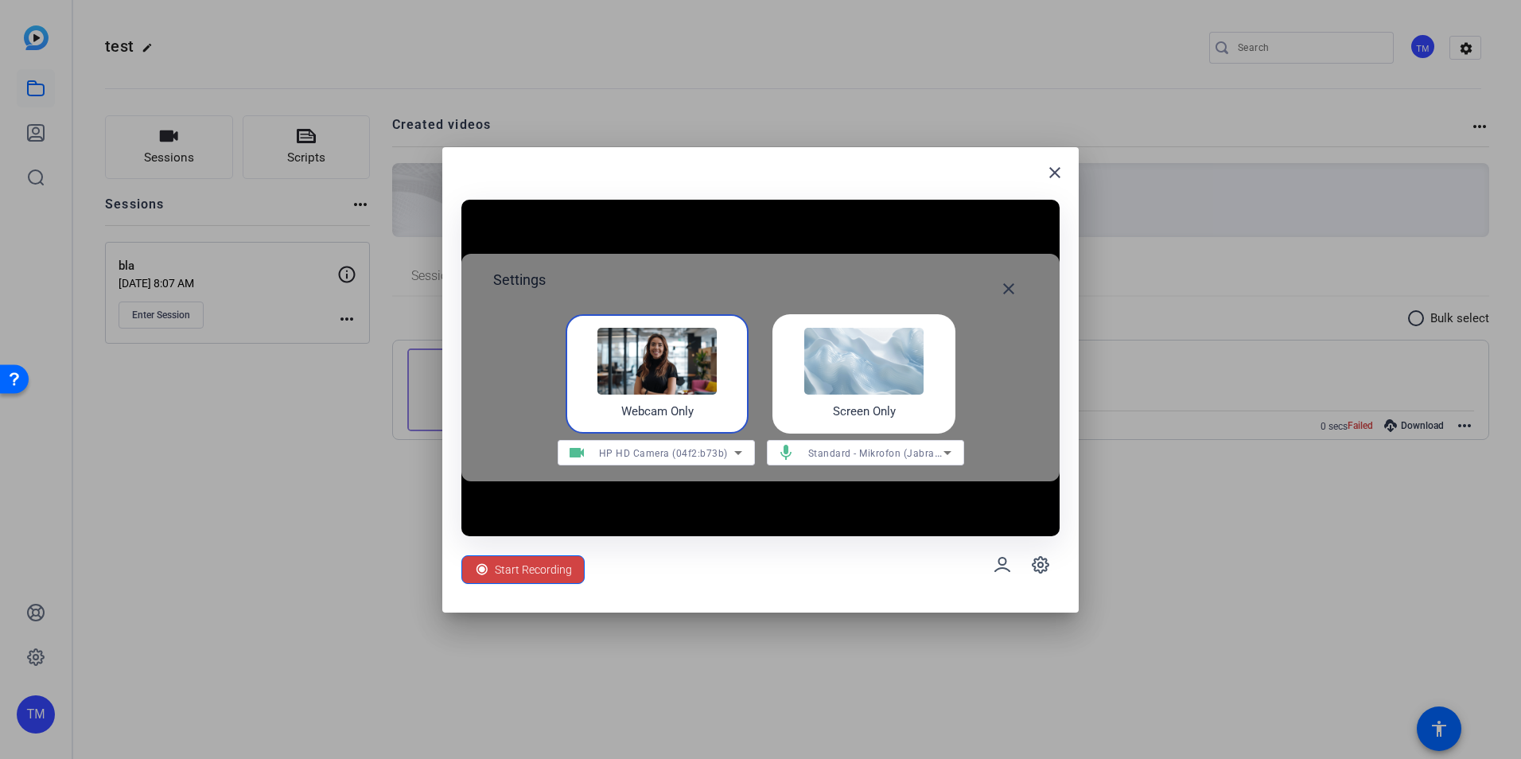
click at [911, 404] on div "Screen Only" at bounding box center [863, 373] width 183 height 119
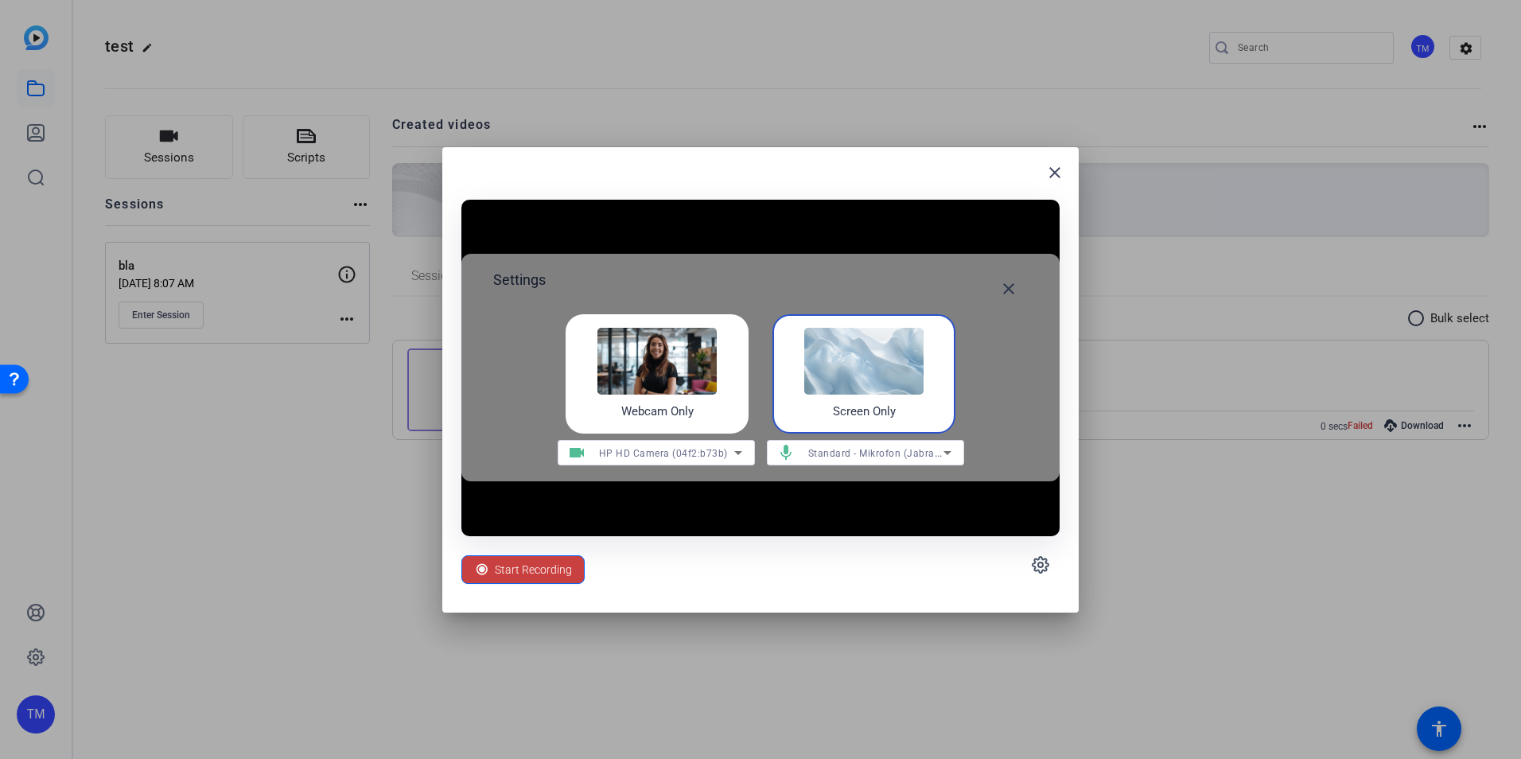
click at [508, 570] on span "Start Recording" at bounding box center [533, 569] width 77 height 30
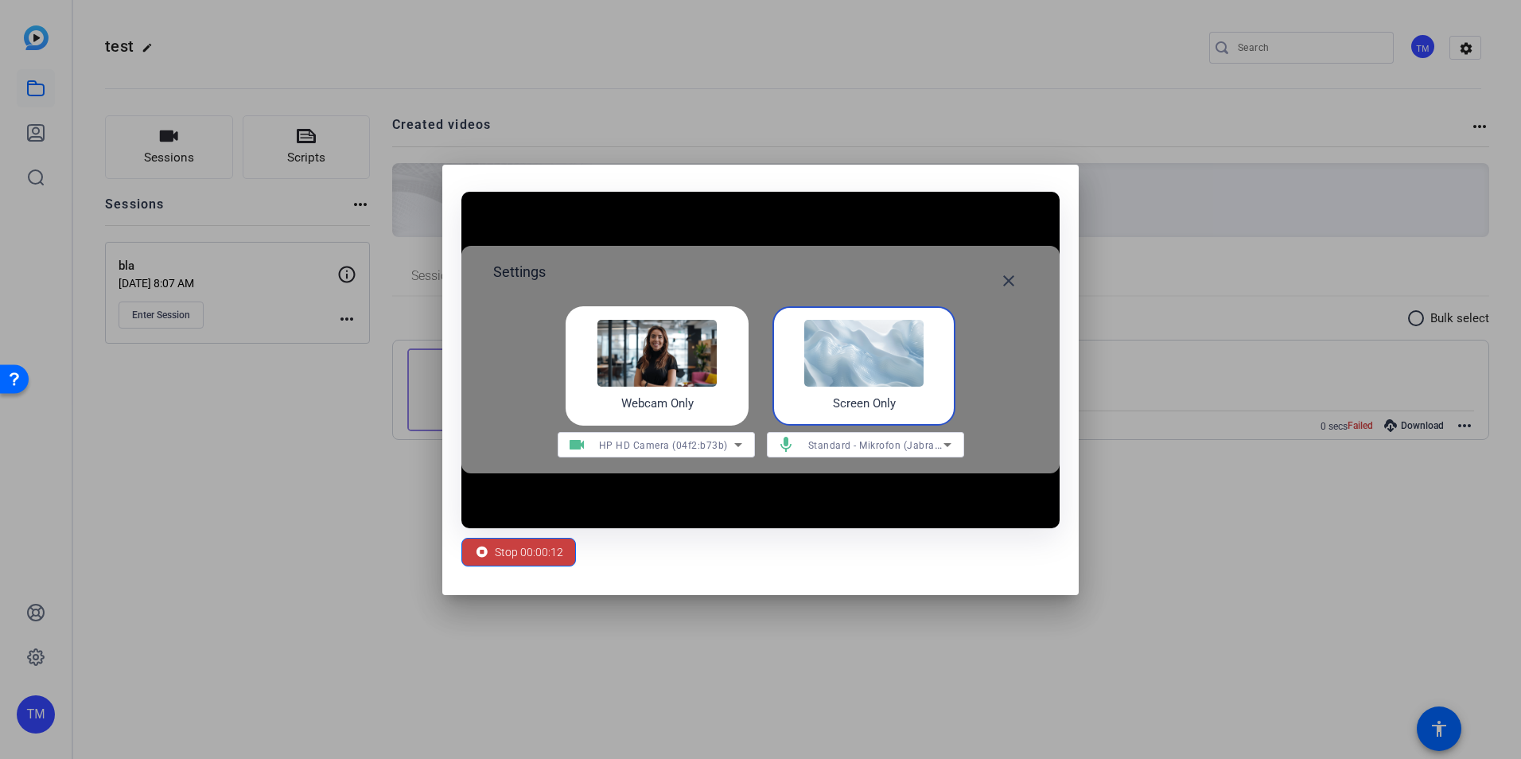
click at [534, 554] on span "Stop 00:00:12" at bounding box center [529, 552] width 68 height 30
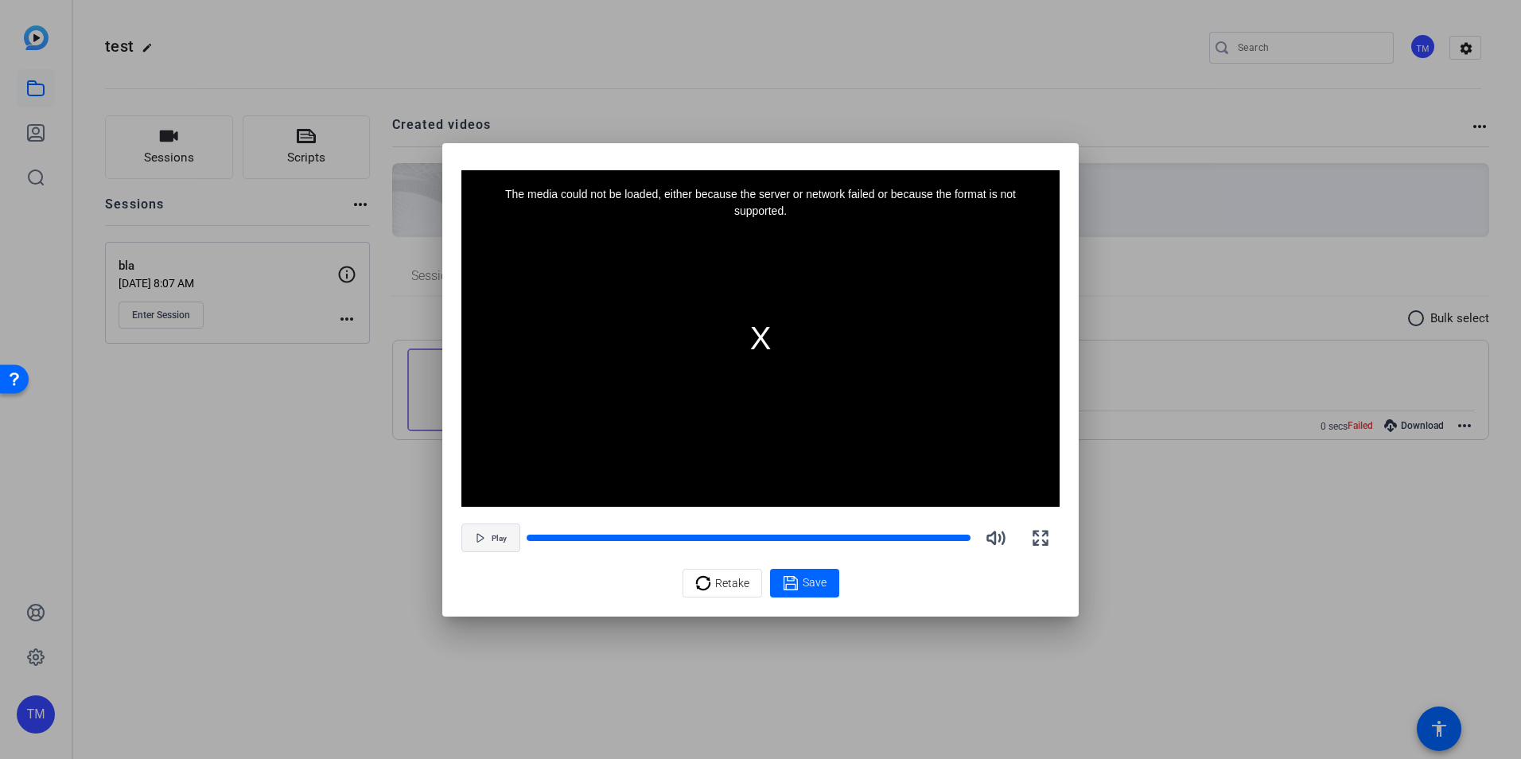
click at [504, 542] on span "Play" at bounding box center [499, 539] width 15 height 10
click at [1344, 151] on div at bounding box center [760, 379] width 1521 height 759
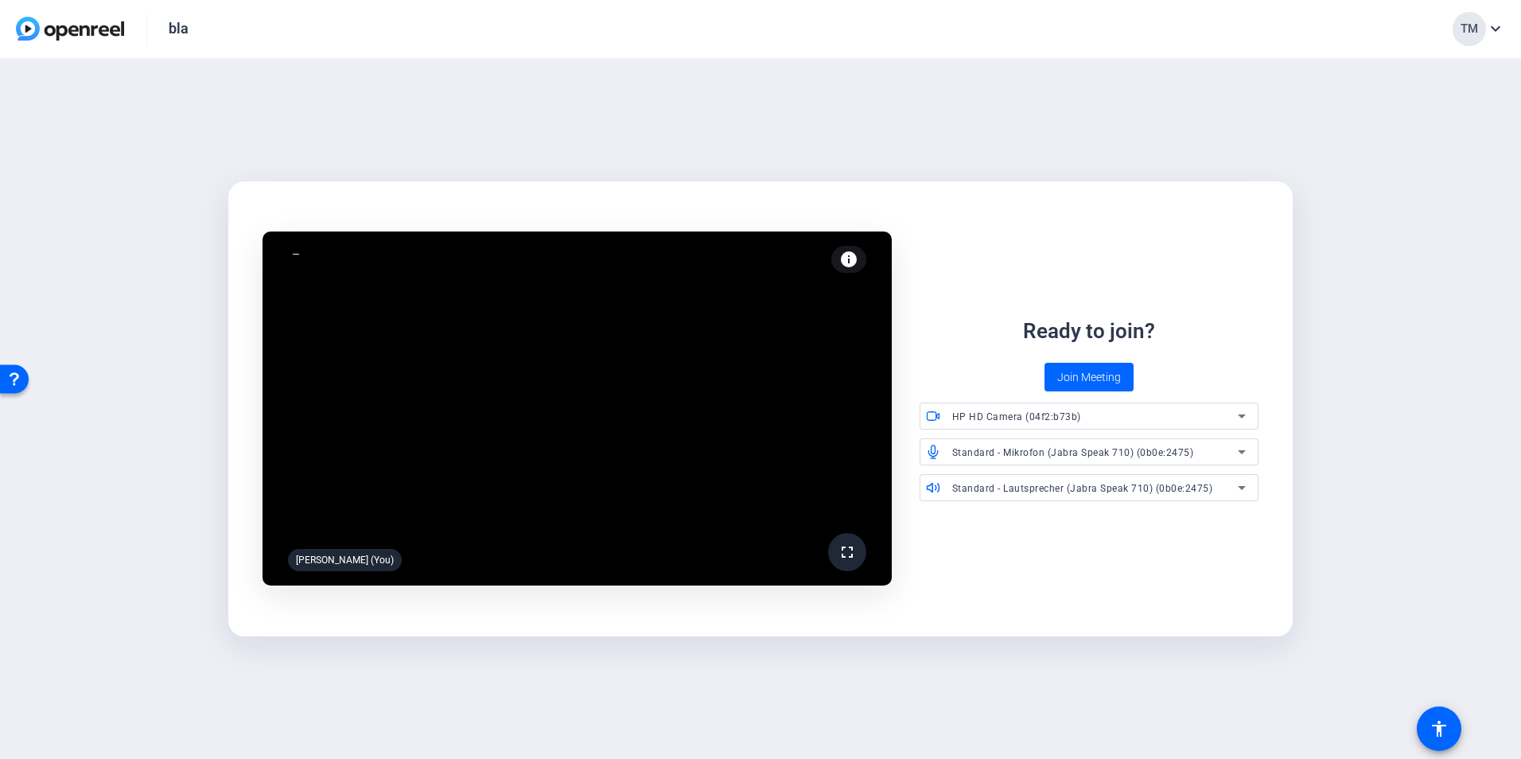
click at [1101, 420] on div "HP HD Camera (04f2:b73b)" at bounding box center [1095, 416] width 286 height 20
click at [1101, 420] on div at bounding box center [760, 379] width 1521 height 759
click at [1087, 449] on span "Standard - Mikrofon (Jabra Speak 710) (0b0e:2475)" at bounding box center [1073, 452] width 242 height 11
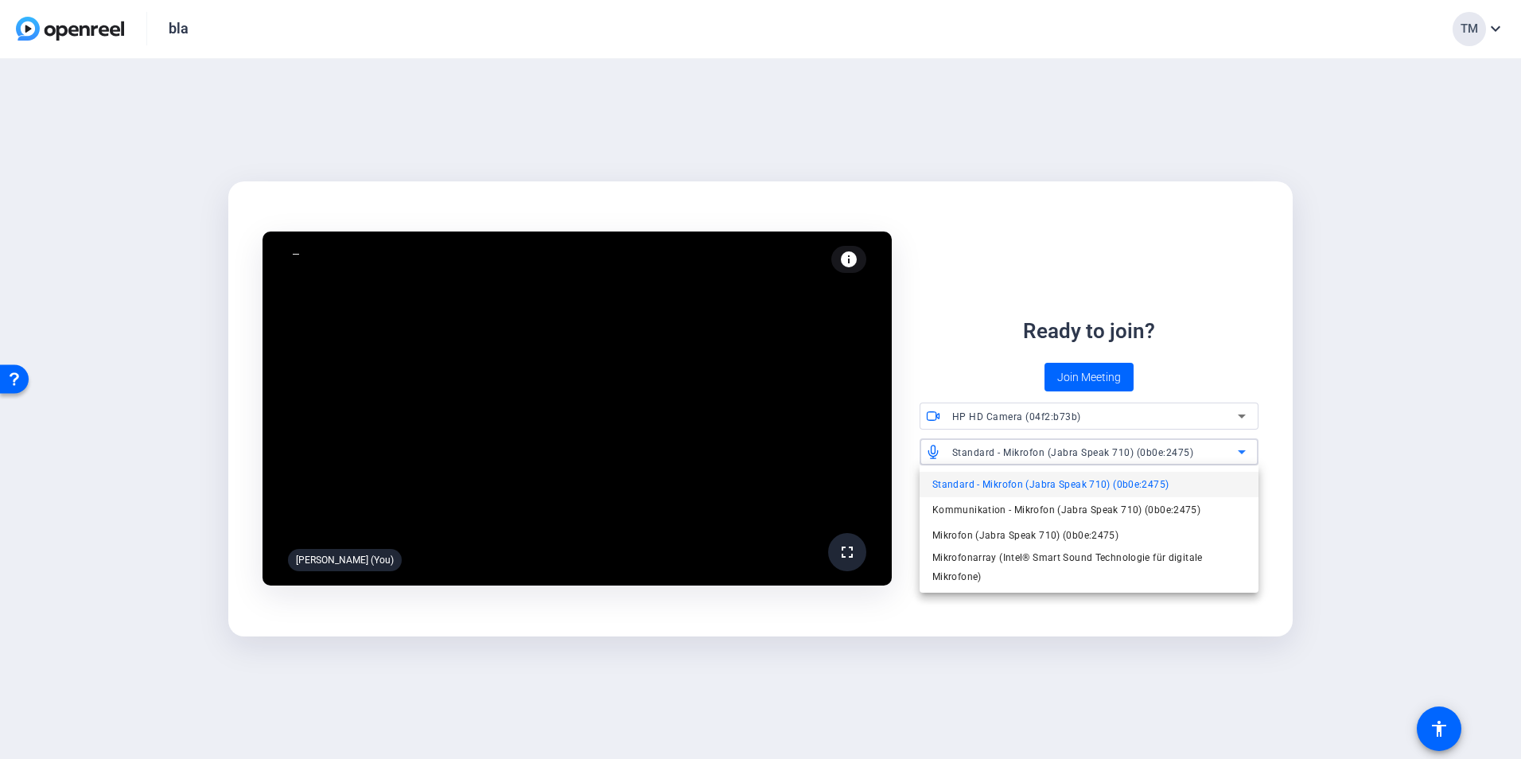
click at [1087, 449] on div at bounding box center [760, 379] width 1521 height 759
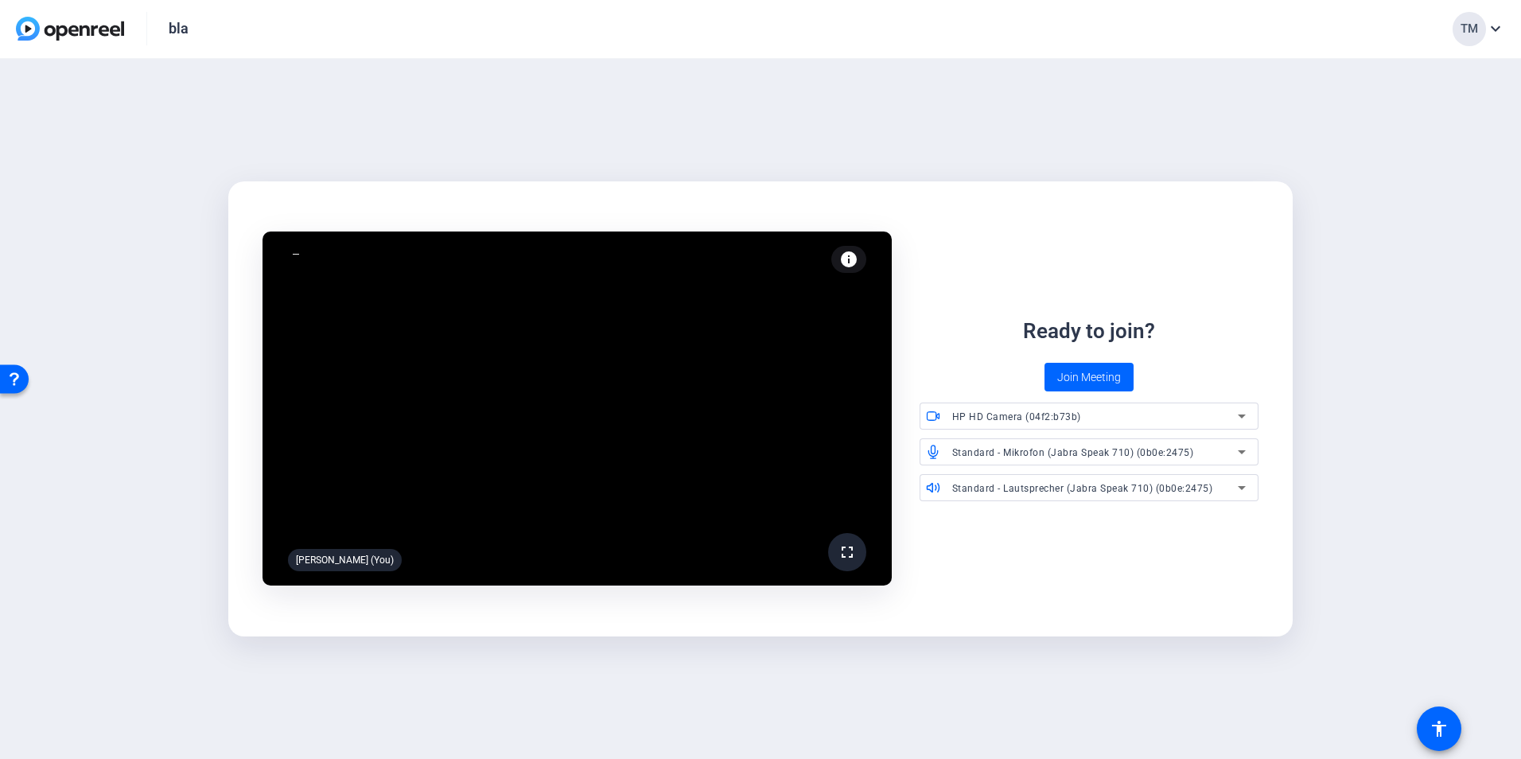
click at [1364, 503] on div "fullscreen Torsten Mueller (You) info Test your audio and video Ready to join? …" at bounding box center [760, 409] width 1521 height 701
